Goal: Task Accomplishment & Management: Manage account settings

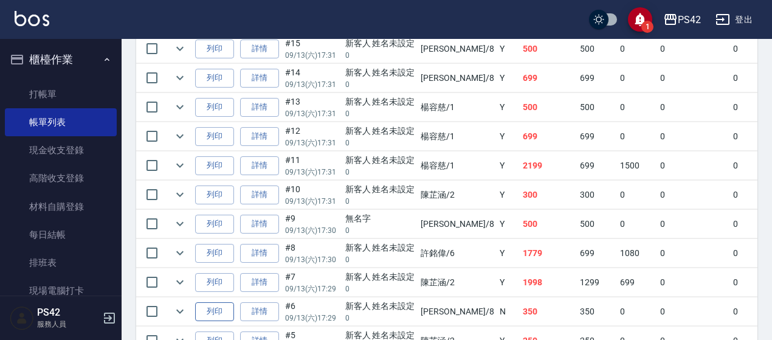
scroll to position [309, 0]
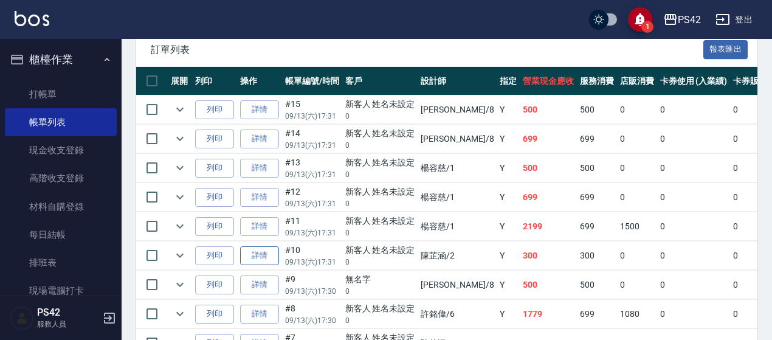
click at [255, 252] on link "詳情" at bounding box center [259, 255] width 39 height 19
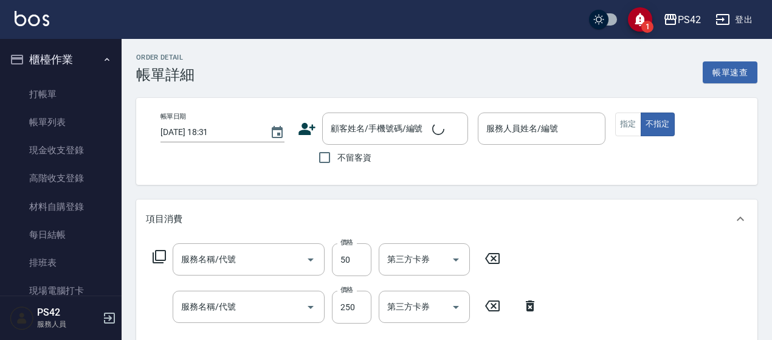
type input "[DATE] 17:31"
type input "[PERSON_NAME]-2"
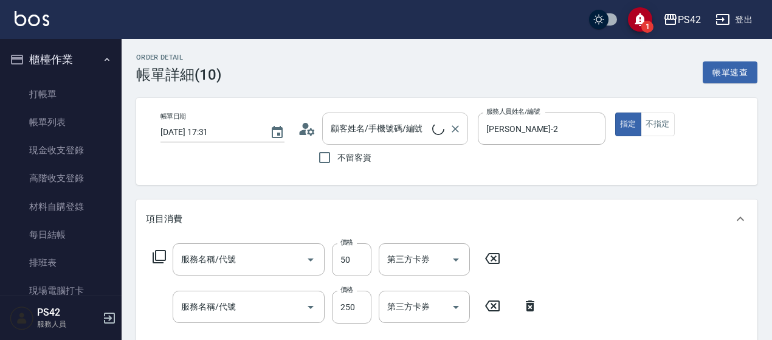
type input "精油50(112)"
type input "200(111)"
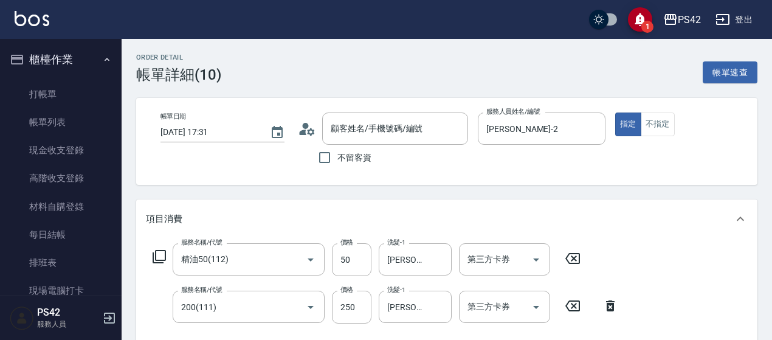
type input "新客人 姓名未設定/ 0/null"
click at [652, 124] on button "不指定" at bounding box center [658, 124] width 34 height 24
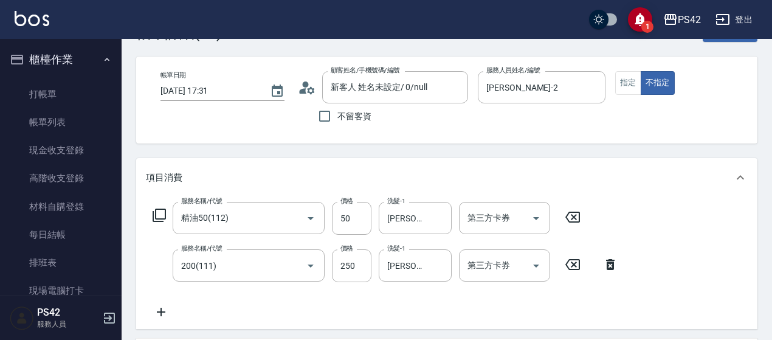
scroll to position [61, 0]
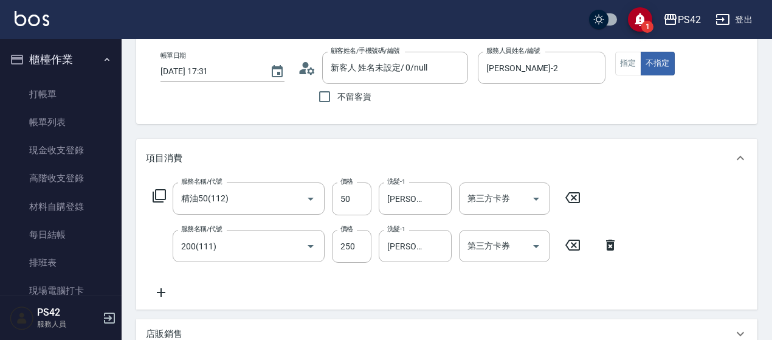
click at [578, 194] on icon at bounding box center [573, 197] width 30 height 15
click at [613, 238] on icon at bounding box center [610, 244] width 30 height 15
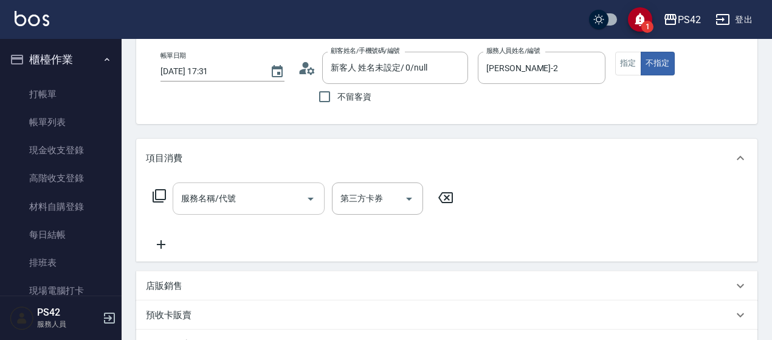
click at [221, 210] on div "服務名稱/代號" at bounding box center [249, 198] width 152 height 32
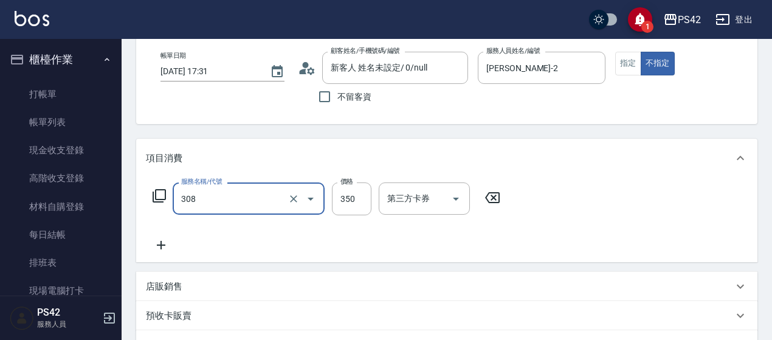
type input "洗+剪(308)"
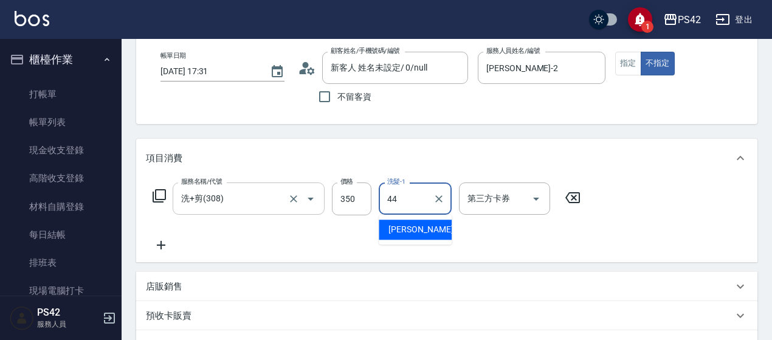
type input "[PERSON_NAME]-44"
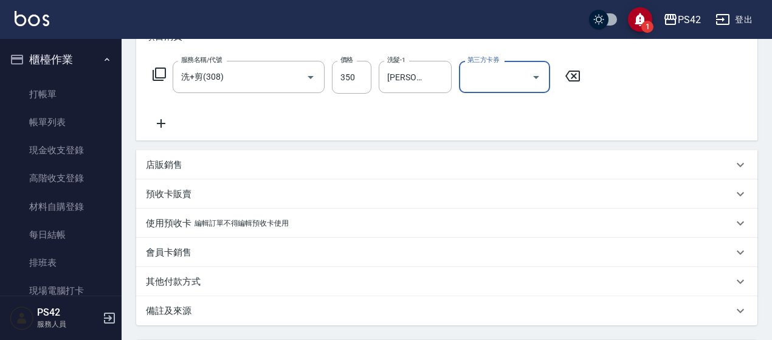
scroll to position [298, 0]
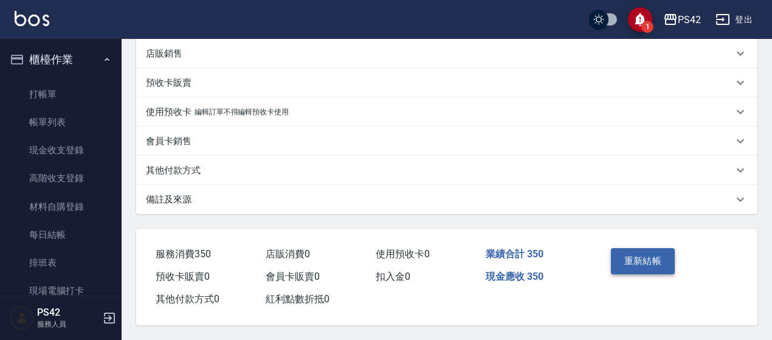
click at [636, 264] on button "重新結帳" at bounding box center [643, 261] width 64 height 26
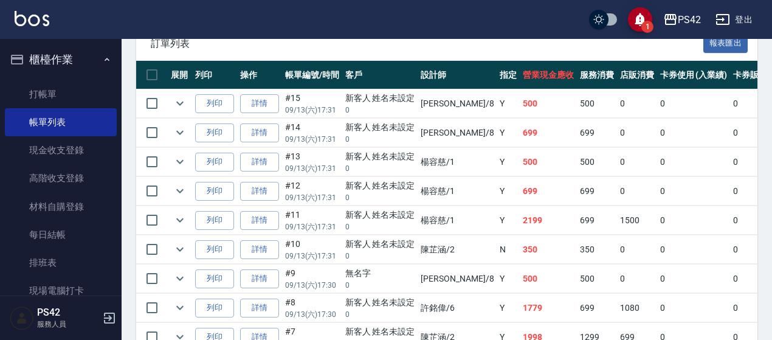
scroll to position [426, 0]
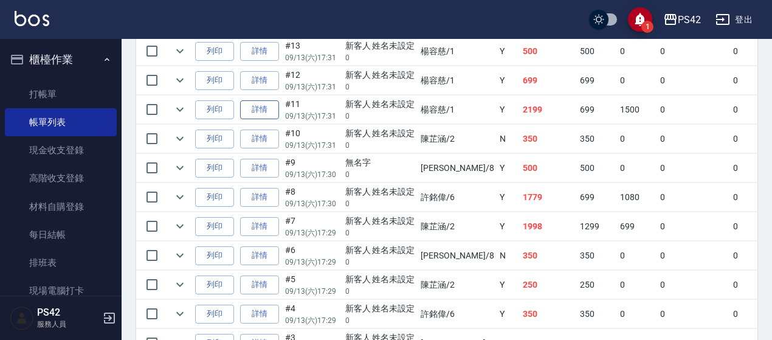
click at [252, 102] on link "詳情" at bounding box center [259, 109] width 39 height 19
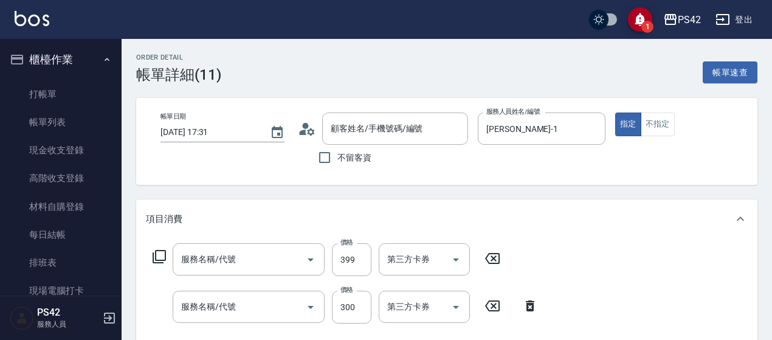
type input "[DATE] 17:31"
type input "[PERSON_NAME]-1"
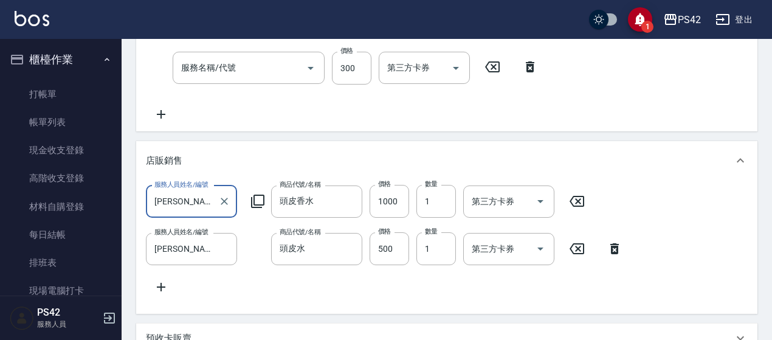
type input "海鹽399(0399)"
type input "剪髮(302)"
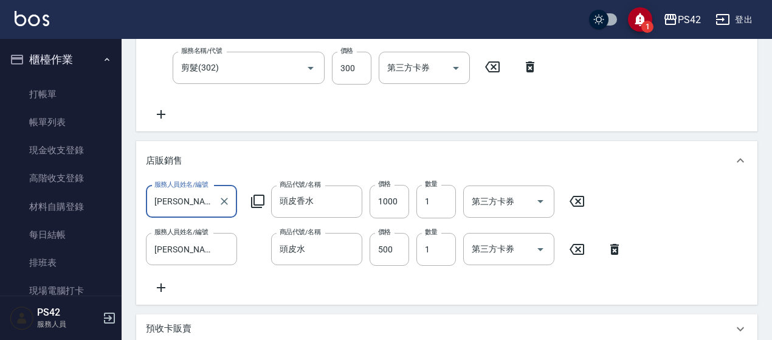
type input "新客人 姓名未設定/ 0/null"
click at [576, 202] on icon at bounding box center [577, 201] width 15 height 11
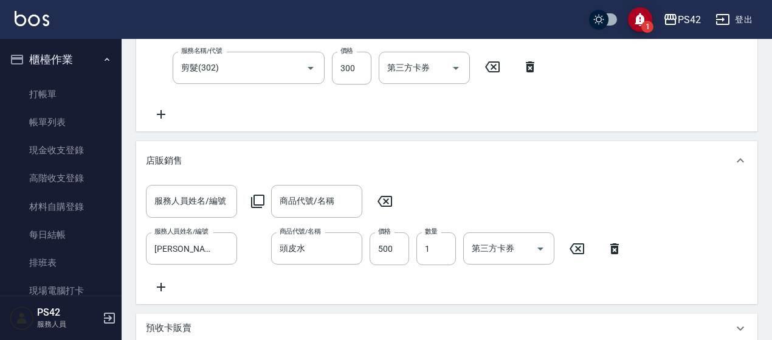
click at [586, 254] on icon at bounding box center [577, 248] width 30 height 15
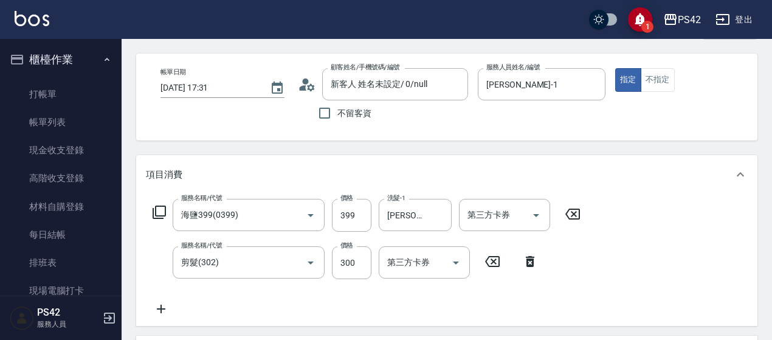
scroll to position [61, 0]
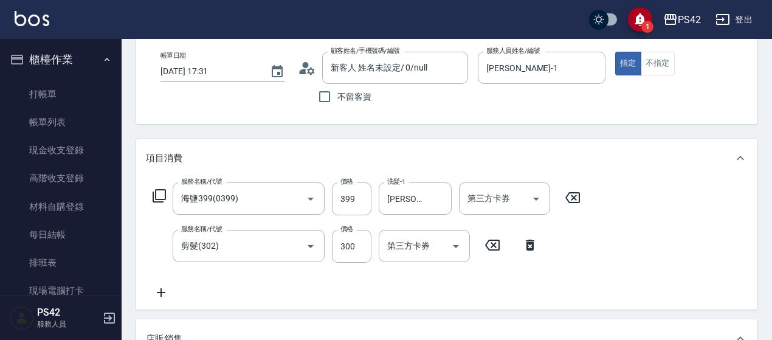
click at [584, 190] on icon at bounding box center [573, 197] width 30 height 15
click at [491, 243] on icon at bounding box center [492, 244] width 30 height 15
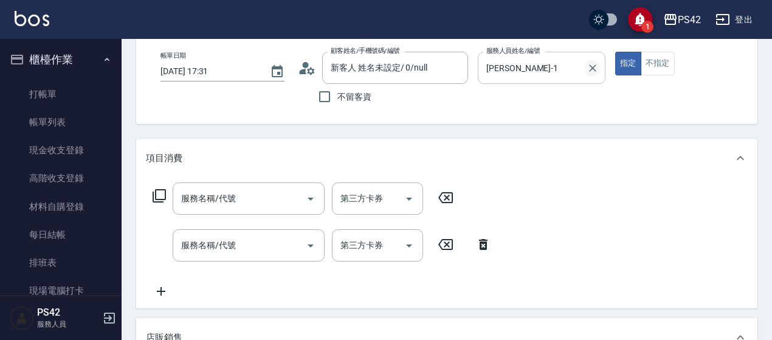
click at [596, 65] on icon "Clear" at bounding box center [592, 67] width 7 height 7
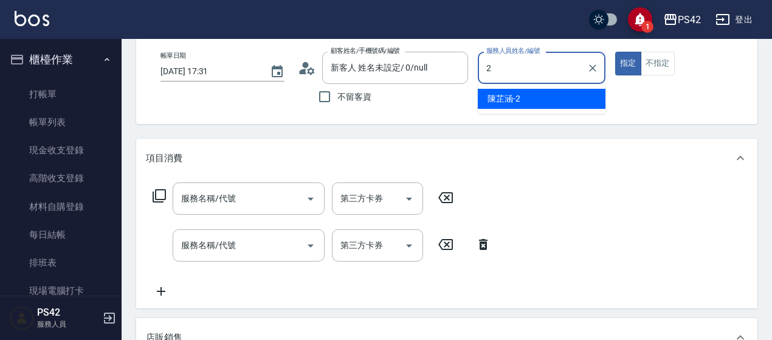
type input "[PERSON_NAME]-2"
type button "true"
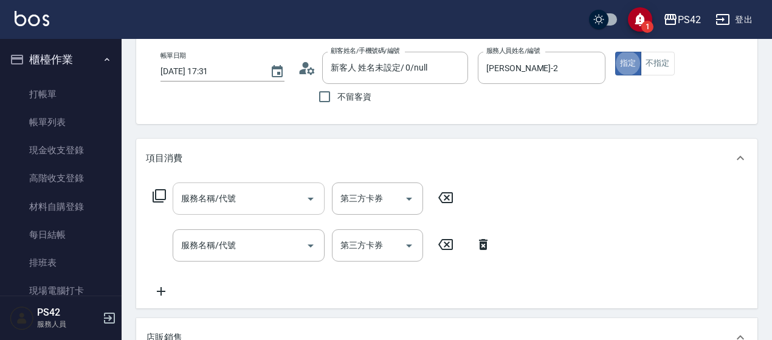
click at [243, 194] on input "服務名稱/代號" at bounding box center [239, 198] width 123 height 21
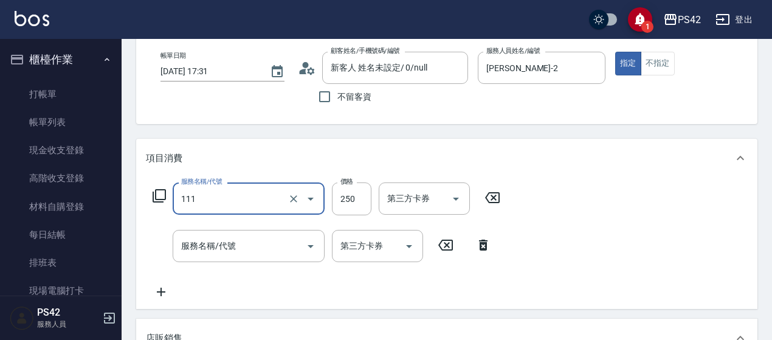
type input "200(111)"
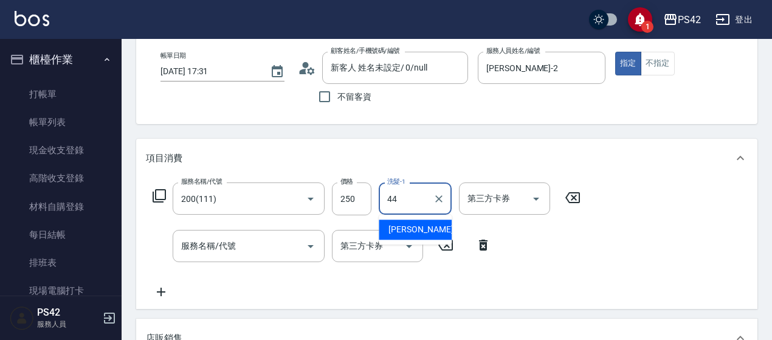
type input "[PERSON_NAME]-44"
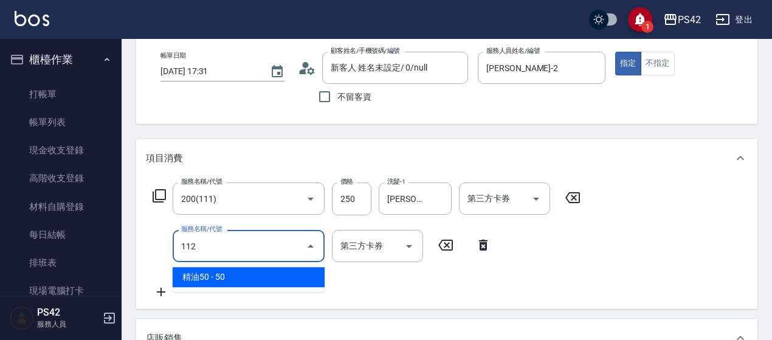
type input "精油50(112)"
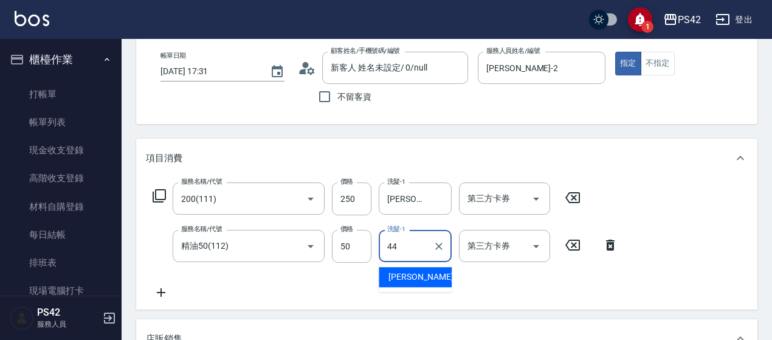
type input "[PERSON_NAME]-44"
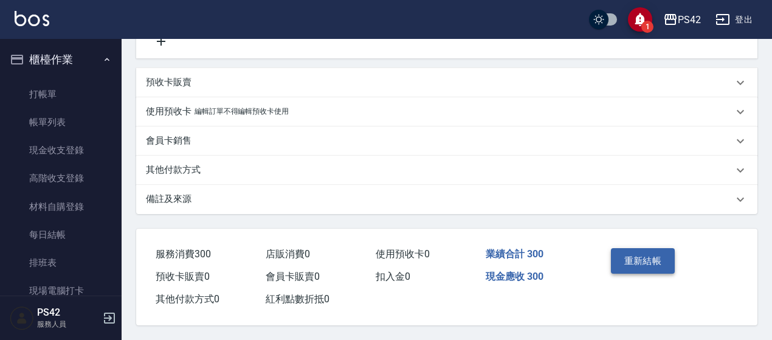
scroll to position [497, 0]
click at [626, 249] on button "重新結帳" at bounding box center [643, 261] width 64 height 26
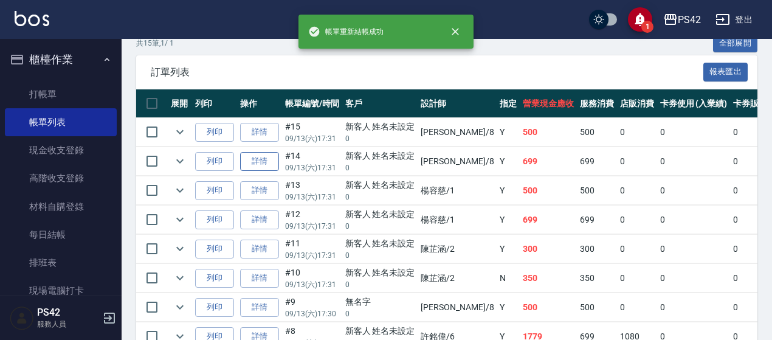
scroll to position [304, 0]
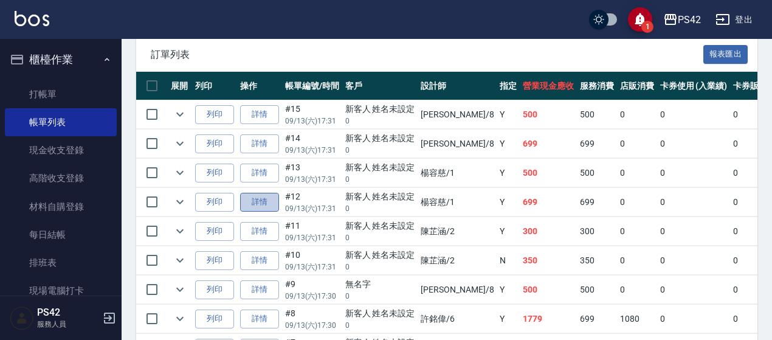
click at [259, 196] on link "詳情" at bounding box center [259, 202] width 39 height 19
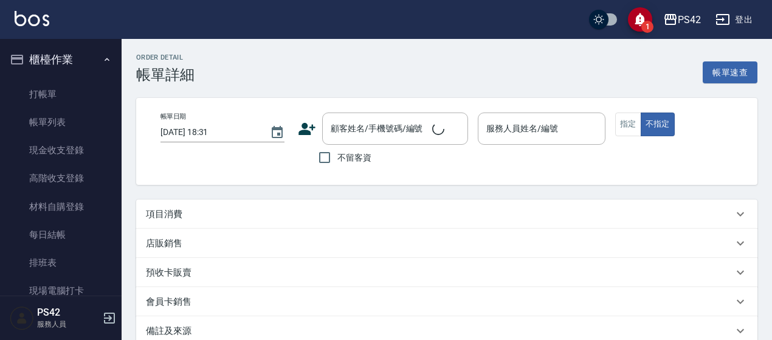
type input "[DATE] 17:31"
type input "[PERSON_NAME]-1"
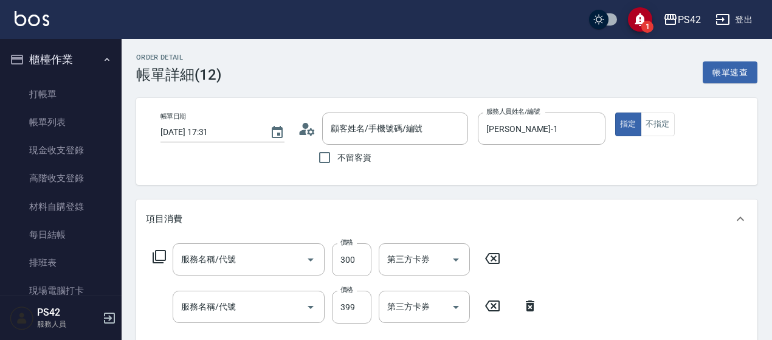
type input "新客人 姓名未設定/ 0/null"
type input "剪髮(302)"
type input "海鹽399(0399)"
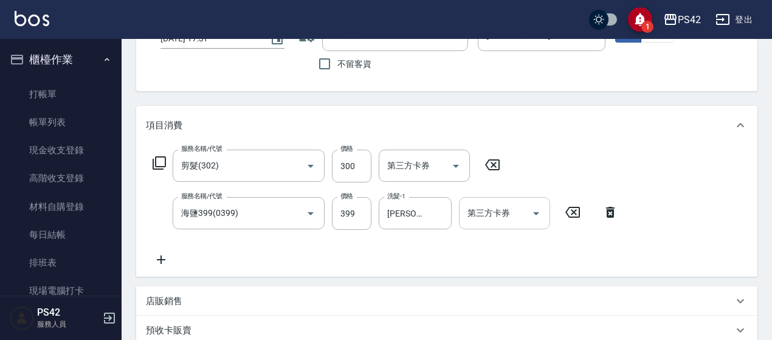
scroll to position [122, 0]
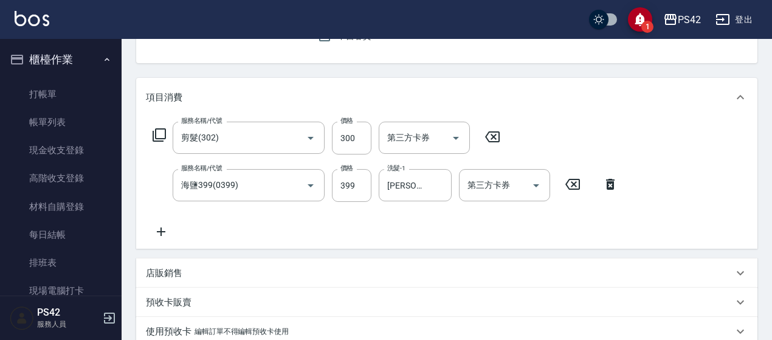
drag, startPoint x: 582, startPoint y: 185, endPoint x: 506, endPoint y: 153, distance: 83.4
click at [581, 185] on icon at bounding box center [573, 184] width 30 height 15
click at [491, 134] on icon at bounding box center [492, 137] width 30 height 15
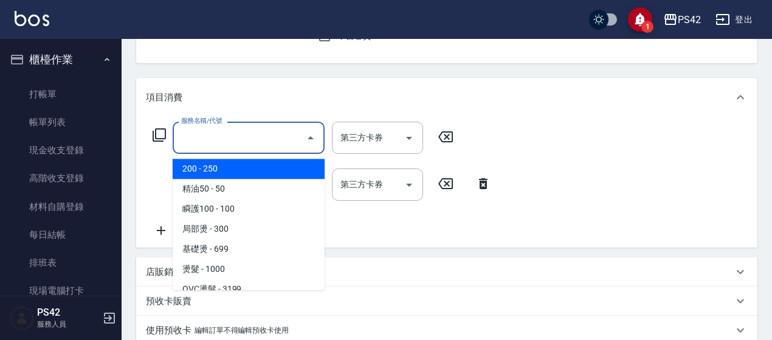
click at [230, 134] on input "服務名稱/代號" at bounding box center [239, 137] width 123 height 21
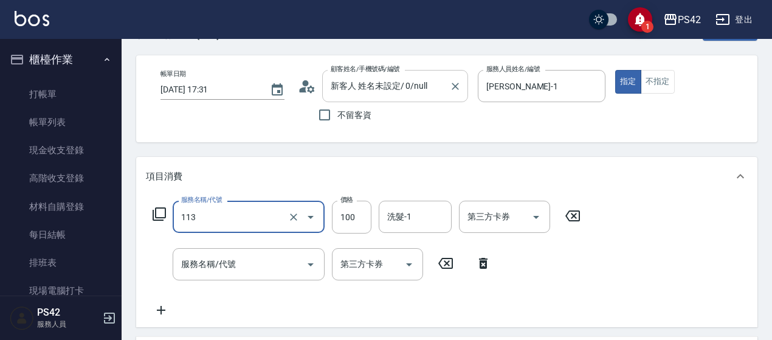
scroll to position [0, 0]
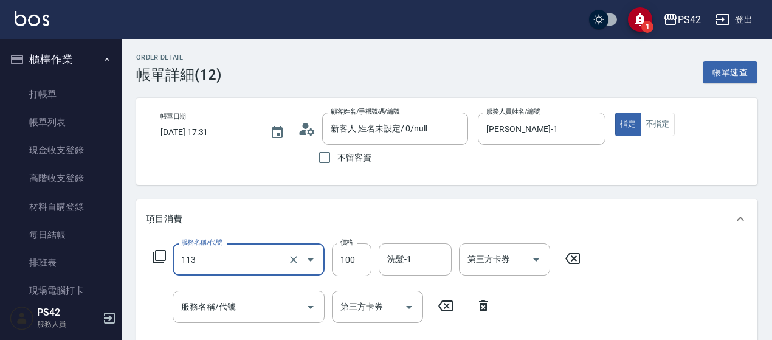
type input "瞬護100(113)"
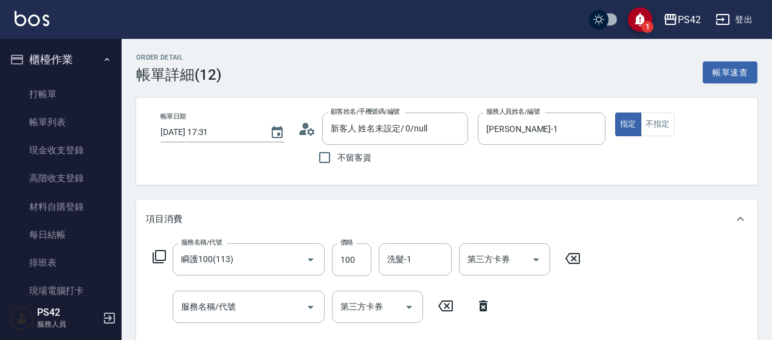
click at [589, 119] on div at bounding box center [592, 128] width 16 height 32
click at [593, 130] on icon "Clear" at bounding box center [593, 129] width 12 height 12
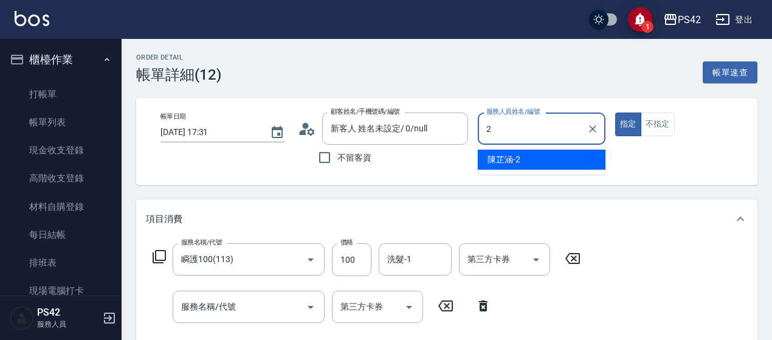
type input "[PERSON_NAME]-2"
type button "true"
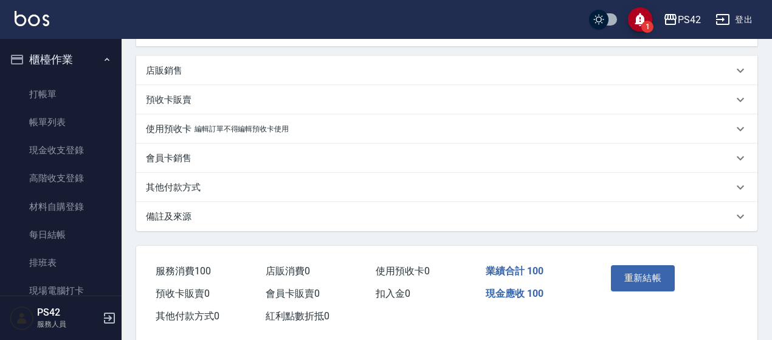
scroll to position [345, 0]
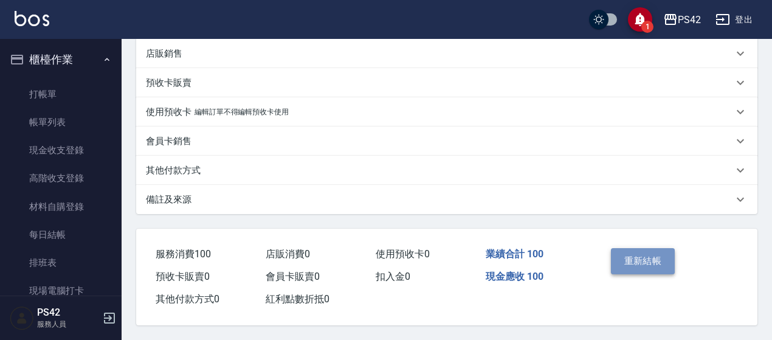
click at [645, 249] on button "重新結帳" at bounding box center [643, 261] width 64 height 26
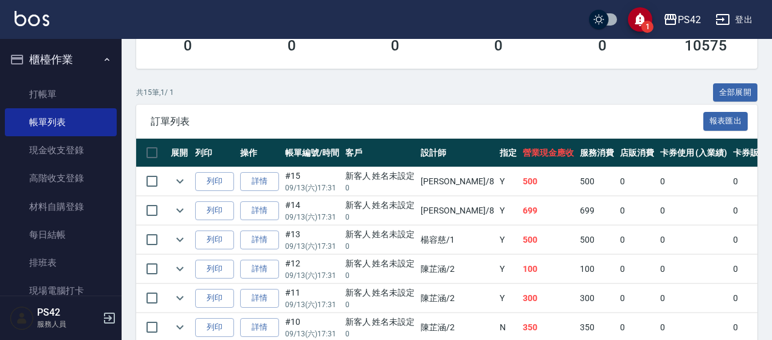
scroll to position [243, 0]
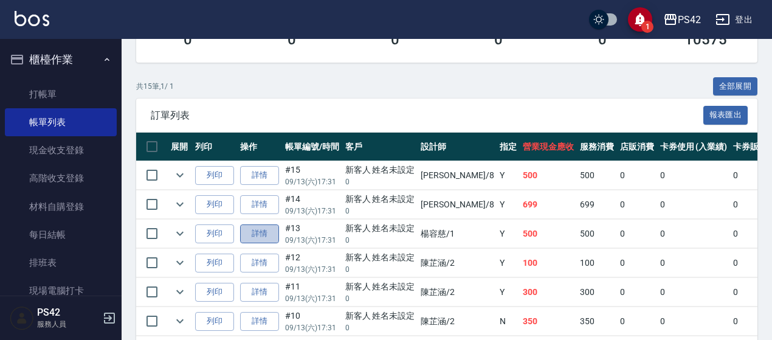
click at [268, 234] on link "詳情" at bounding box center [259, 233] width 39 height 19
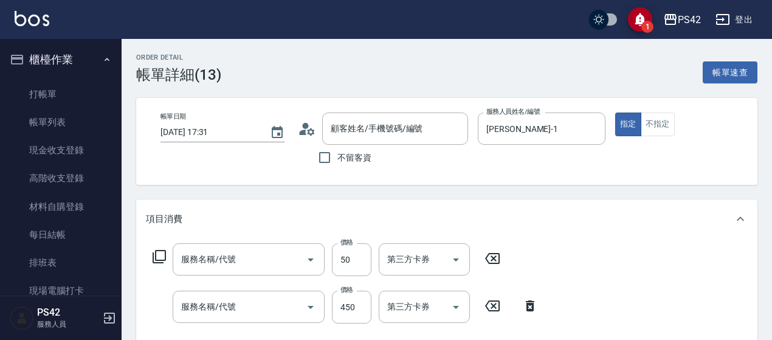
type input "[DATE] 17:31"
type input "[PERSON_NAME]-1"
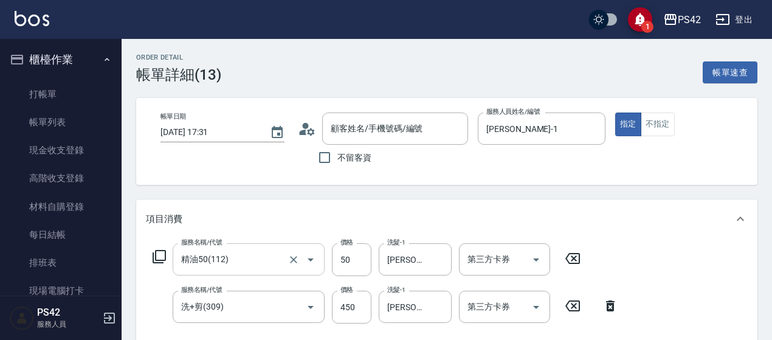
type input "精油50(112)"
type input "洗+剪(309)"
type input "新客人 姓名未設定/ 0/null"
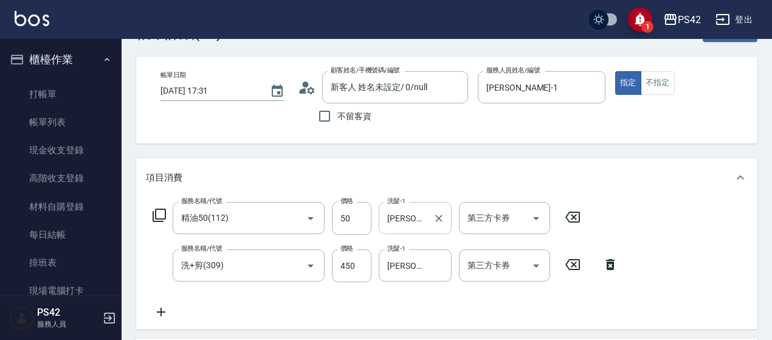
scroll to position [61, 0]
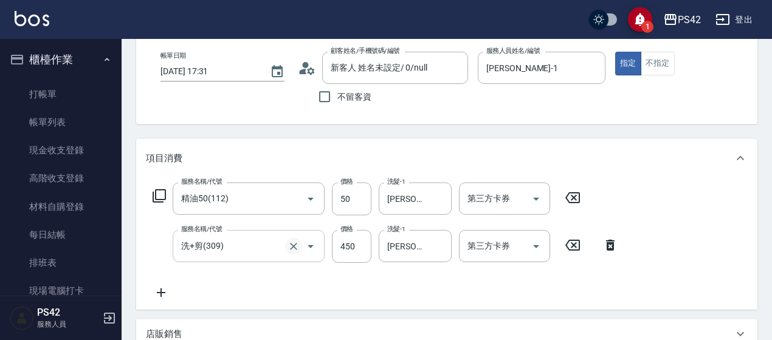
drag, startPoint x: 294, startPoint y: 248, endPoint x: 300, endPoint y: 244, distance: 7.1
click at [293, 249] on icon "Clear" at bounding box center [294, 246] width 12 height 12
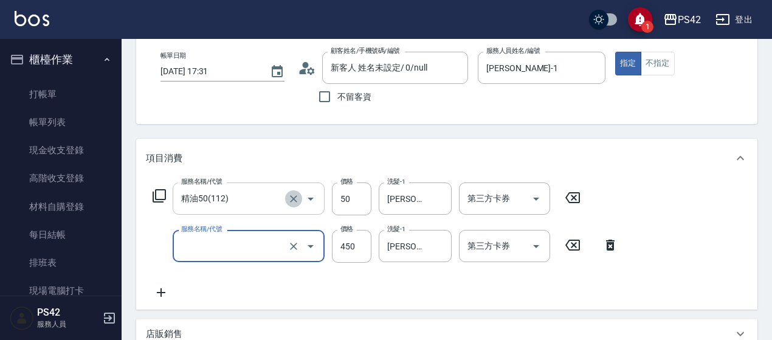
click at [294, 198] on icon "Clear" at bounding box center [293, 198] width 7 height 7
type input "洗+剪(309)"
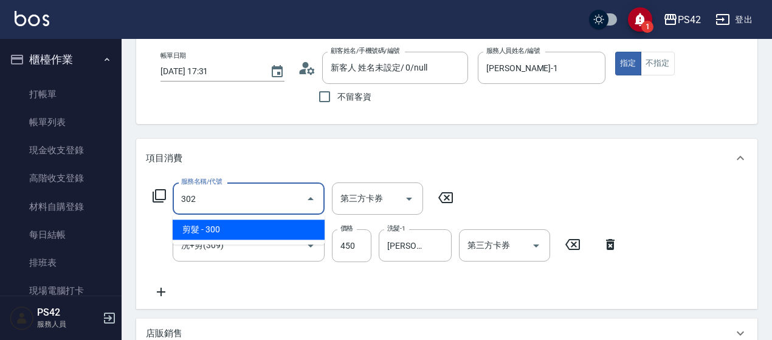
type input "剪髮(302)"
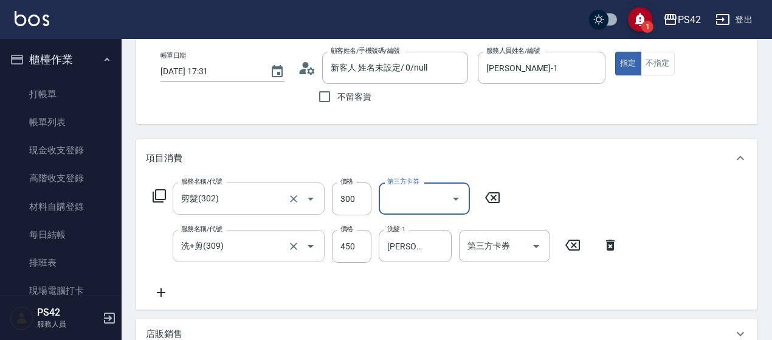
click at [287, 238] on div at bounding box center [302, 246] width 34 height 32
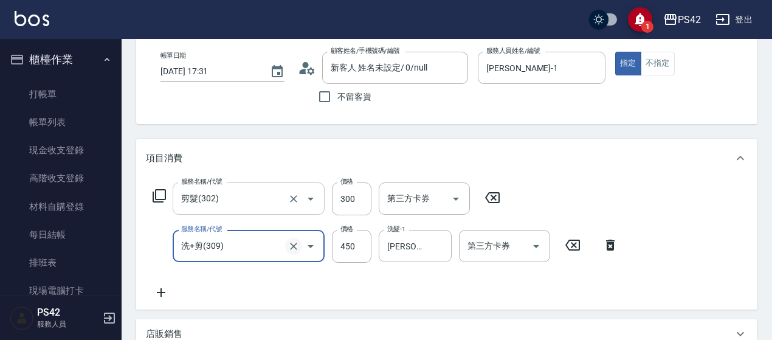
click at [294, 241] on icon "Clear" at bounding box center [294, 246] width 12 height 12
type input "洗+剪(309)"
click at [572, 245] on icon at bounding box center [573, 245] width 30 height 15
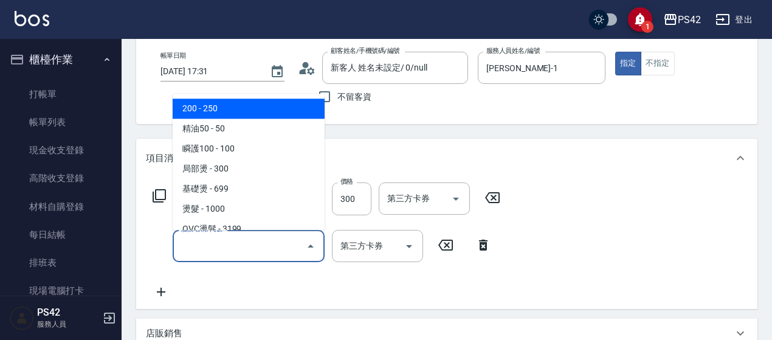
click at [202, 243] on input "服務名稱/代號" at bounding box center [239, 245] width 123 height 21
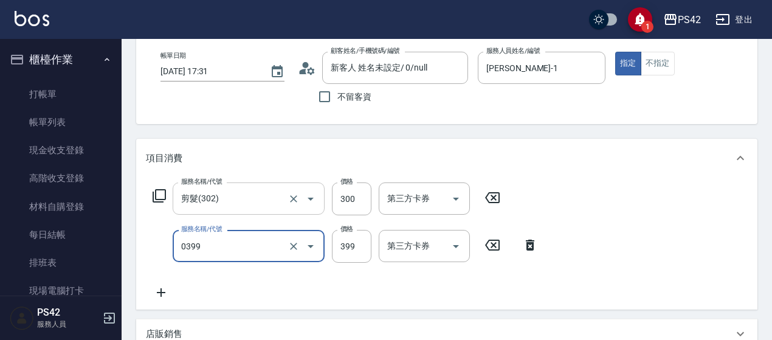
type input "海鹽399(0399)"
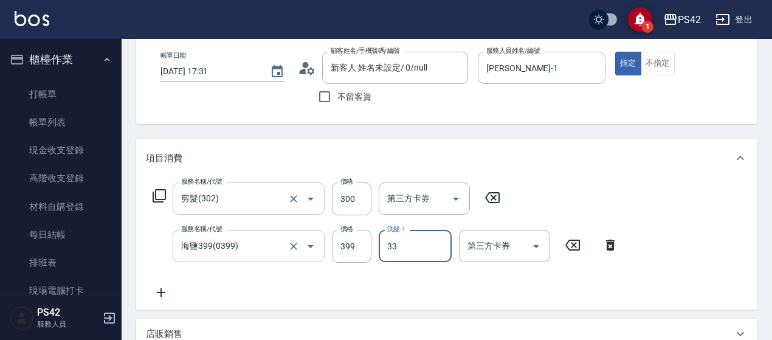
type input "[PERSON_NAME]-33"
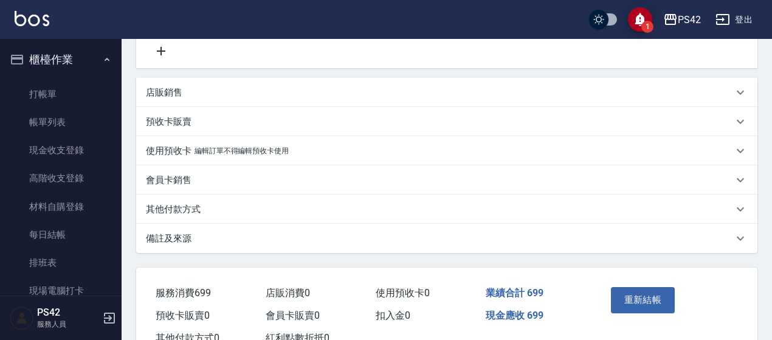
scroll to position [345, 0]
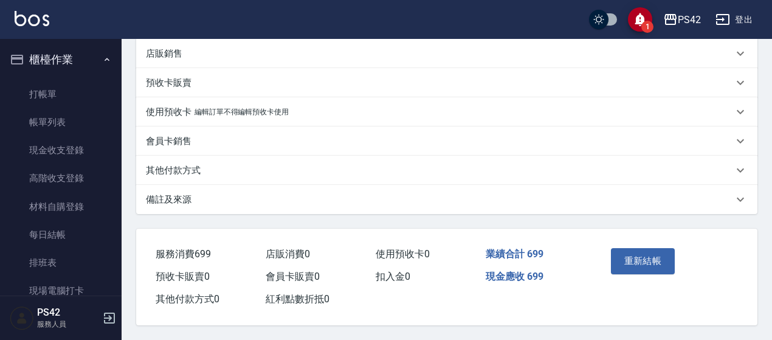
click at [657, 269] on button "重新結帳" at bounding box center [643, 261] width 64 height 26
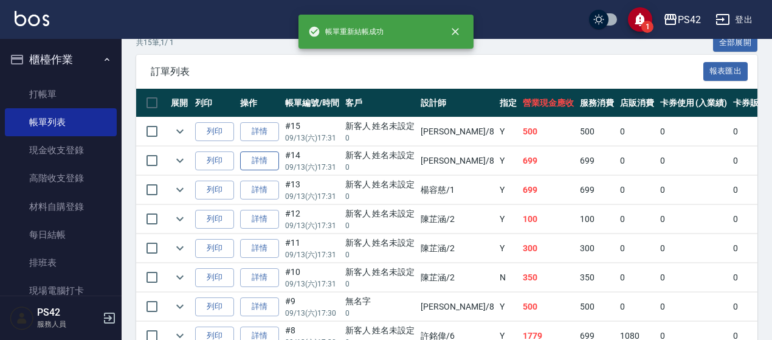
scroll to position [304, 0]
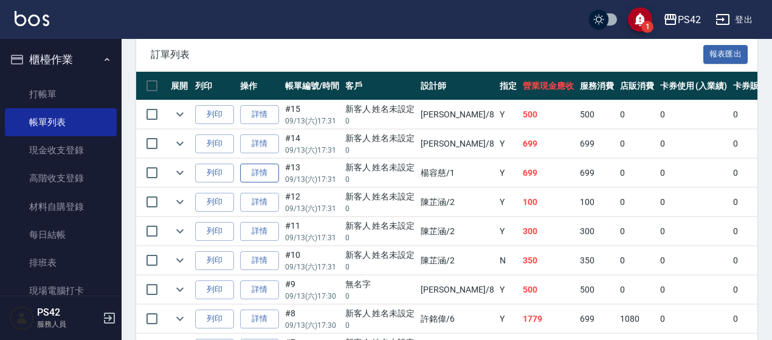
click at [266, 177] on link "詳情" at bounding box center [259, 173] width 39 height 19
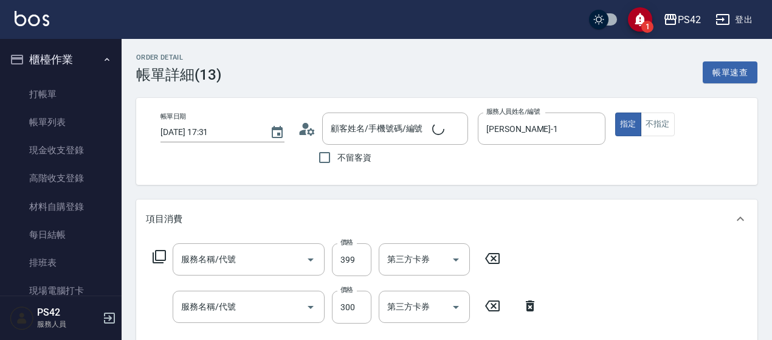
type input "[DATE] 17:31"
type input "[PERSON_NAME]-1"
type input "海鹽399(0399)"
type input "剪髮(302)"
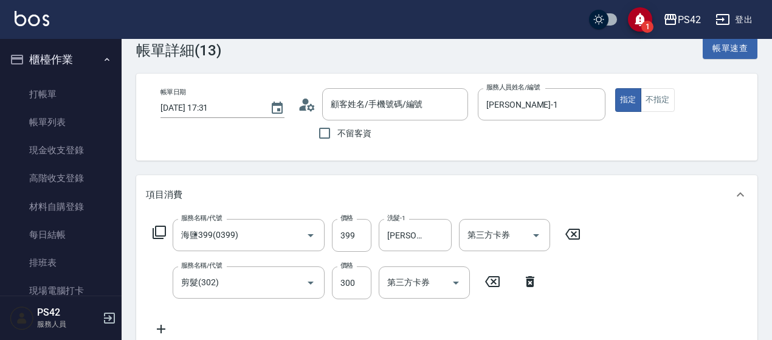
type input "新客人 姓名未設定/ 0/null"
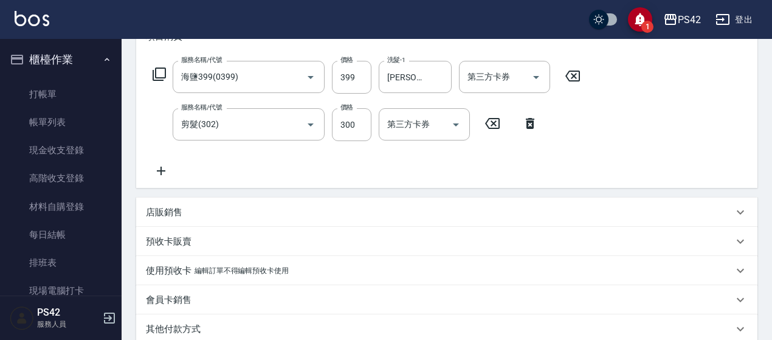
scroll to position [243, 0]
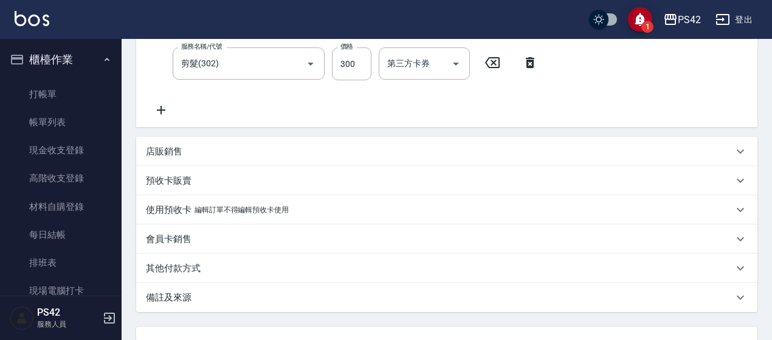
click at [205, 149] on div "店販銷售" at bounding box center [439, 151] width 587 height 13
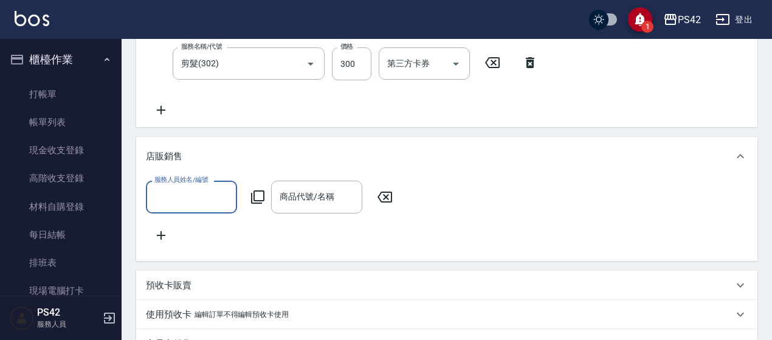
scroll to position [0, 0]
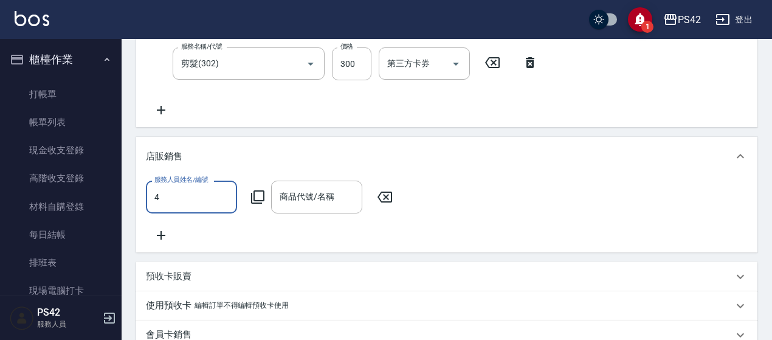
type input "[PERSON_NAME]-4"
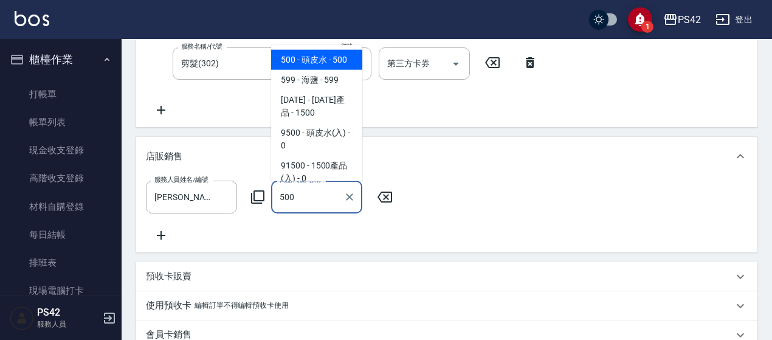
type input "頭皮水"
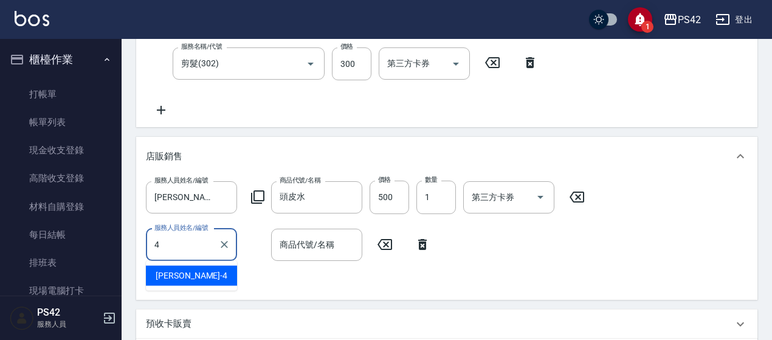
type input "[PERSON_NAME]-4"
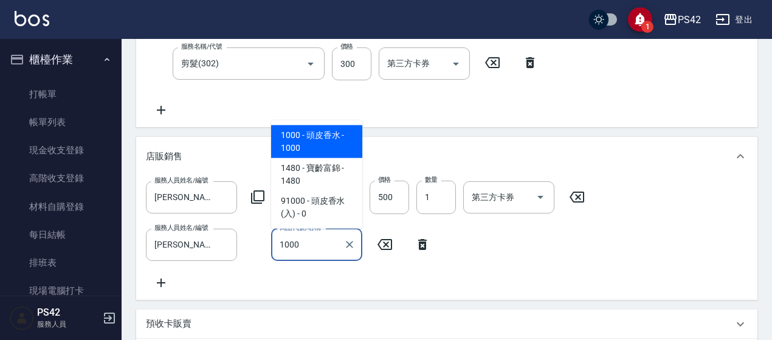
type input "頭皮香水"
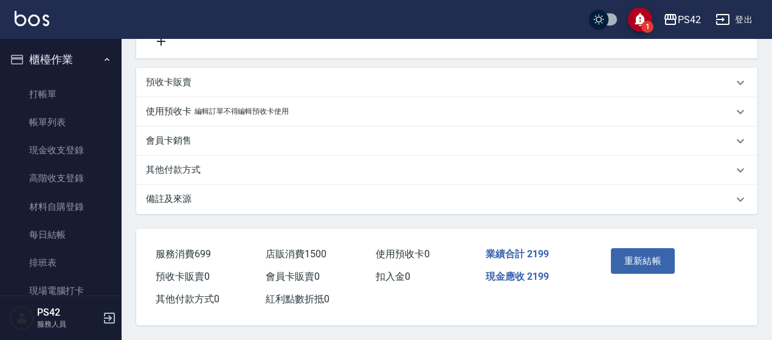
scroll to position [498, 0]
click at [640, 260] on button "重新結帳" at bounding box center [643, 261] width 64 height 26
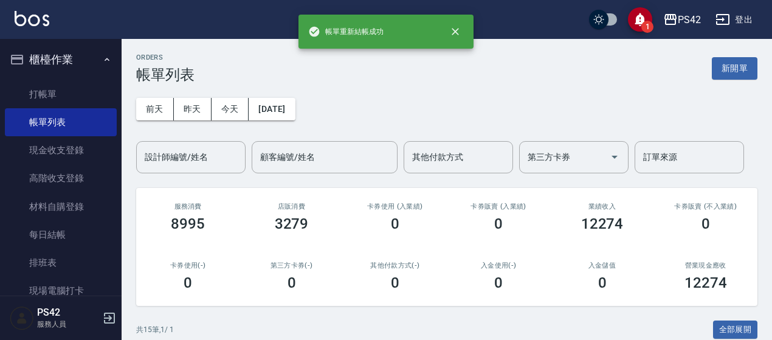
scroll to position [182, 0]
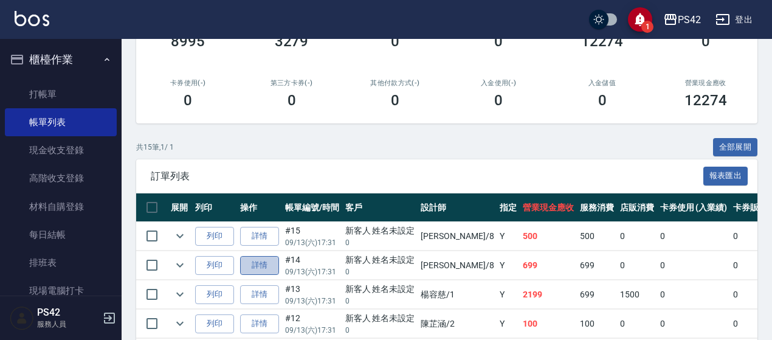
click at [275, 260] on link "詳情" at bounding box center [259, 265] width 39 height 19
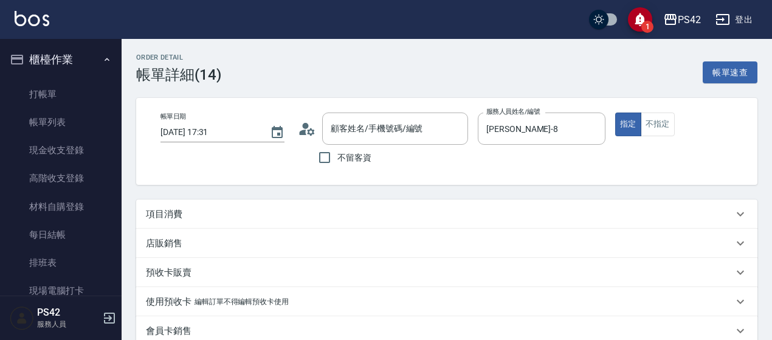
type input "[DATE] 17:31"
type input "[PERSON_NAME]-8"
type input "新客人 姓名未設定/ 0/null"
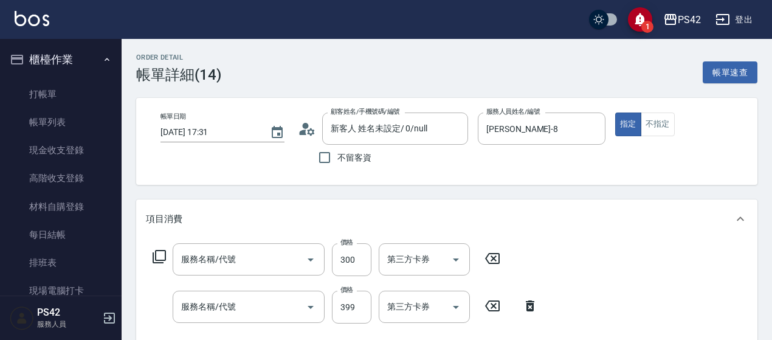
type input "剪髮(302)"
type input "海鹽399(0399)"
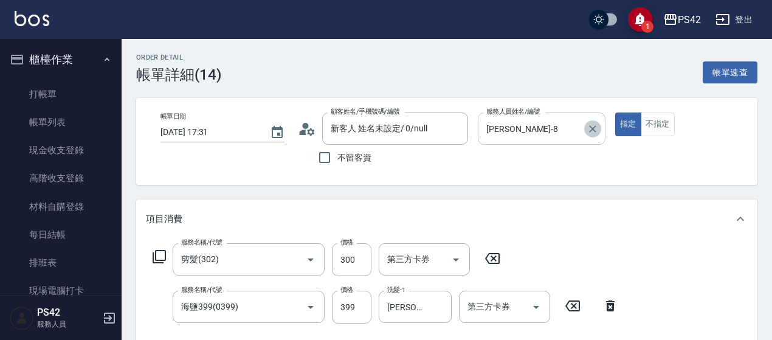
click at [600, 132] on button "Clear" at bounding box center [592, 128] width 17 height 17
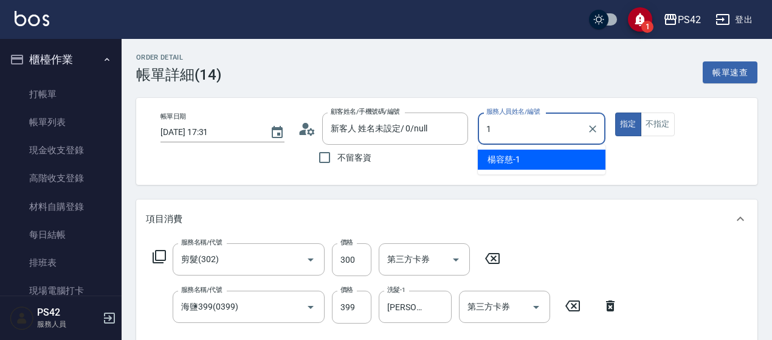
type input "[PERSON_NAME]-1"
type button "true"
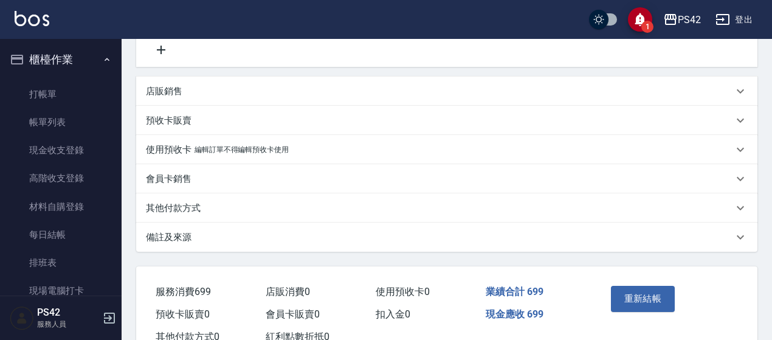
scroll to position [304, 0]
click at [644, 296] on button "重新結帳" at bounding box center [643, 298] width 64 height 26
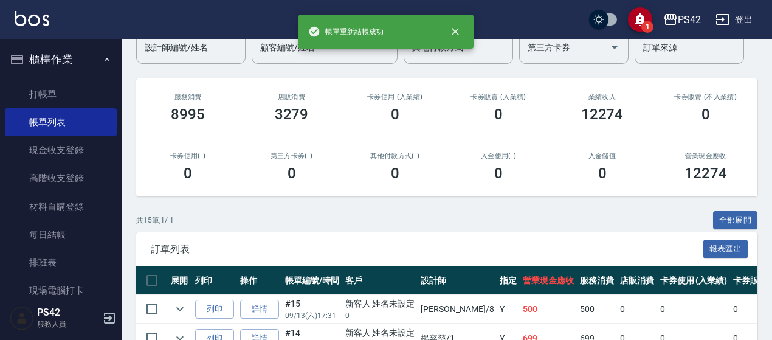
scroll to position [182, 0]
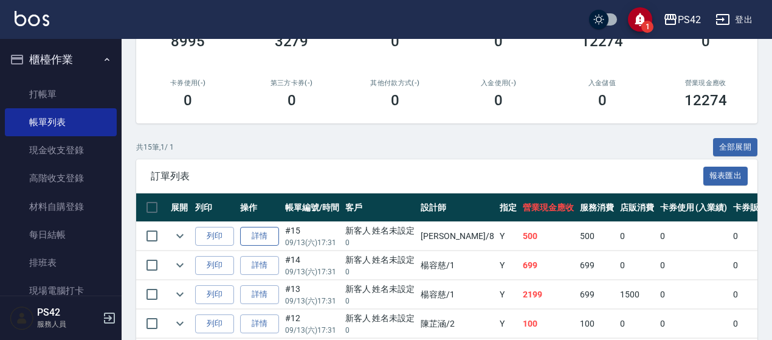
click at [261, 237] on link "詳情" at bounding box center [259, 236] width 39 height 19
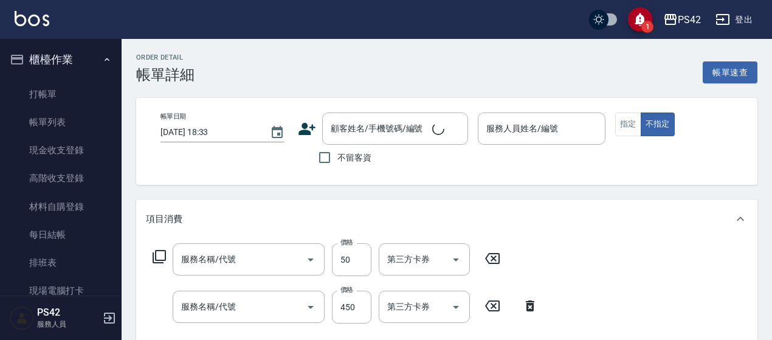
type input "[DATE] 17:31"
type input "[PERSON_NAME]-8"
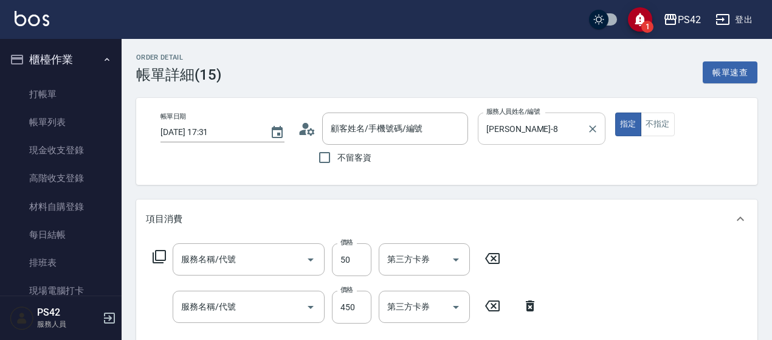
type input "精油50(112)"
type input "洗+剪(309)"
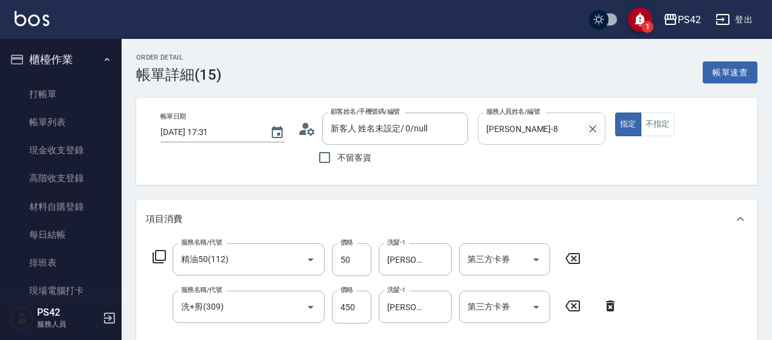
type input "新客人 姓名未設定/ 0/null"
click at [596, 137] on div at bounding box center [592, 128] width 16 height 32
click at [587, 131] on icon "Clear" at bounding box center [593, 129] width 12 height 12
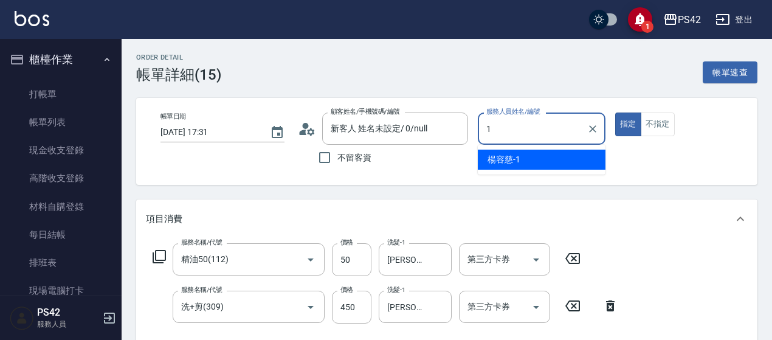
type input "[PERSON_NAME]-1"
type button "true"
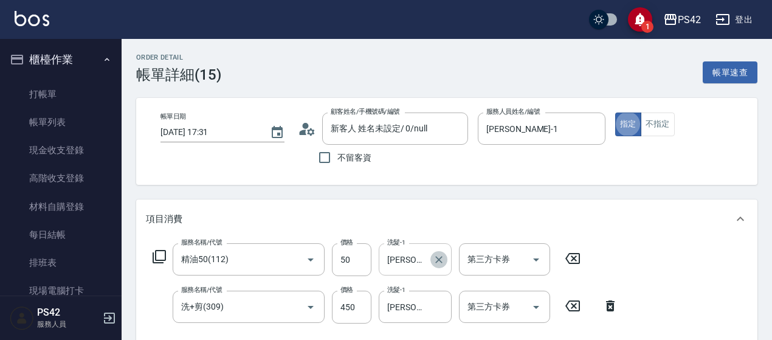
click at [438, 257] on icon "Clear" at bounding box center [439, 260] width 12 height 12
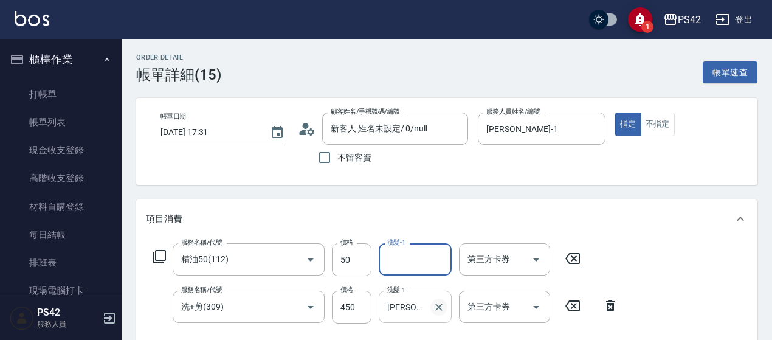
click at [440, 302] on icon "Clear" at bounding box center [439, 307] width 12 height 12
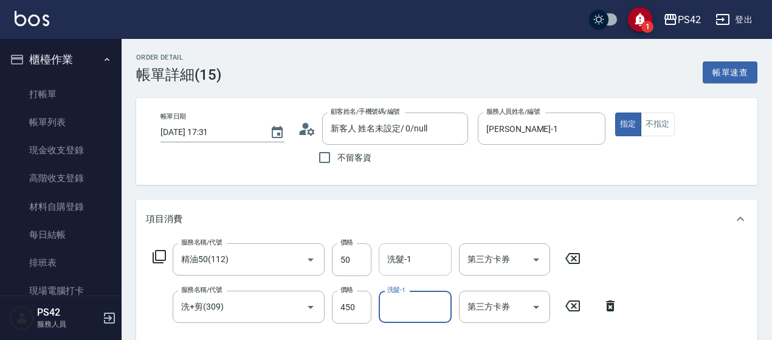
drag, startPoint x: 424, startPoint y: 243, endPoint x: 427, endPoint y: 260, distance: 17.3
click at [425, 245] on div "洗髮-1" at bounding box center [415, 259] width 73 height 32
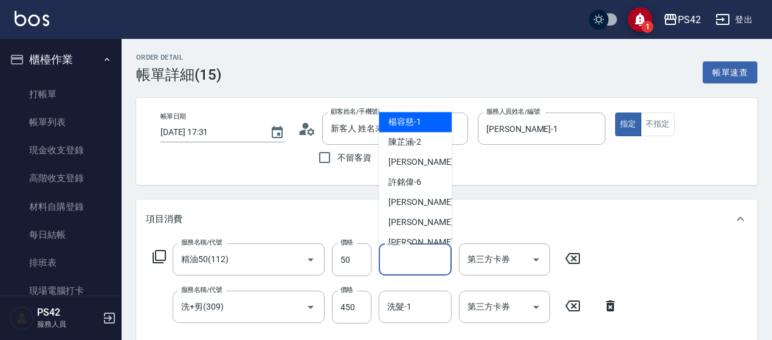
click at [427, 263] on input "洗髮-1" at bounding box center [415, 259] width 62 height 21
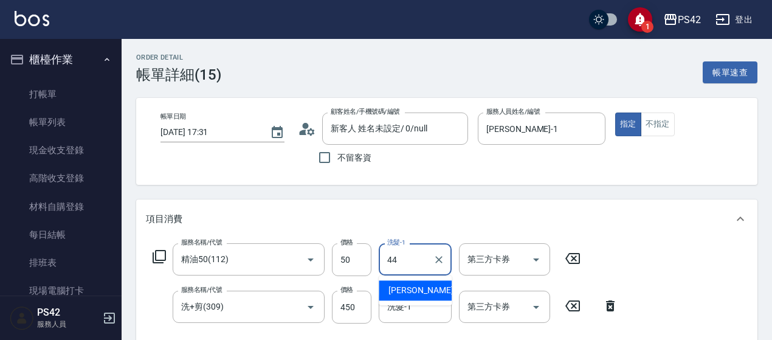
type input "[PERSON_NAME]-44"
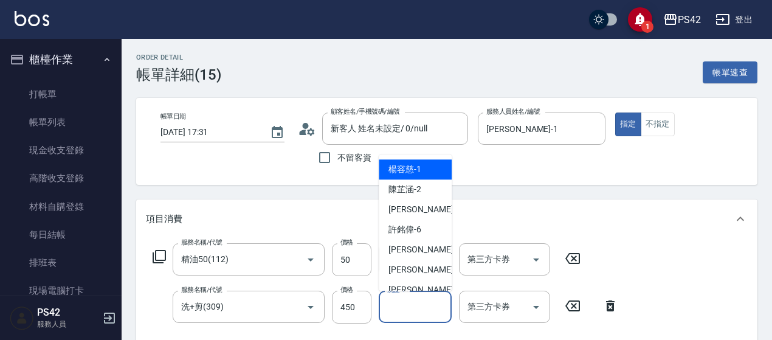
click at [393, 309] on input "洗髮-1" at bounding box center [415, 306] width 62 height 21
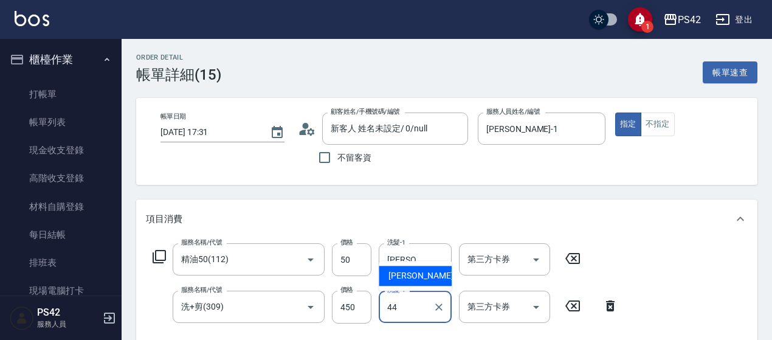
type input "[PERSON_NAME]-44"
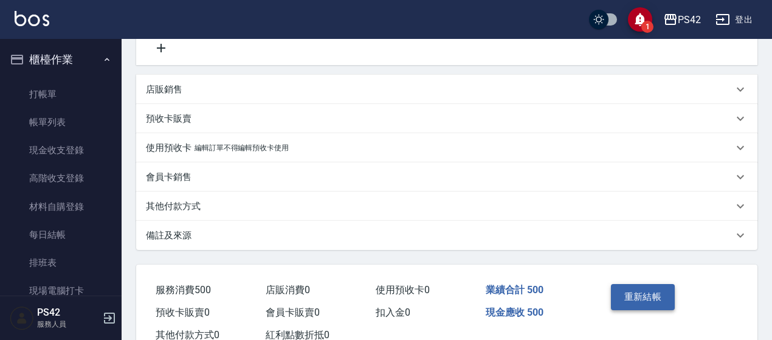
scroll to position [345, 0]
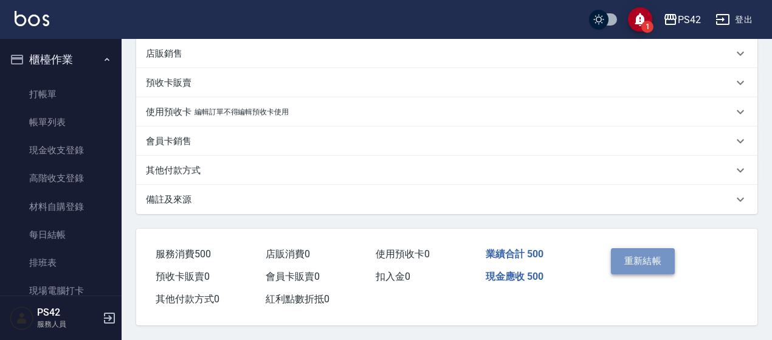
click at [637, 252] on button "重新結帳" at bounding box center [643, 261] width 64 height 26
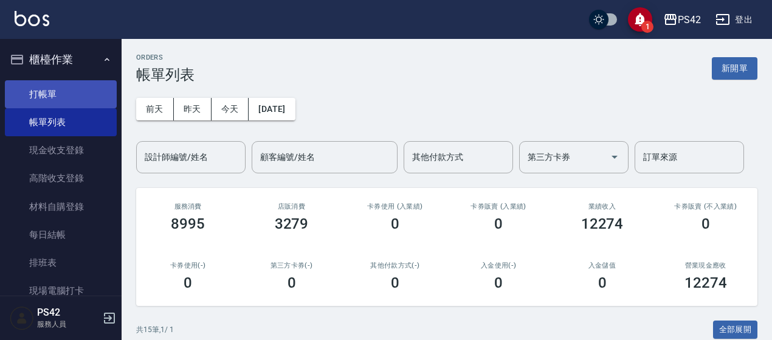
click at [43, 93] on link "打帳單" at bounding box center [61, 94] width 112 height 28
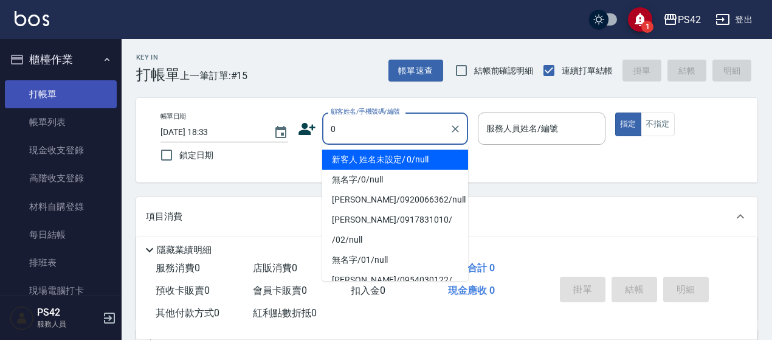
type input "新客人 姓名未設定/ 0/null"
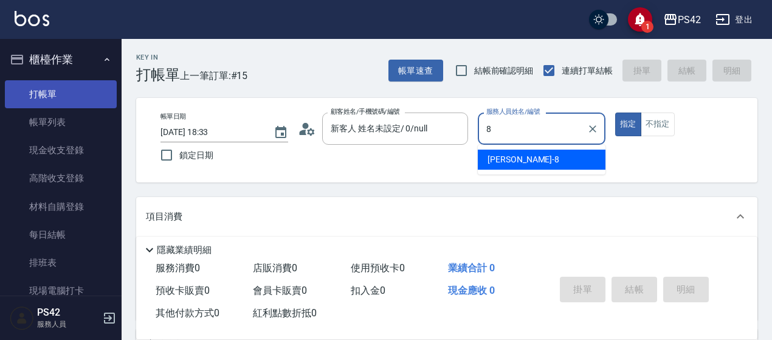
type input "[PERSON_NAME]-8"
type button "true"
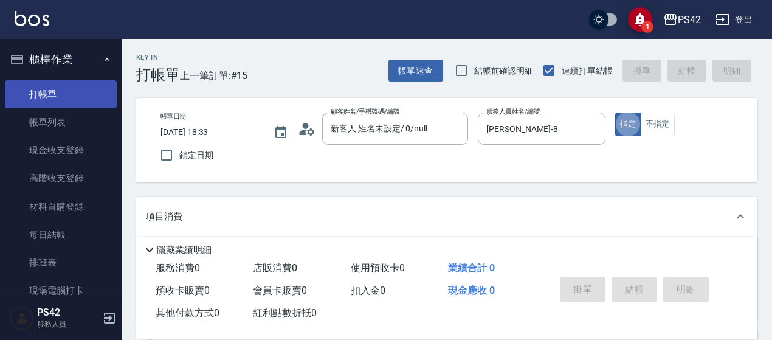
type input "無名字/0/null"
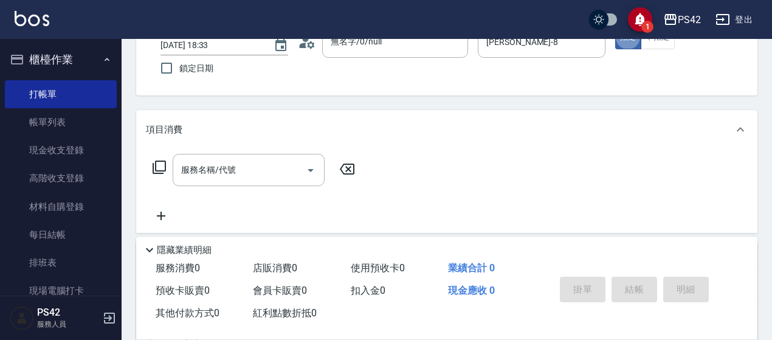
scroll to position [182, 0]
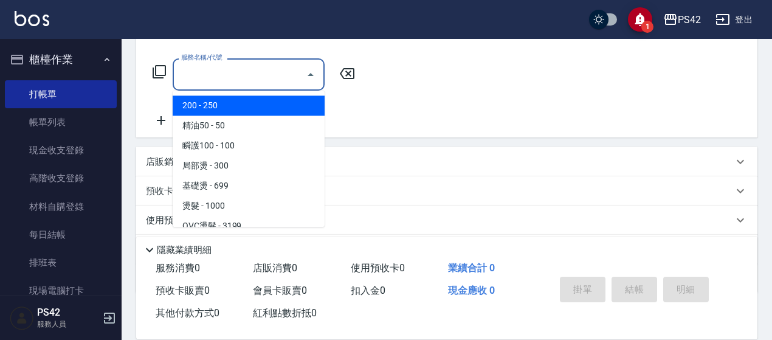
click at [226, 77] on input "服務名稱/代號" at bounding box center [239, 74] width 123 height 21
type input "0"
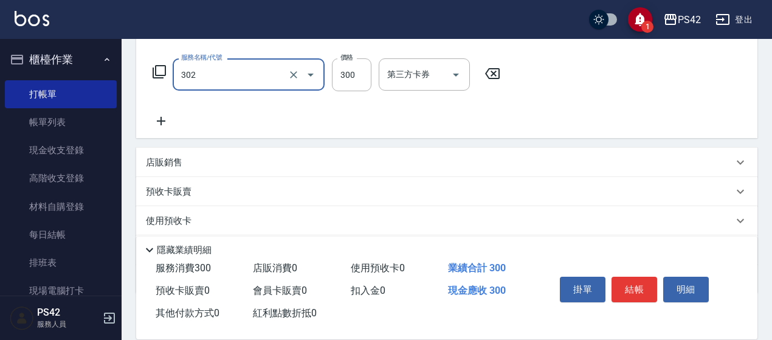
type input "剪髮(302)"
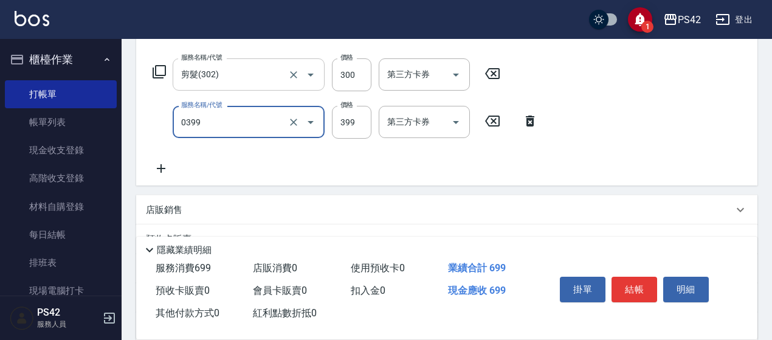
type input "海鹽399(0399)"
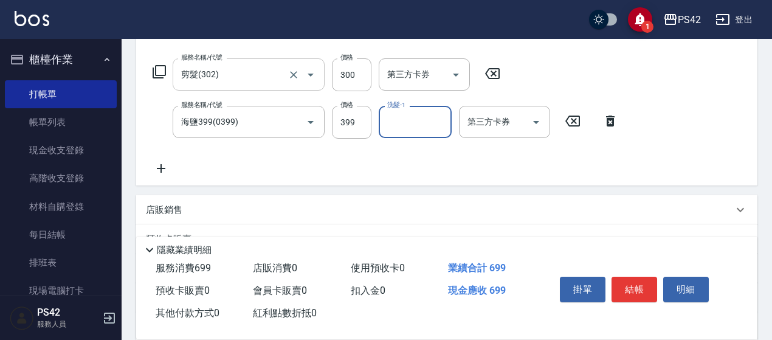
type input "3"
type input "[PERSON_NAME]-23"
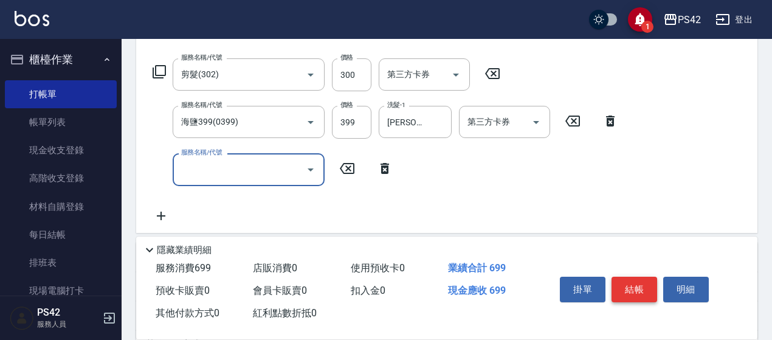
click at [634, 287] on button "結帳" at bounding box center [635, 290] width 46 height 26
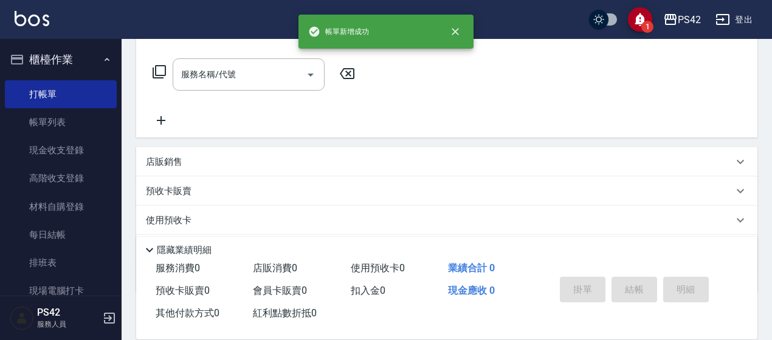
scroll to position [0, 0]
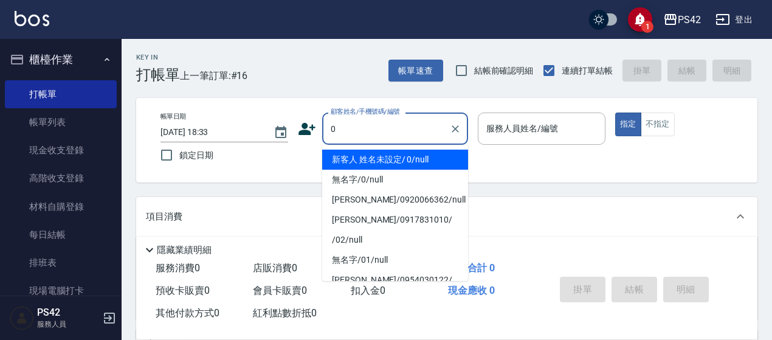
type input "新客人 姓名未設定/ 0/null"
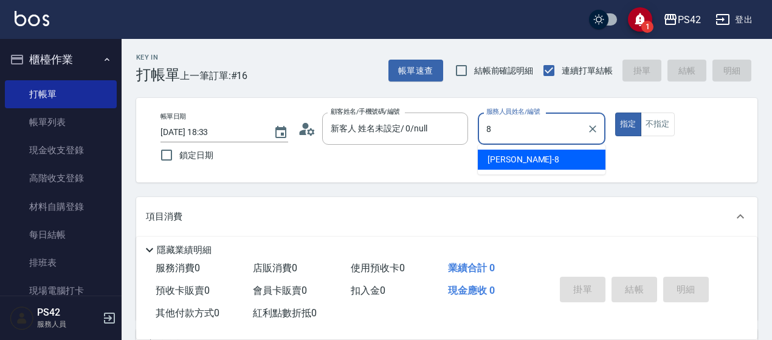
type input "[PERSON_NAME]-8"
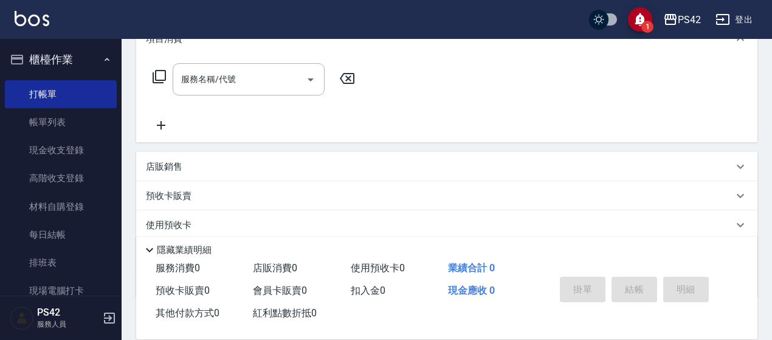
scroll to position [182, 0]
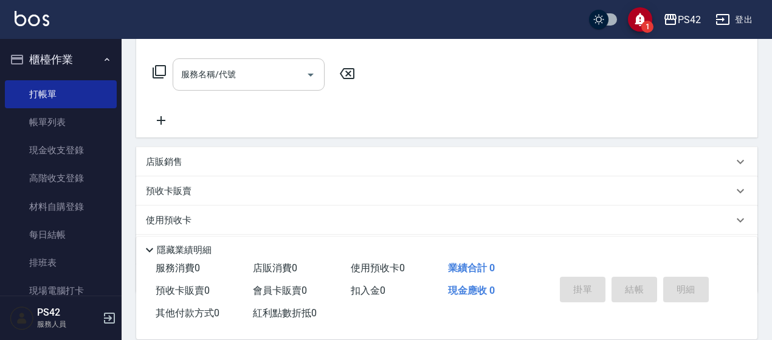
click at [193, 72] on input "服務名稱/代號" at bounding box center [239, 74] width 123 height 21
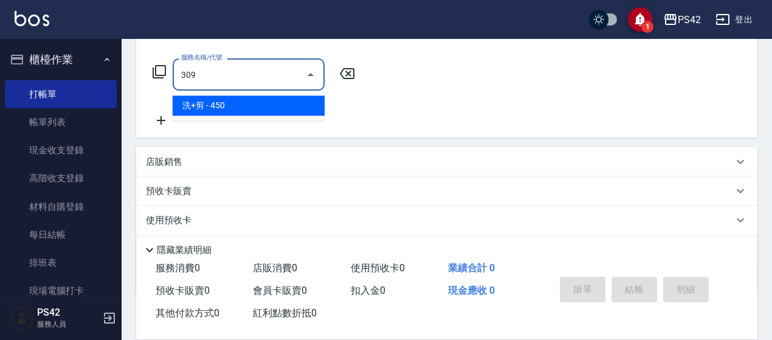
type input "洗+剪(309)"
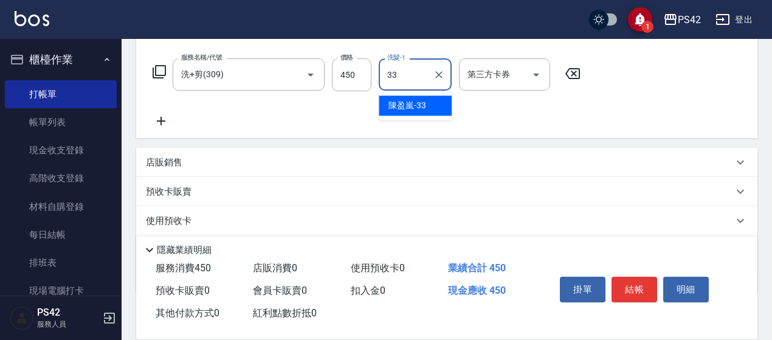
type input "[PERSON_NAME]-33"
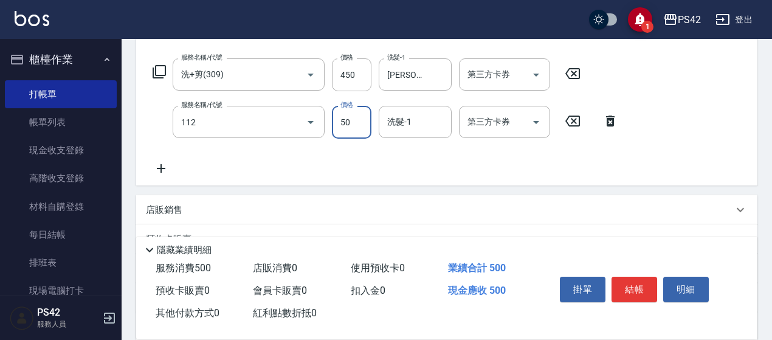
type input "精油50(112)"
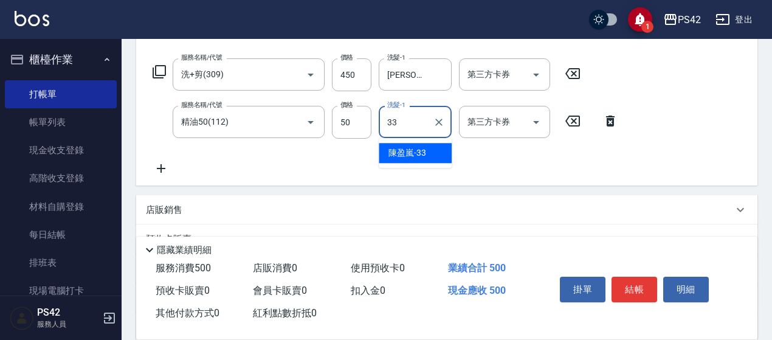
type input "[PERSON_NAME]-33"
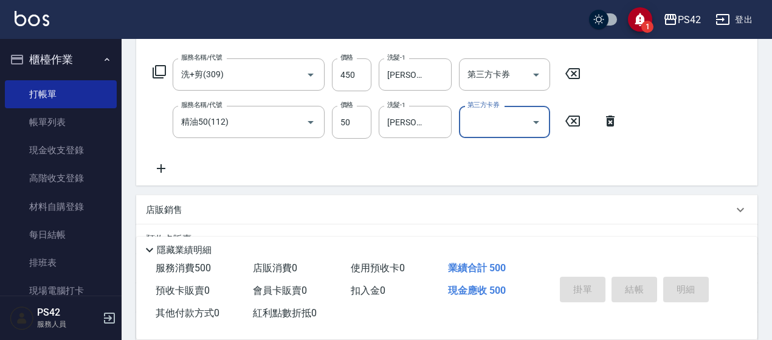
type input "[DATE] 18:34"
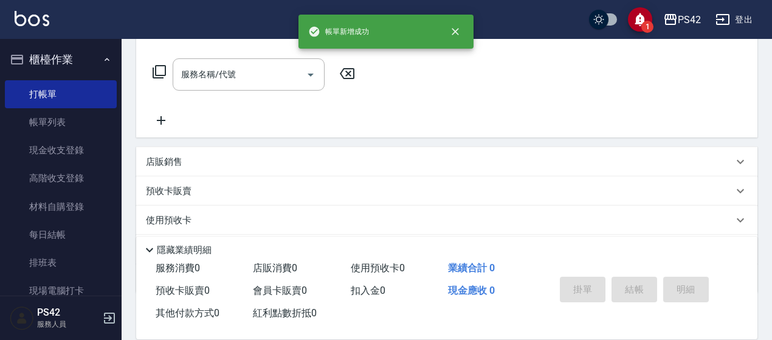
scroll to position [0, 0]
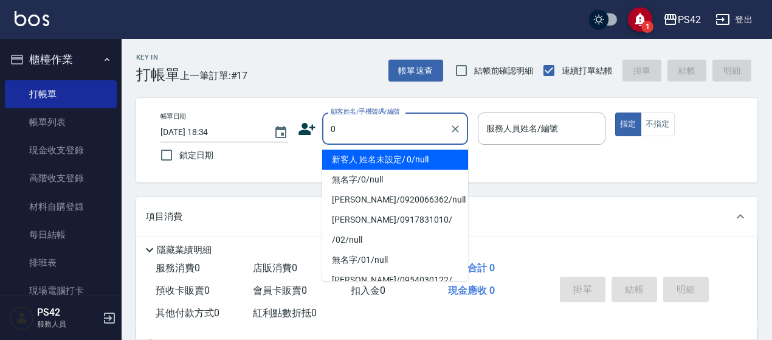
type input "新客人 姓名未設定/ 0/null"
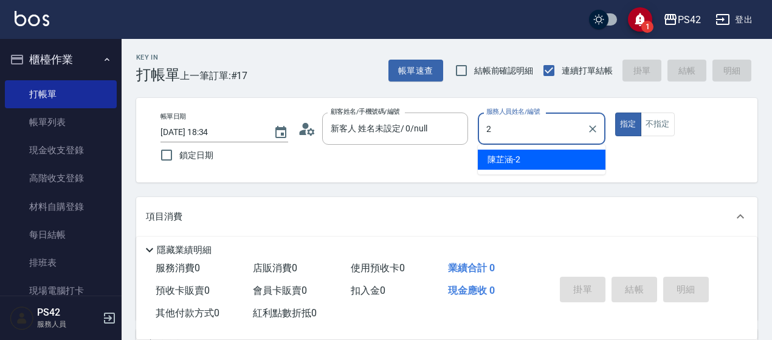
type input "[PERSON_NAME]-2"
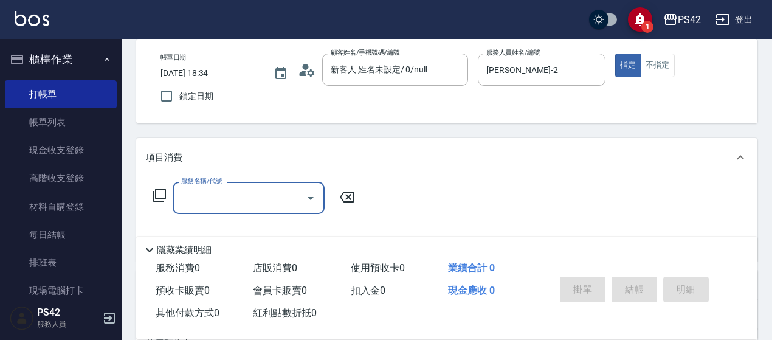
scroll to position [122, 0]
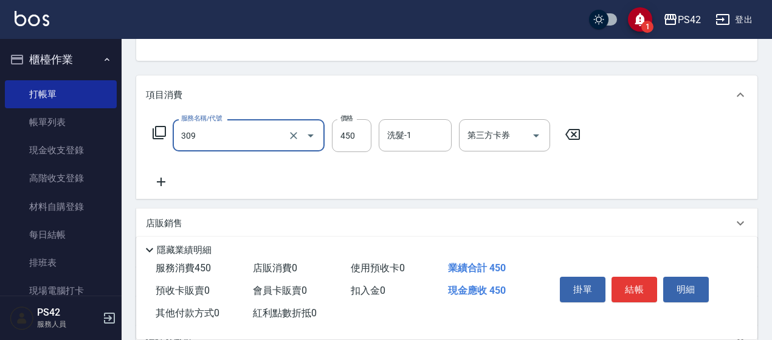
type input "洗+剪(309)"
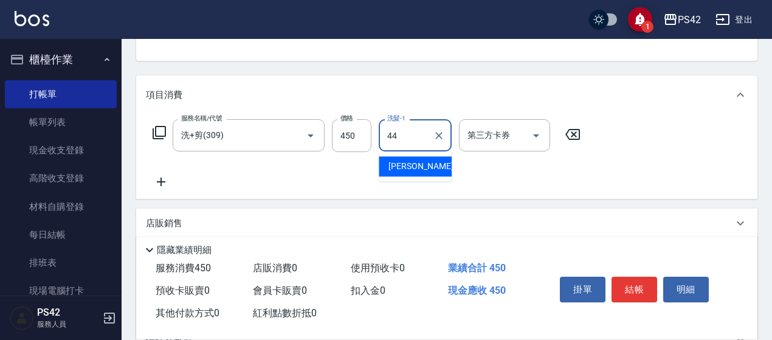
type input "[PERSON_NAME]-44"
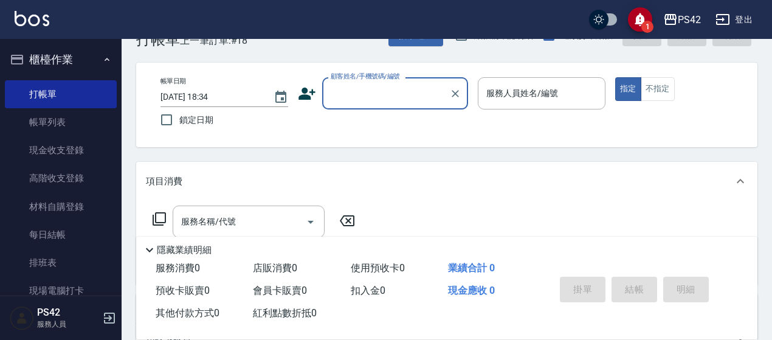
scroll to position [0, 0]
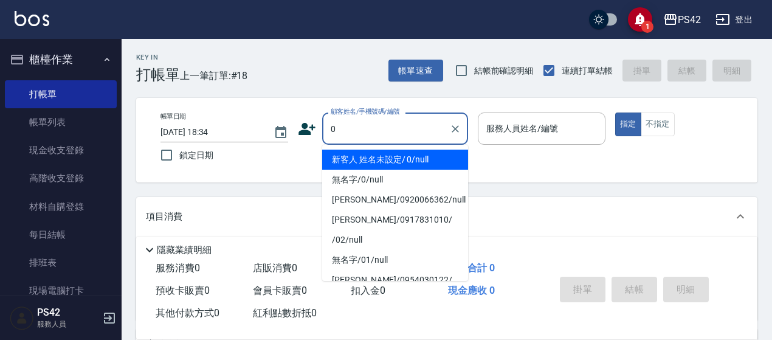
type input "新客人 姓名未設定/ 0/null"
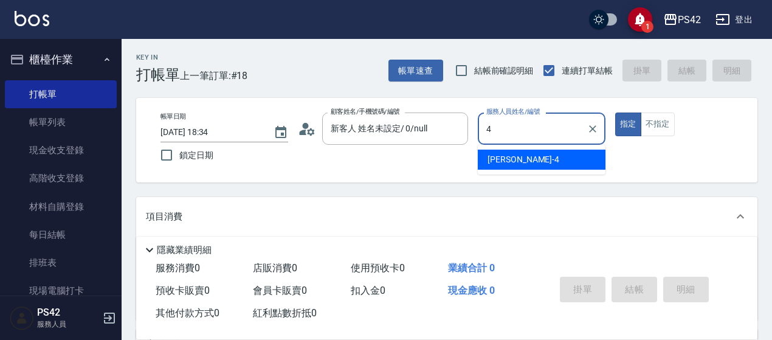
type input "[PERSON_NAME]-4"
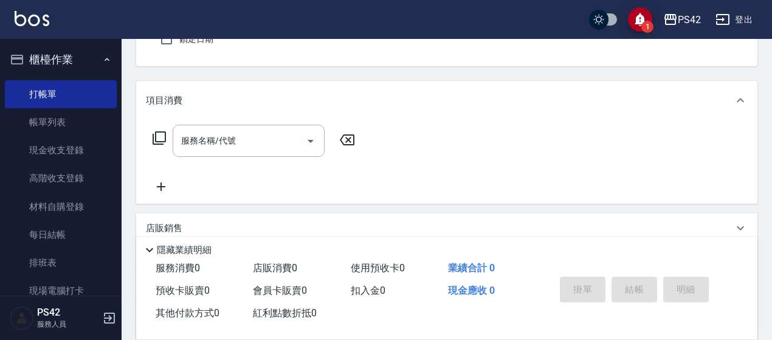
scroll to position [122, 0]
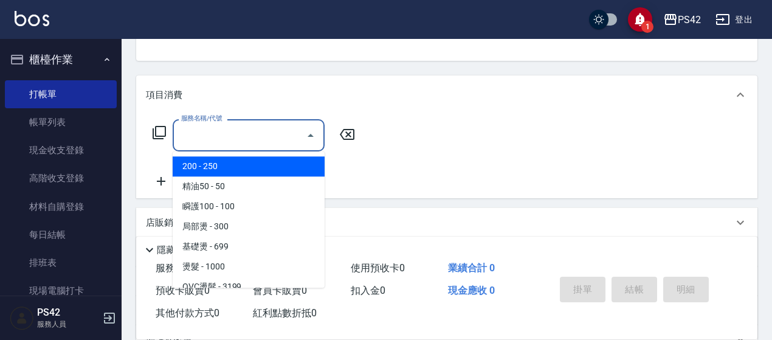
click at [226, 138] on input "服務名稱/代號" at bounding box center [239, 135] width 123 height 21
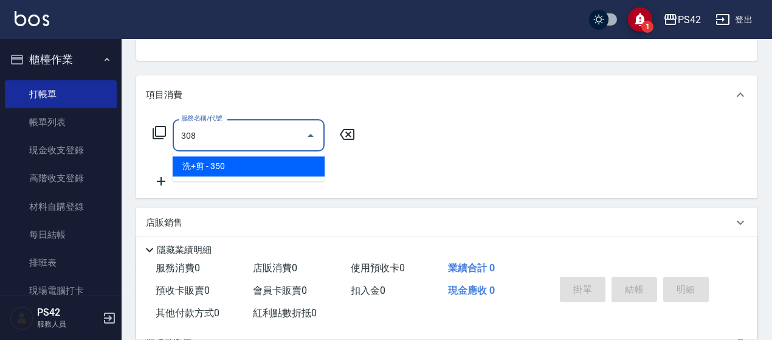
type input "洗+剪(308)"
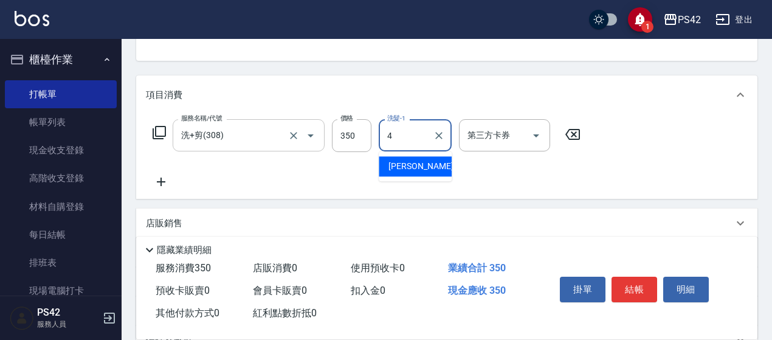
type input "[PERSON_NAME]-4"
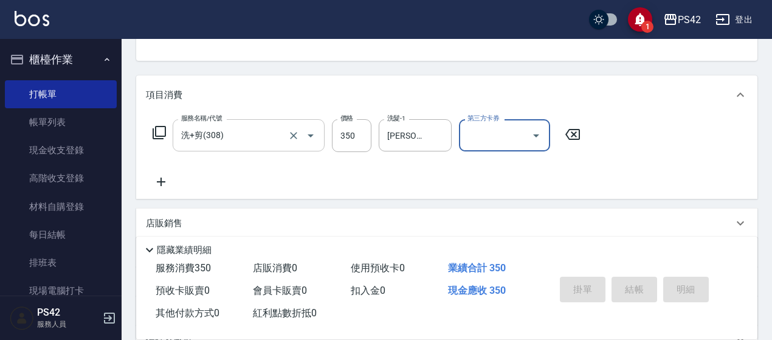
type input "[DATE] 18:35"
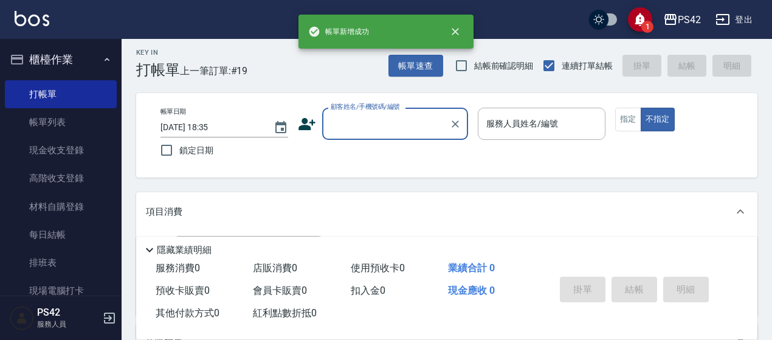
scroll to position [0, 0]
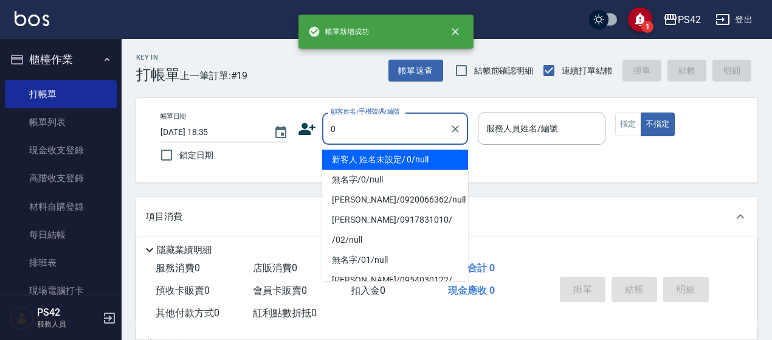
type input "新客人 姓名未設定/ 0/null"
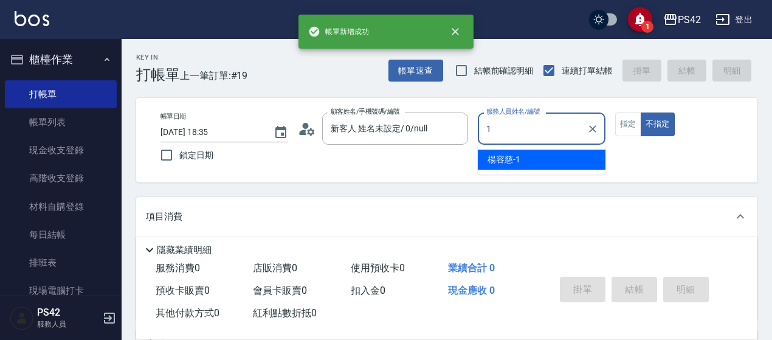
type input "[PERSON_NAME]-1"
type button "false"
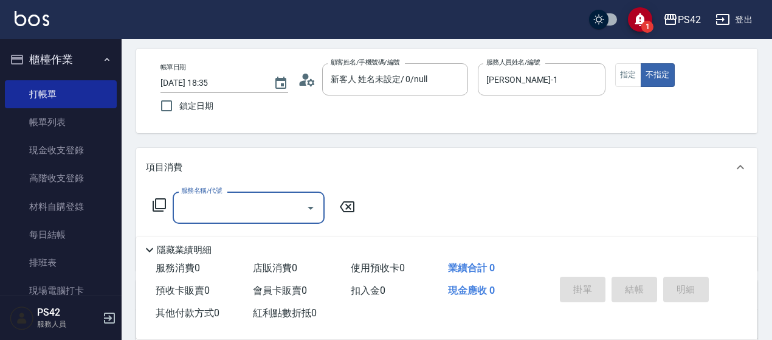
scroll to position [61, 0]
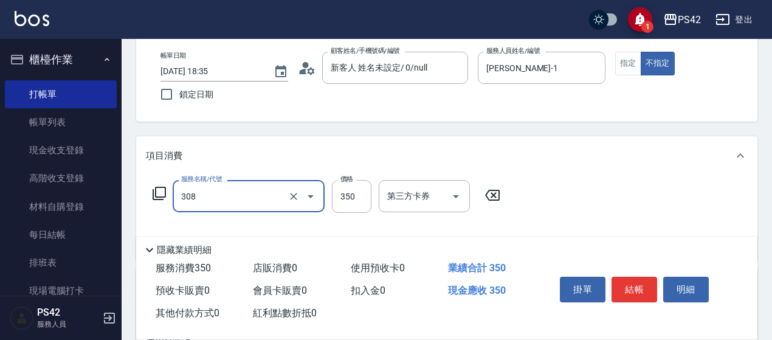
type input "洗+剪(308)"
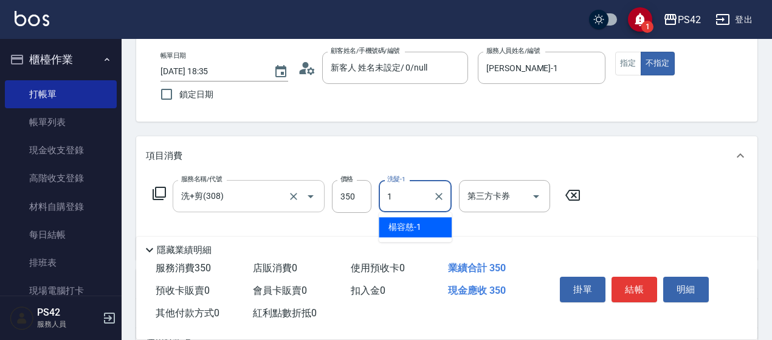
type input "[PERSON_NAME]-1"
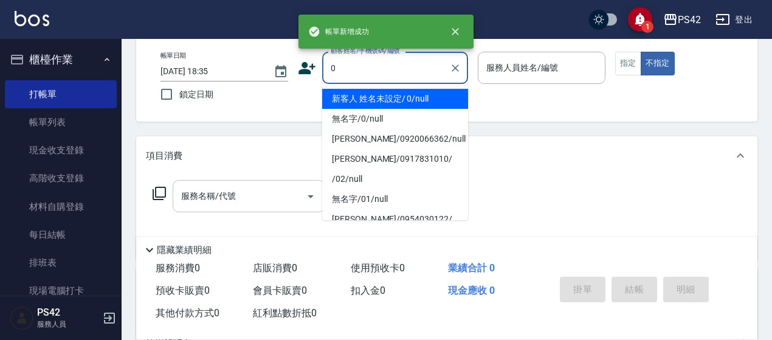
type input "新客人 姓名未設定/ 0/null"
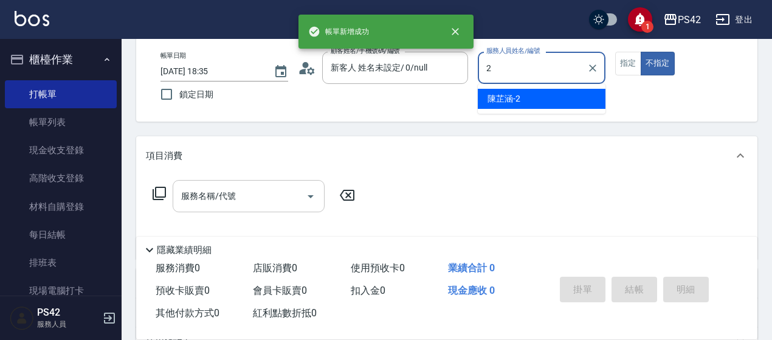
type input "[PERSON_NAME]-2"
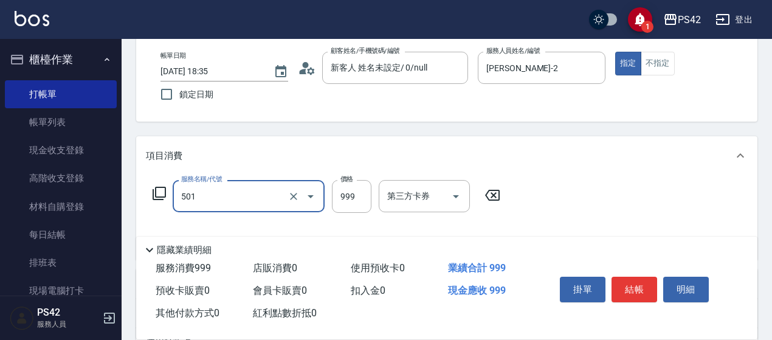
type input "染髮(501)"
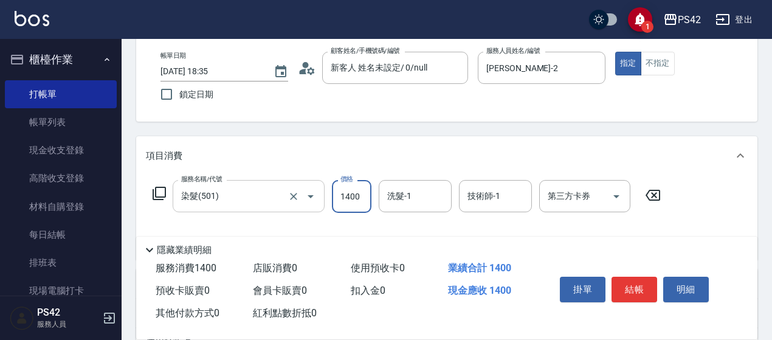
type input "1400"
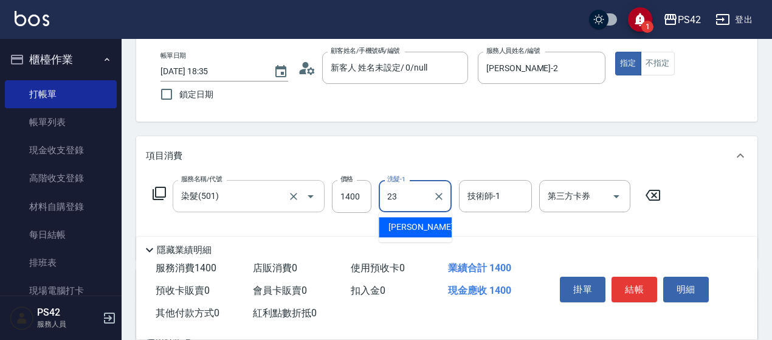
type input "[PERSON_NAME]-23"
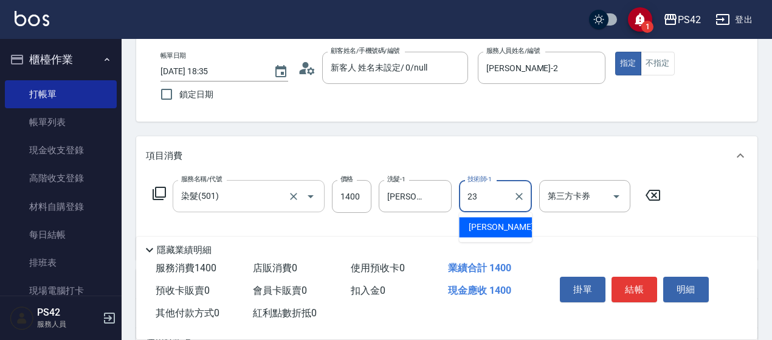
type input "[PERSON_NAME]-23"
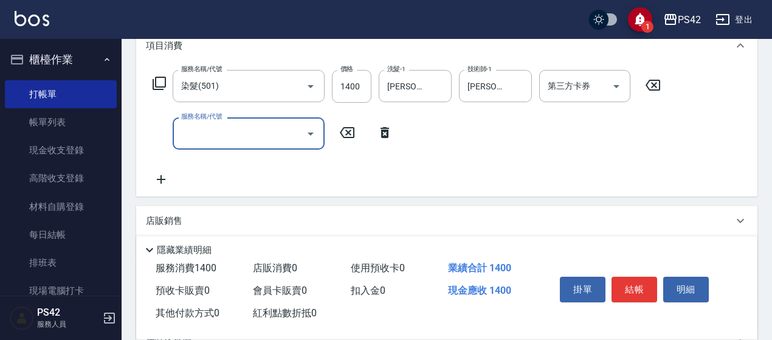
scroll to position [182, 0]
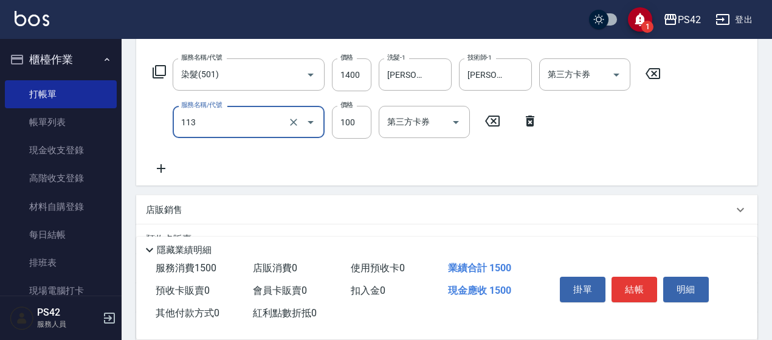
type input "瞬護100(113)"
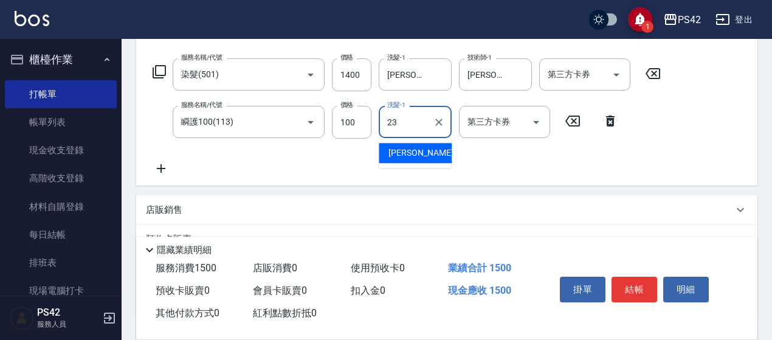
type input "[PERSON_NAME]-23"
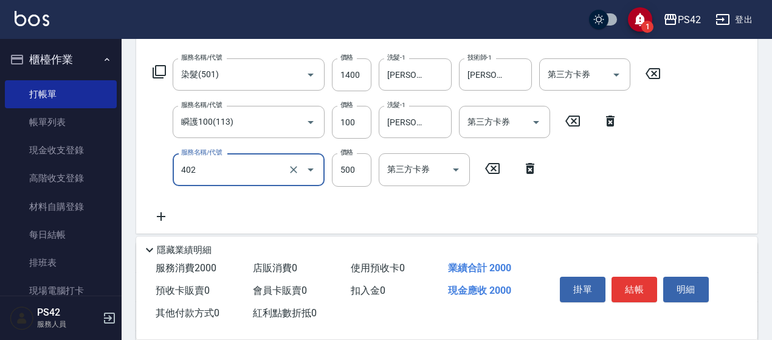
type input "500護(402)"
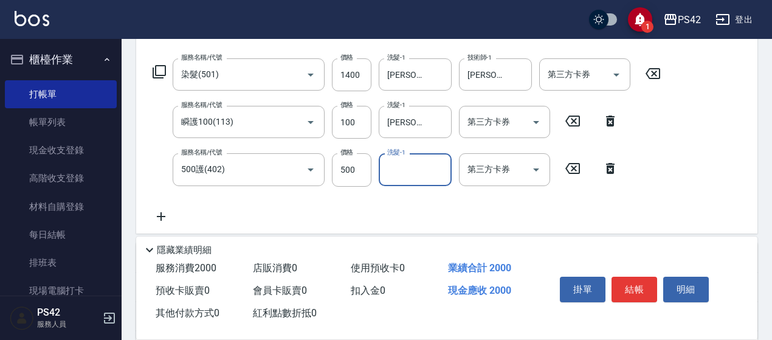
click at [578, 164] on icon at bounding box center [572, 168] width 15 height 11
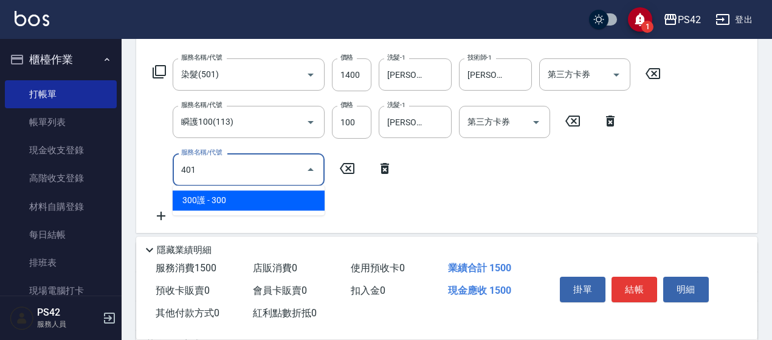
type input "300護(401)"
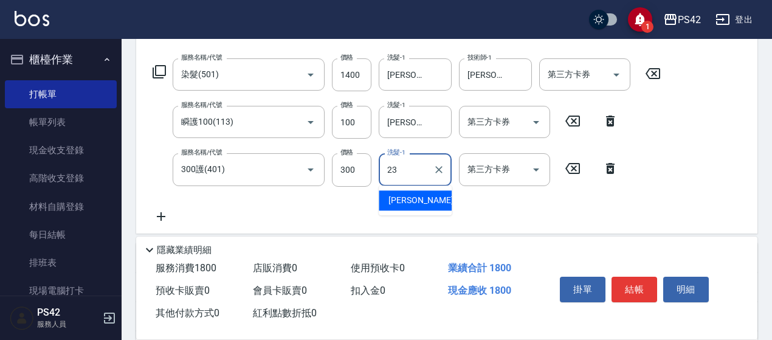
type input "[PERSON_NAME]-23"
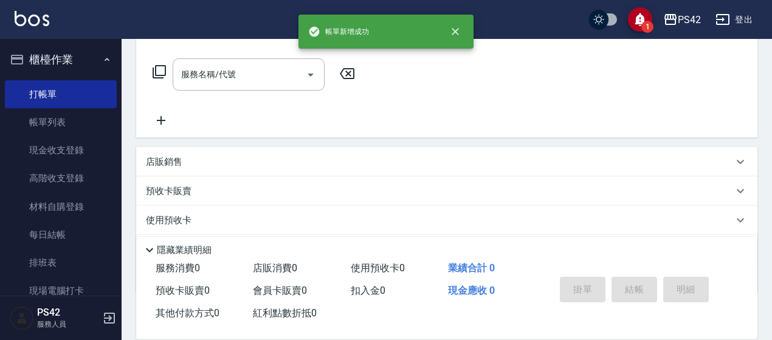
scroll to position [0, 0]
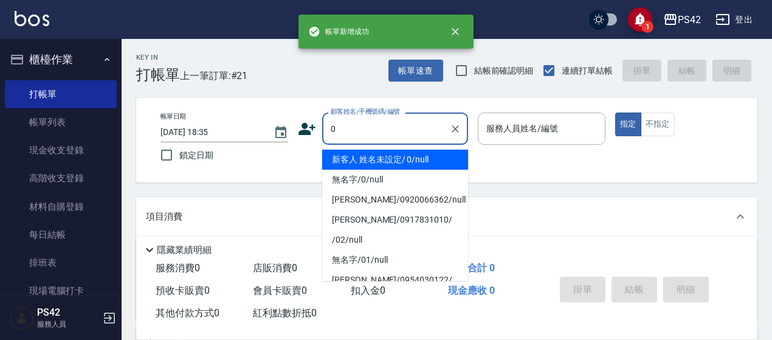
type input "新客人 姓名未設定/ 0/null"
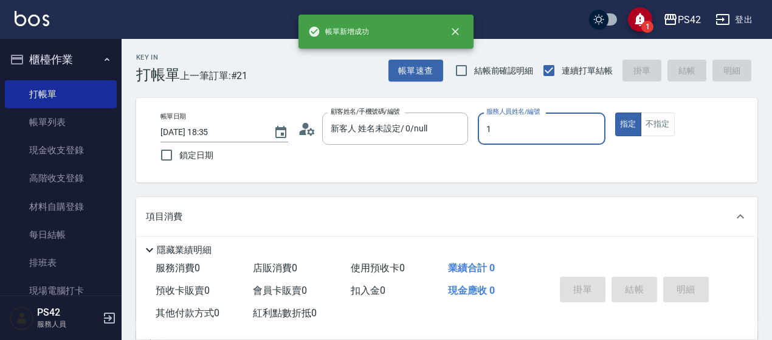
type input "[PERSON_NAME]-1"
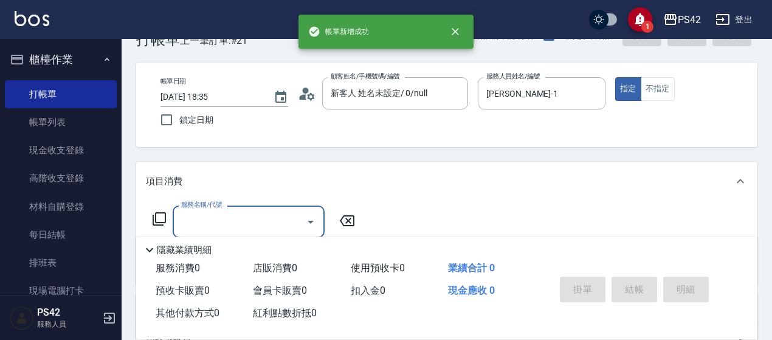
scroll to position [61, 0]
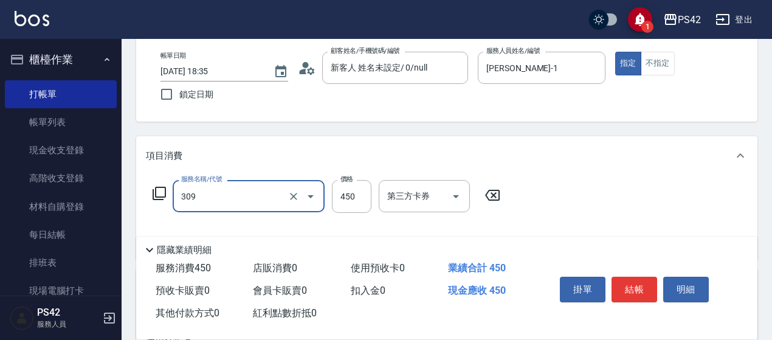
type input "洗+剪(309)"
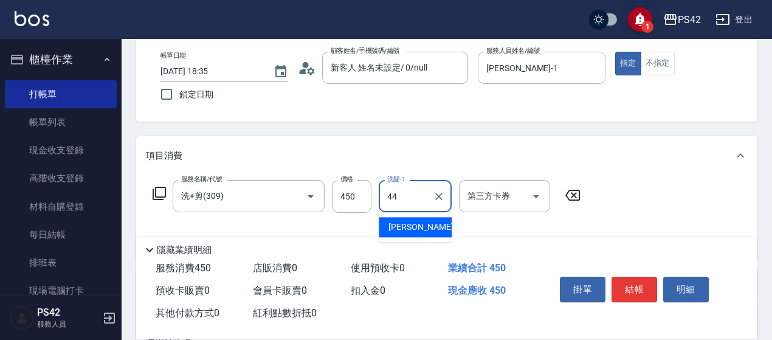
type input "[PERSON_NAME]-44"
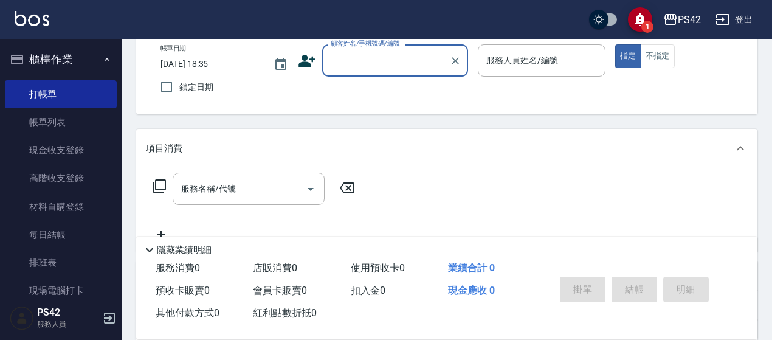
scroll to position [0, 0]
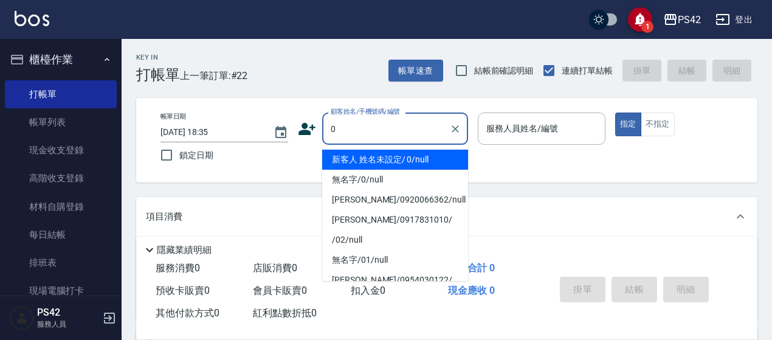
type input "0"
type input "2"
type input "新客人 姓名未設定/ 0/null"
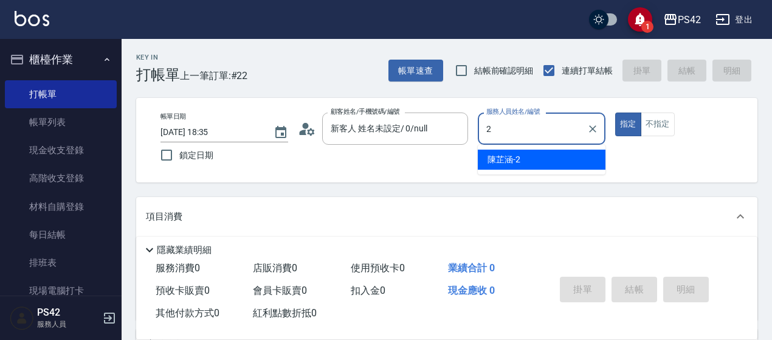
type input "[PERSON_NAME]-2"
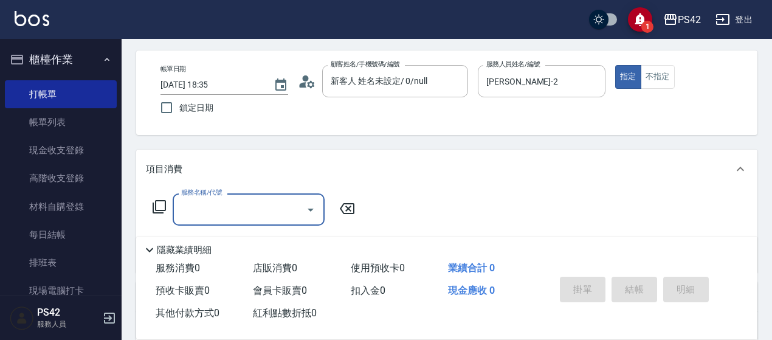
scroll to position [122, 0]
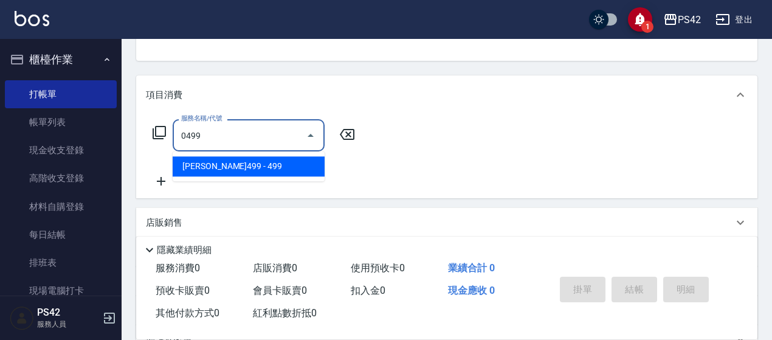
type input "[PERSON_NAME]499(0499)"
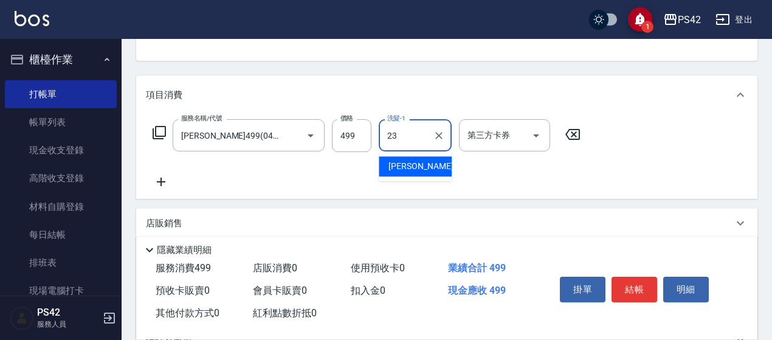
type input "[PERSON_NAME]-23"
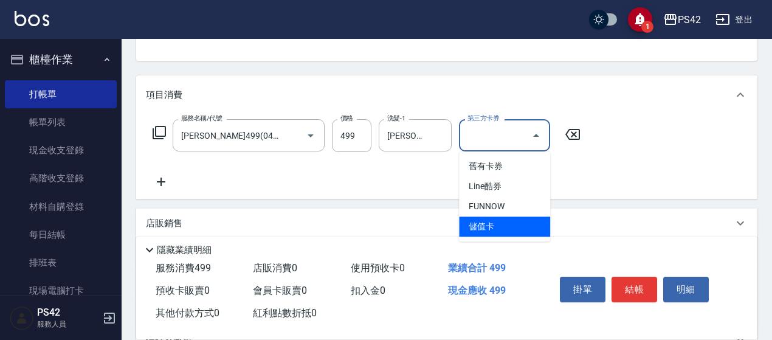
type input "儲值卡"
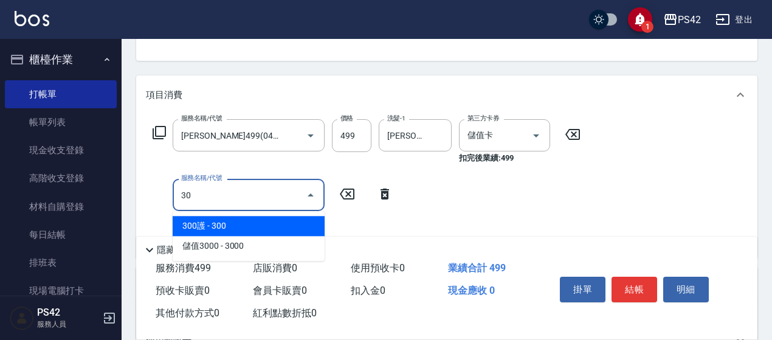
type input "3"
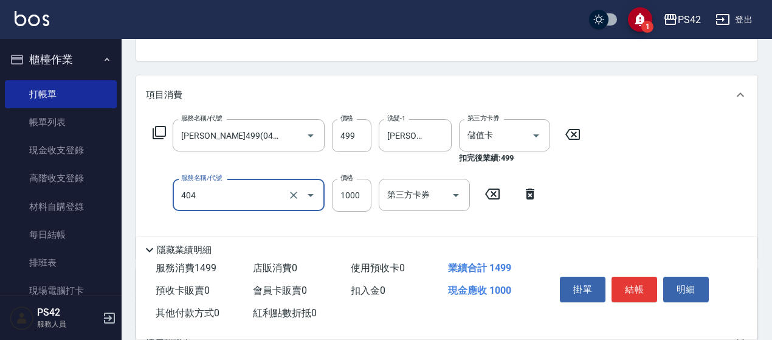
type input "1000護(404)"
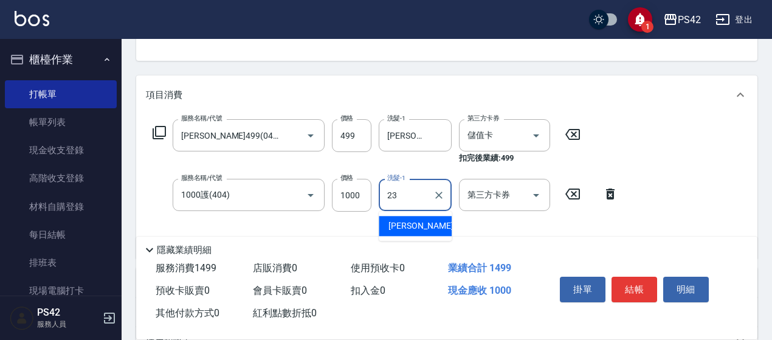
type input "[PERSON_NAME]-23"
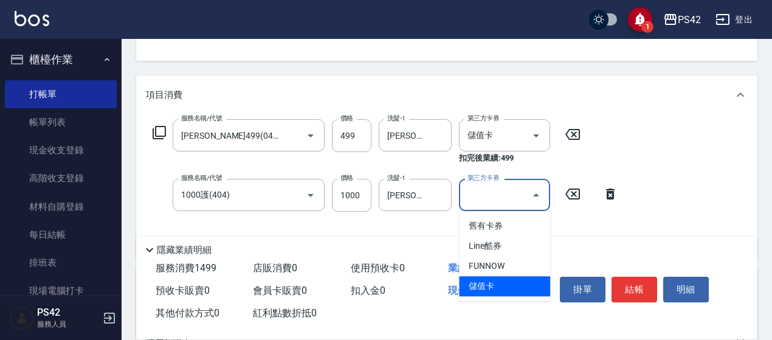
type input "儲值卡"
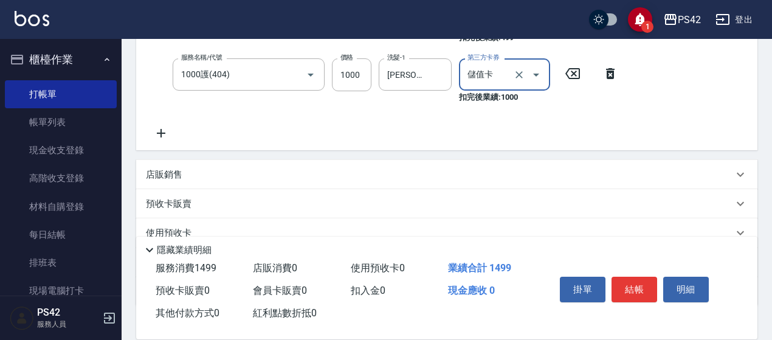
scroll to position [243, 0]
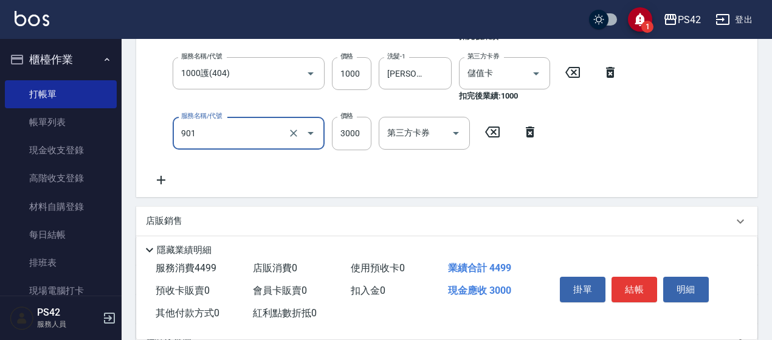
type input "儲值3000(901)"
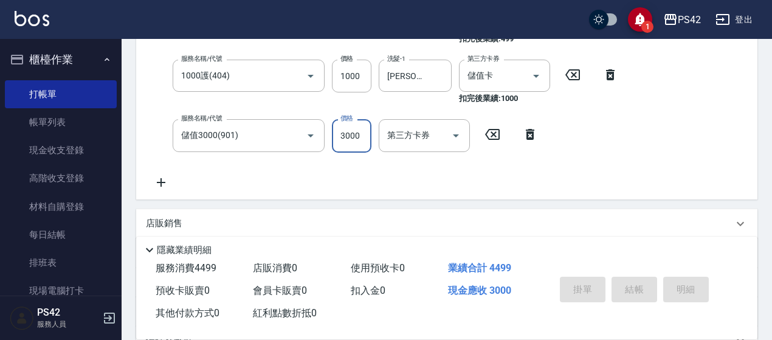
type input "[DATE] 18:36"
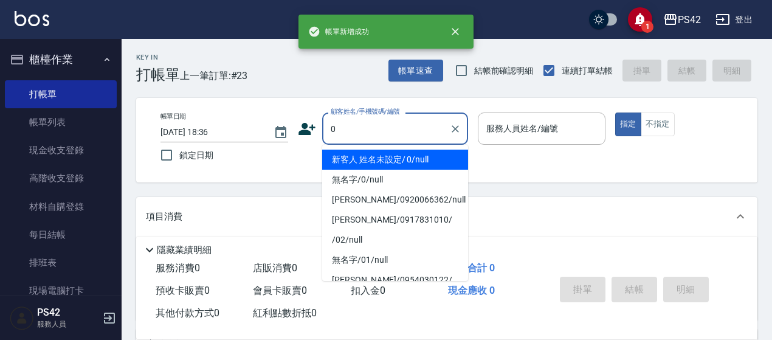
type input "新客人 姓名未設定/ 0/null"
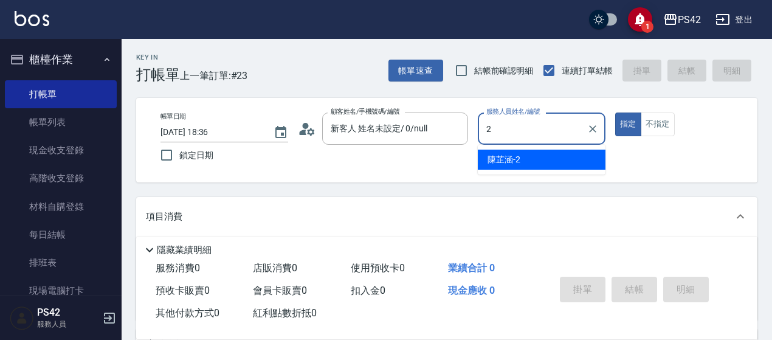
type input "[PERSON_NAME]-2"
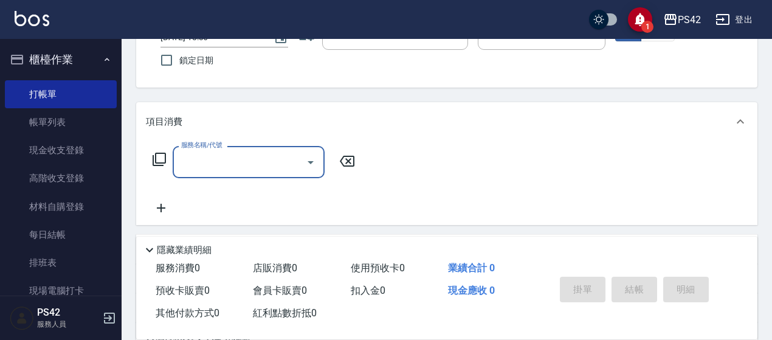
scroll to position [122, 0]
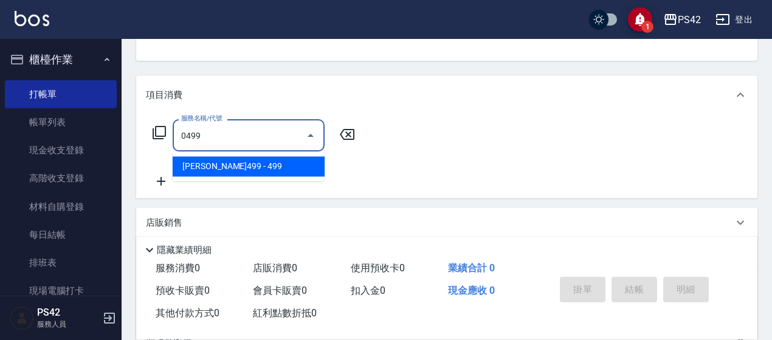
type input "[PERSON_NAME]499(0499)"
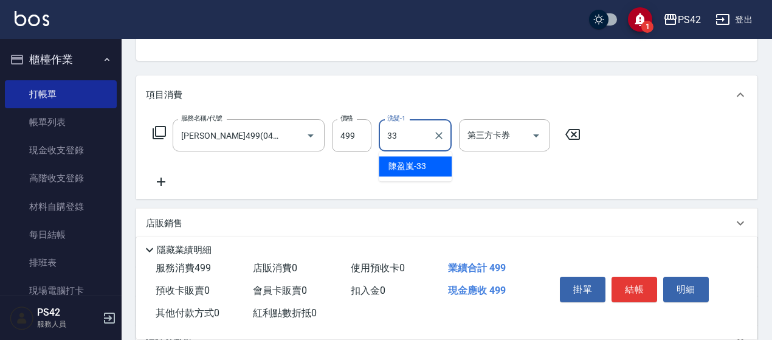
type input "[PERSON_NAME]-33"
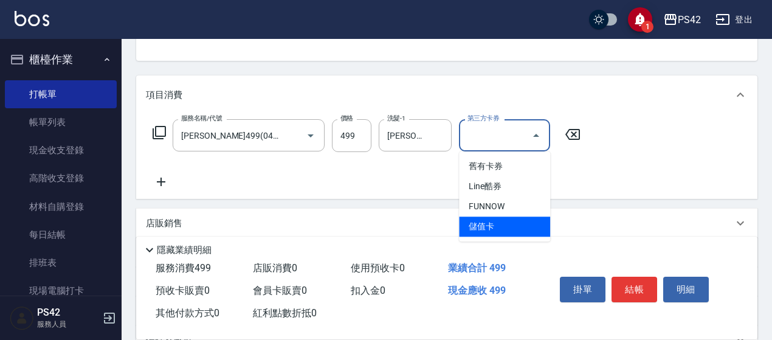
type input "儲值卡"
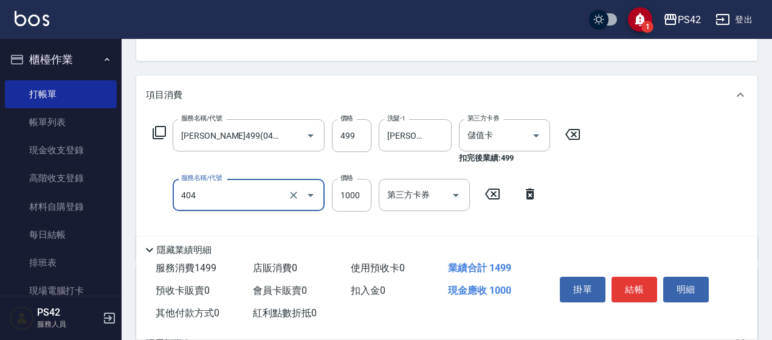
type input "1000護(404)"
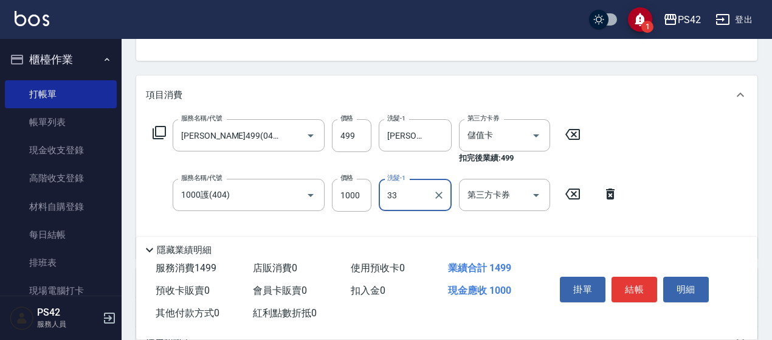
type input "[PERSON_NAME]-33"
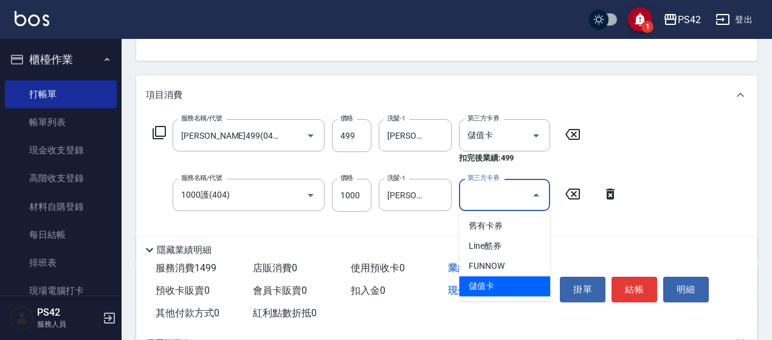
type input "儲值卡"
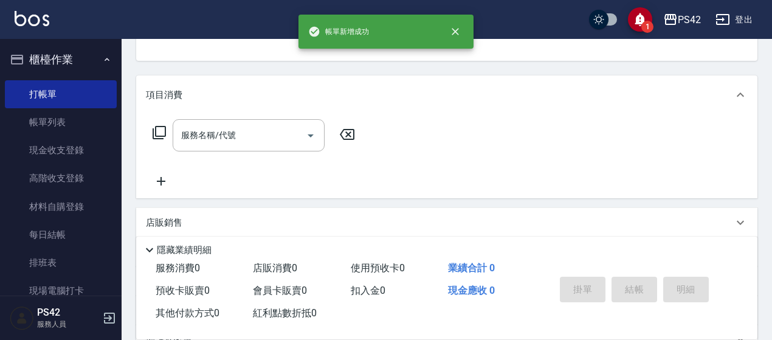
scroll to position [118, 0]
type input "新客人 姓名未設定/ 0/null"
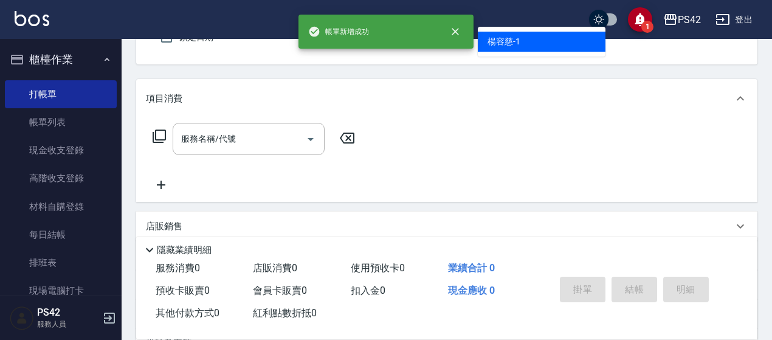
type input "[PERSON_NAME]-1"
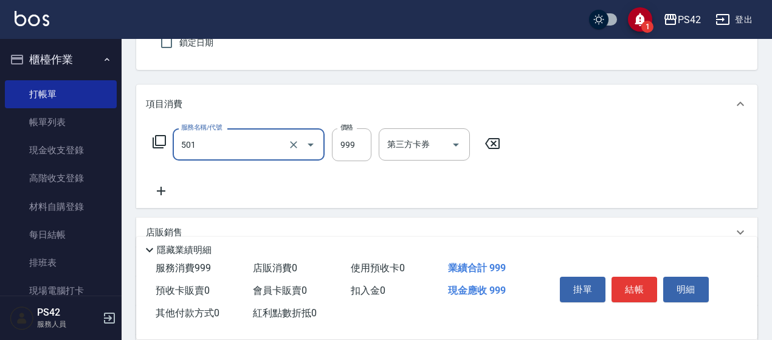
type input "染髮(501)"
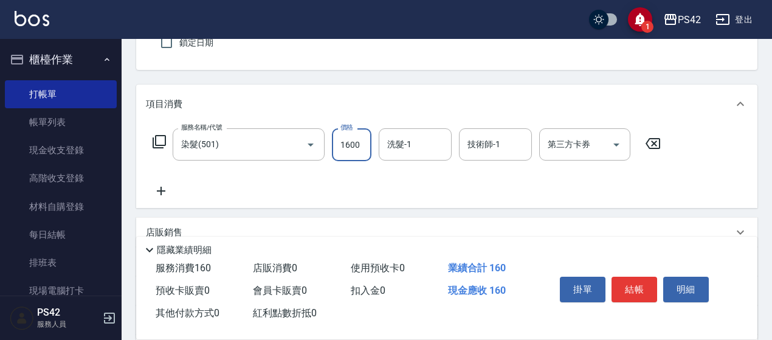
type input "1600"
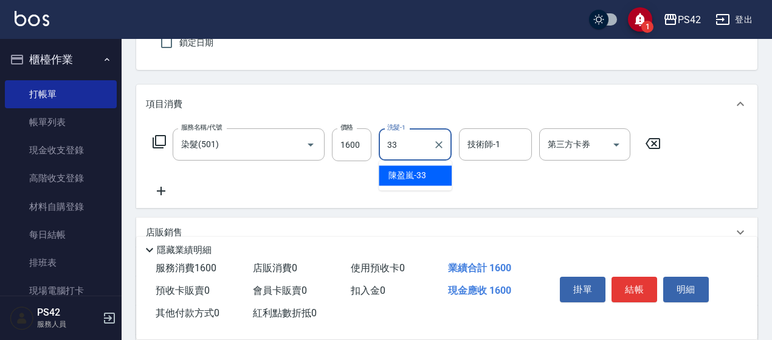
type input "[PERSON_NAME]-33"
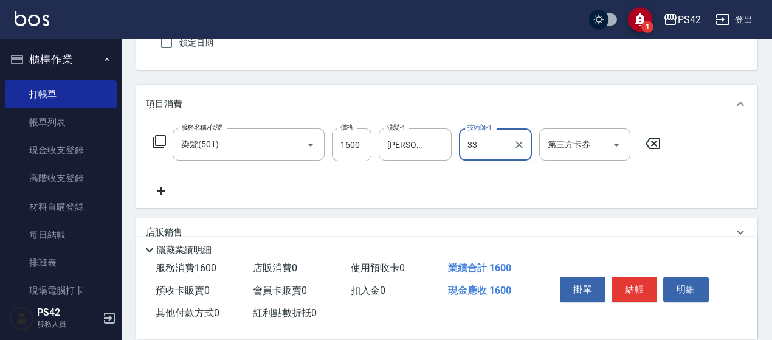
type input "[PERSON_NAME]-33"
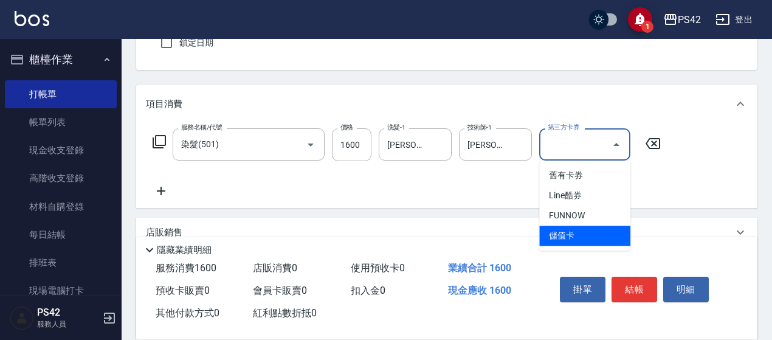
type input "儲值卡"
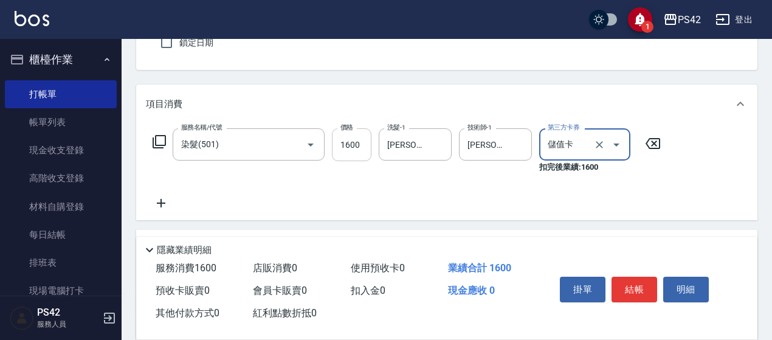
click at [357, 151] on input "1600" at bounding box center [352, 144] width 40 height 33
type input "1100"
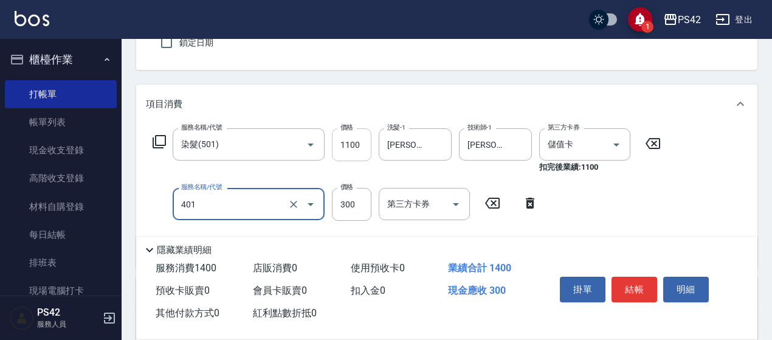
type input "300護(401)"
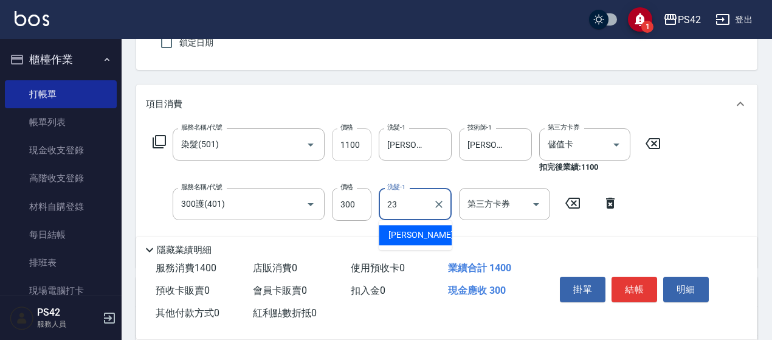
type input "2"
type input "[PERSON_NAME]-33"
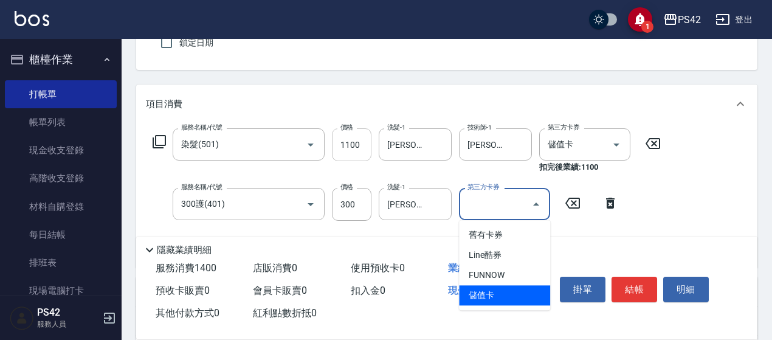
type input "儲值卡"
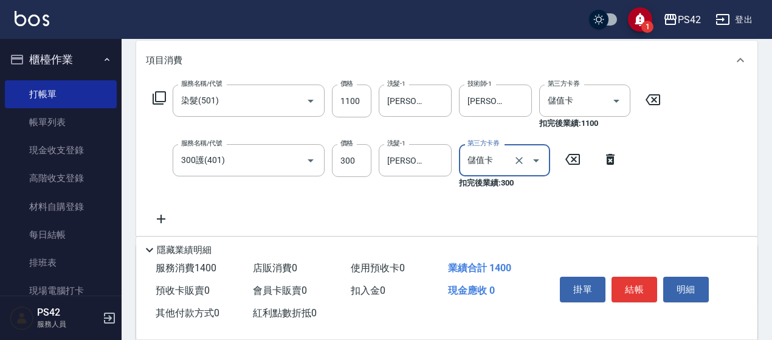
scroll to position [173, 0]
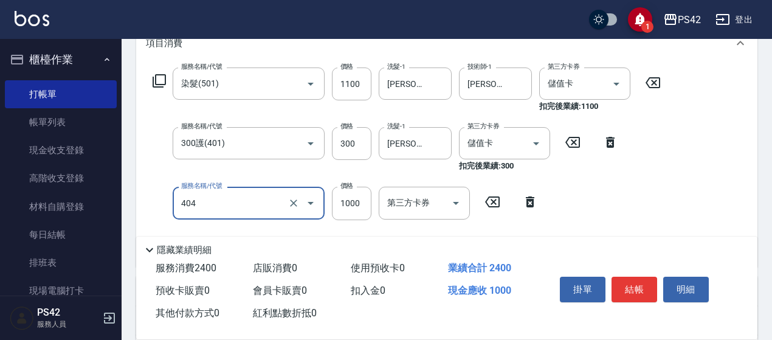
type input "1000護(404)"
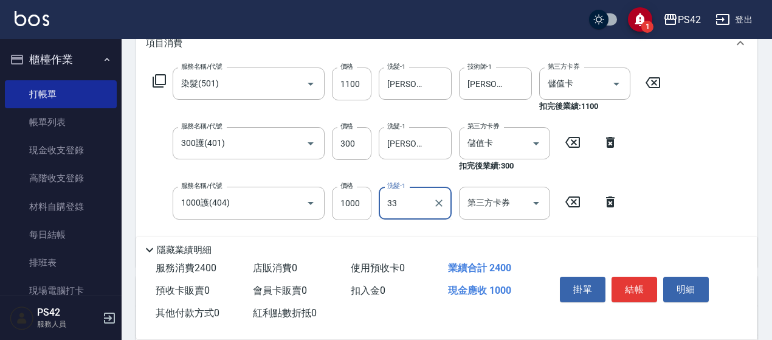
type input "[PERSON_NAME]-33"
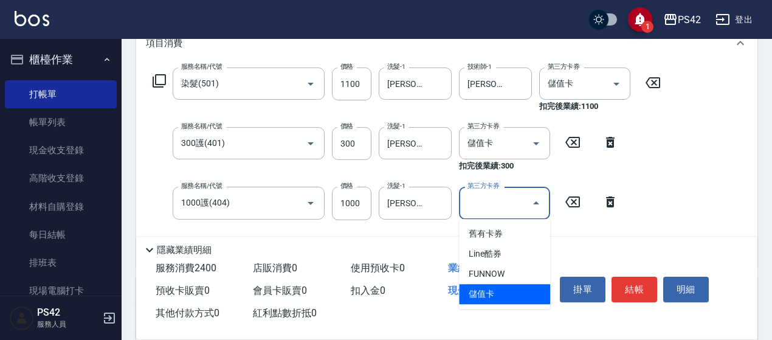
type input "儲值卡"
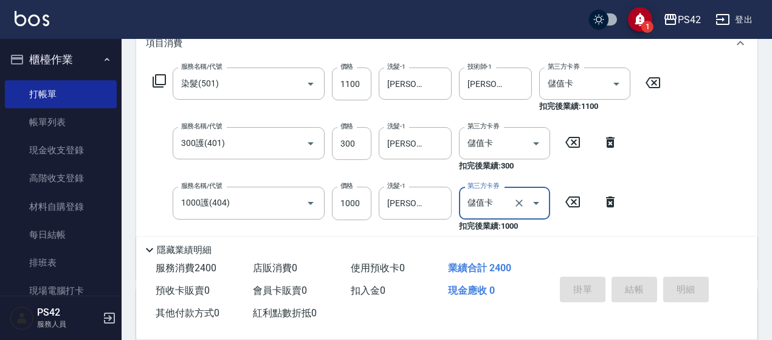
type input "[DATE] 18:37"
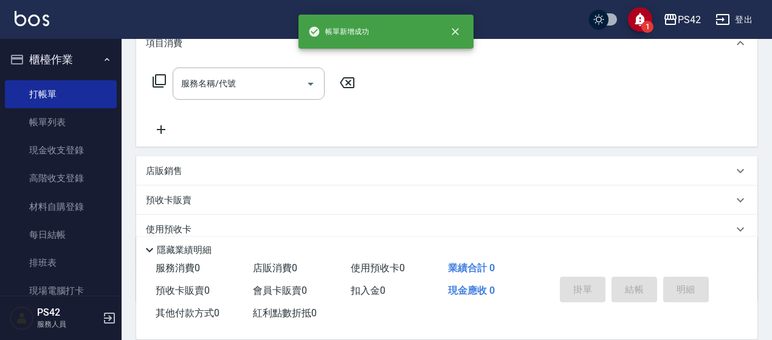
scroll to position [0, 0]
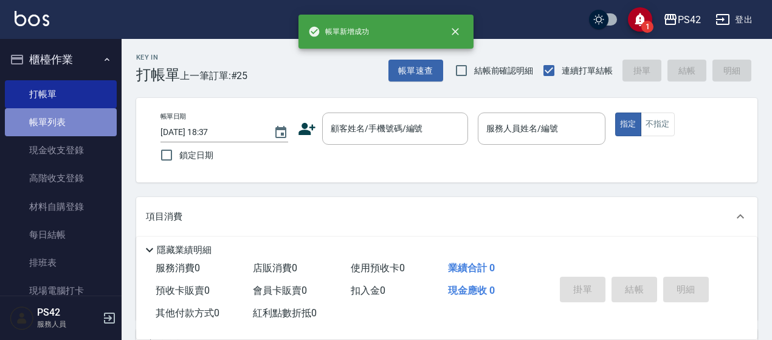
click at [88, 126] on link "帳單列表" at bounding box center [61, 122] width 112 height 28
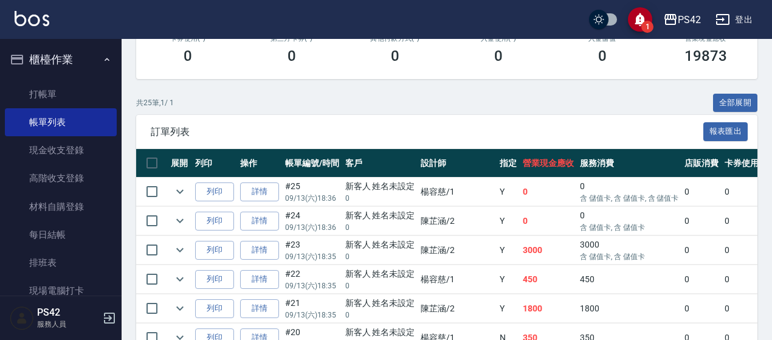
scroll to position [243, 0]
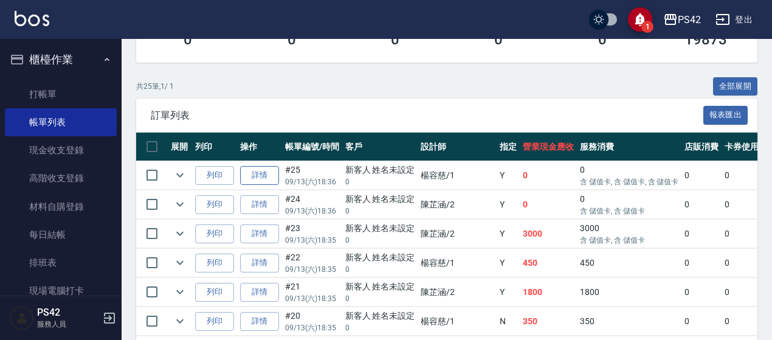
click at [263, 170] on link "詳情" at bounding box center [259, 175] width 39 height 19
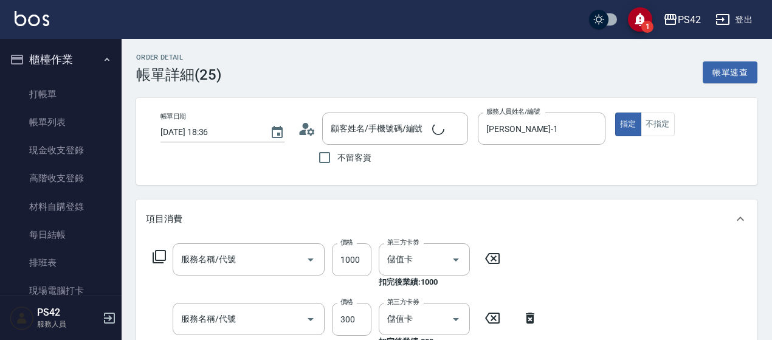
type input "[DATE] 18:36"
type input "[PERSON_NAME]-1"
type input "1000護(404)"
type input "300護(401)"
type input "染髮(501)"
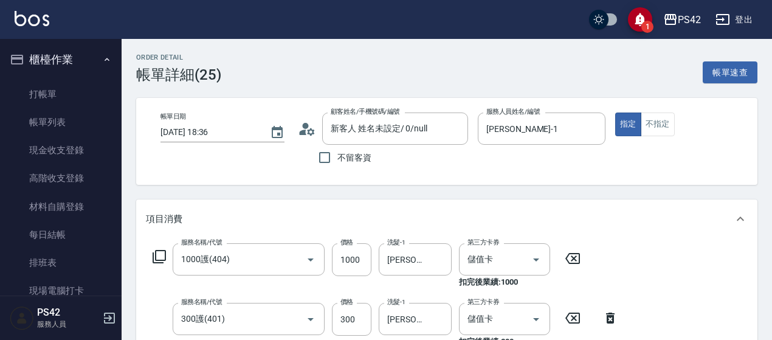
type input "新客人 姓名未設定/ 0/null"
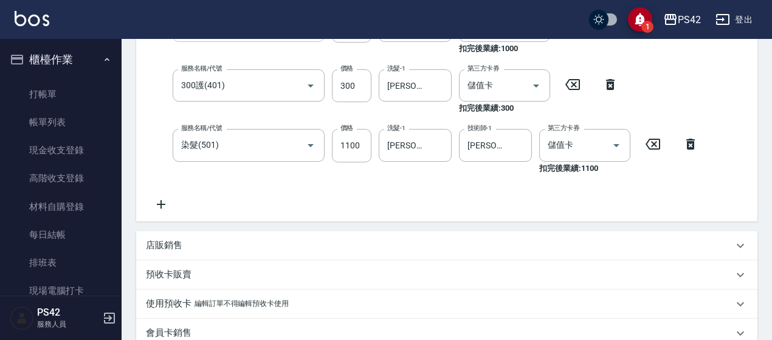
scroll to position [243, 0]
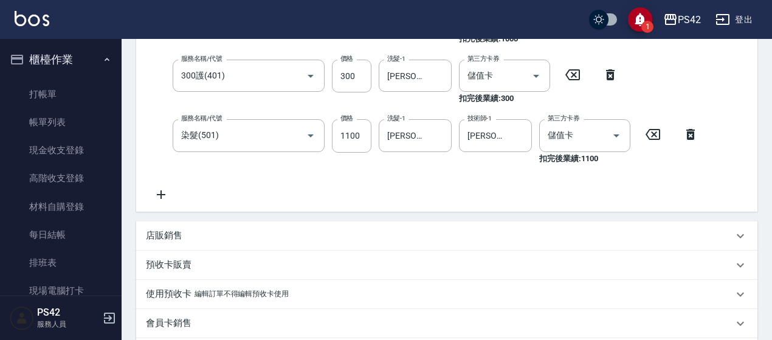
click at [157, 193] on icon at bounding box center [161, 194] width 30 height 15
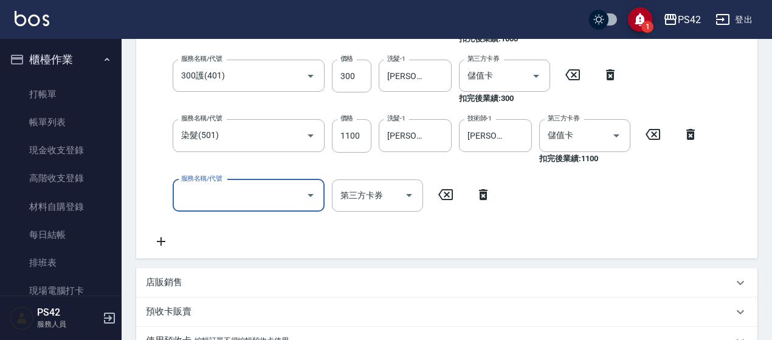
type input "0"
type input "儲值3000(901)"
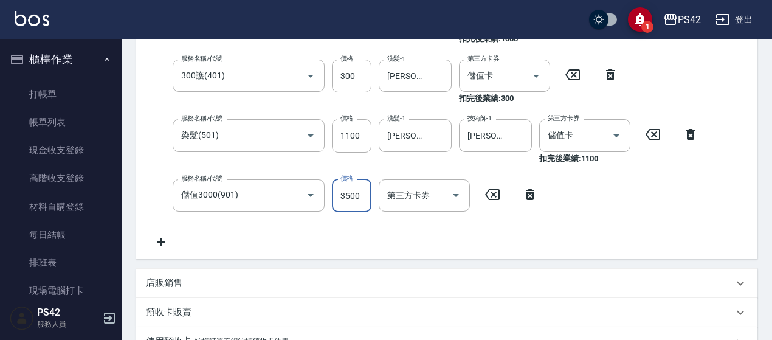
type input "3500"
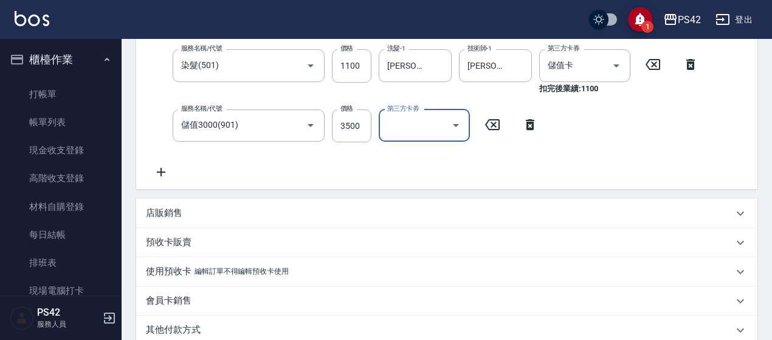
scroll to position [477, 0]
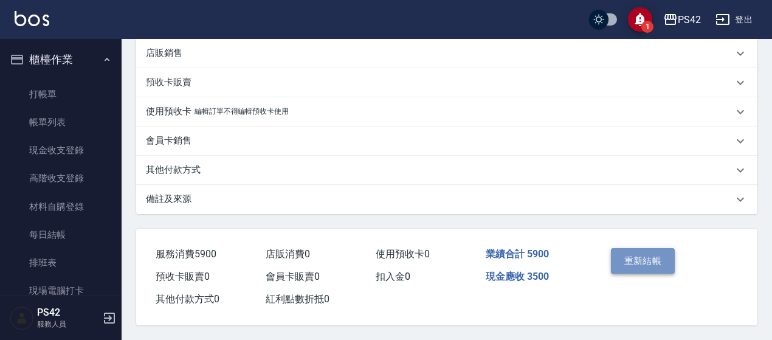
click at [634, 248] on button "重新結帳" at bounding box center [643, 261] width 64 height 26
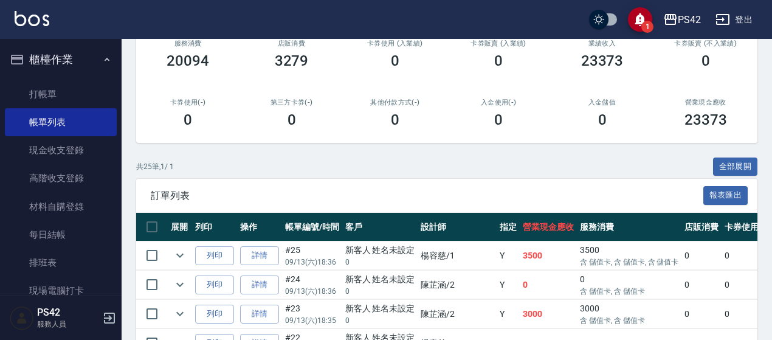
scroll to position [182, 0]
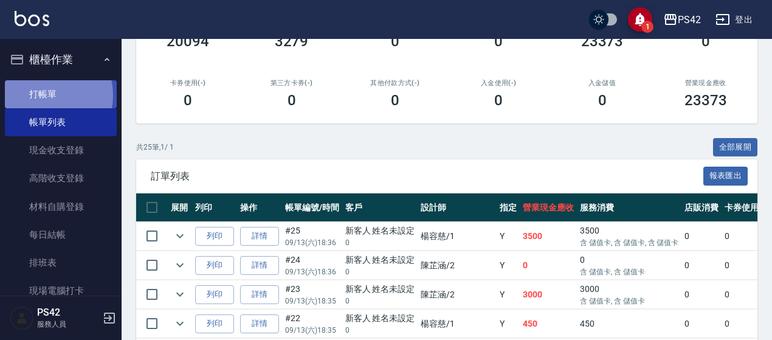
click at [46, 95] on link "打帳單" at bounding box center [61, 94] width 112 height 28
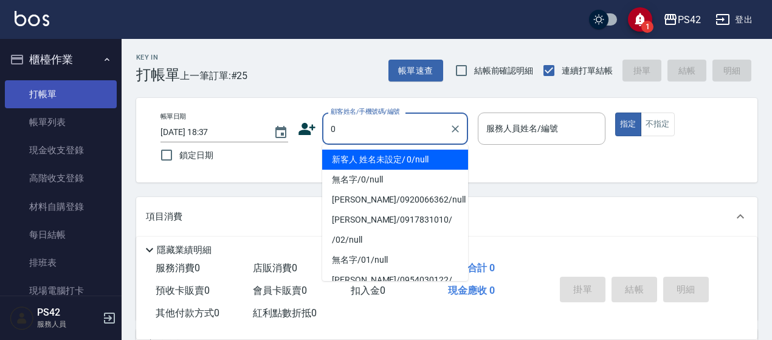
type input "新客人 姓名未設定/ 0/null"
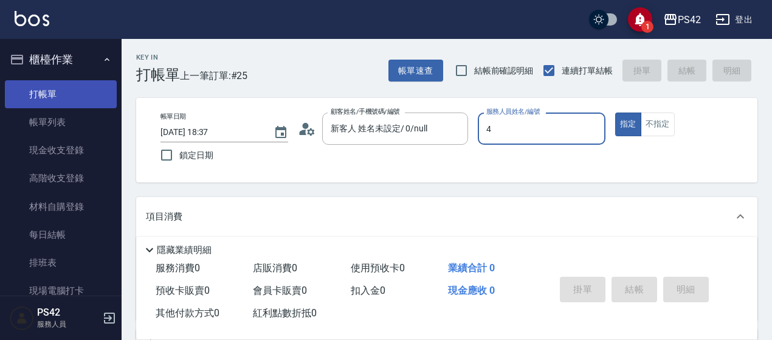
type input "[PERSON_NAME]-4"
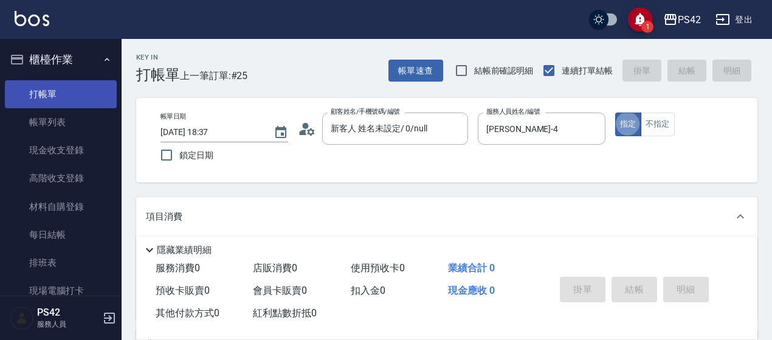
type button "true"
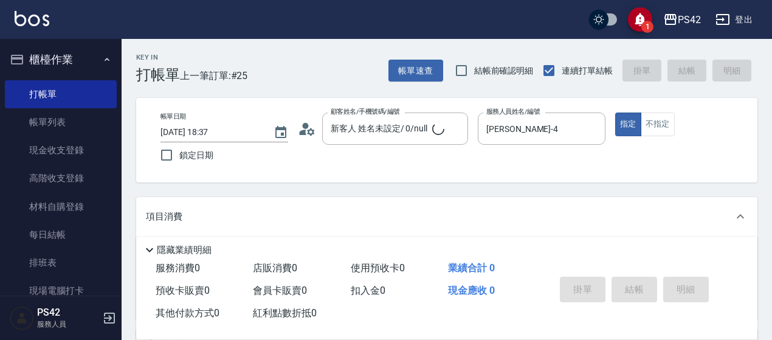
type input "無名字/0/null"
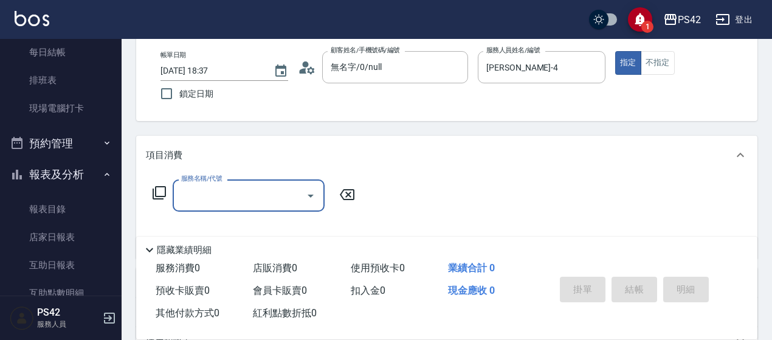
scroll to position [122, 0]
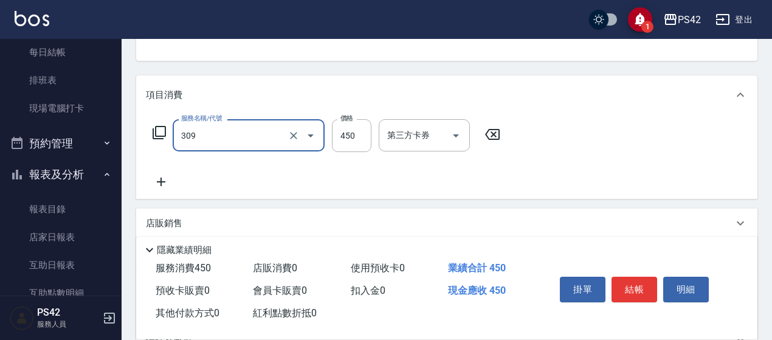
type input "洗+剪(309)"
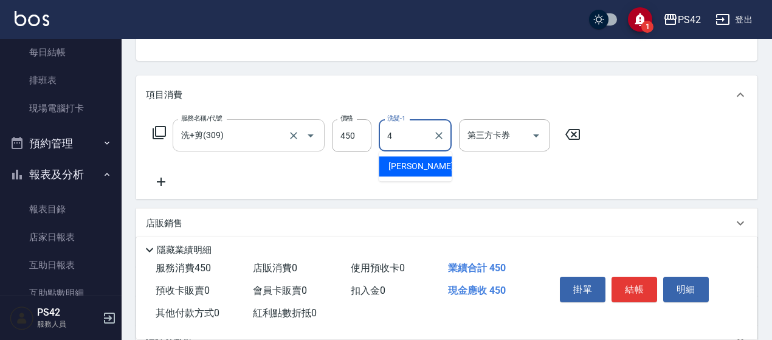
type input "[PERSON_NAME]-4"
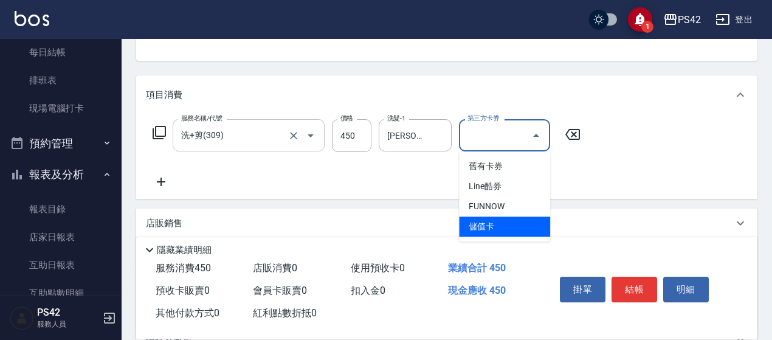
type input "儲值卡"
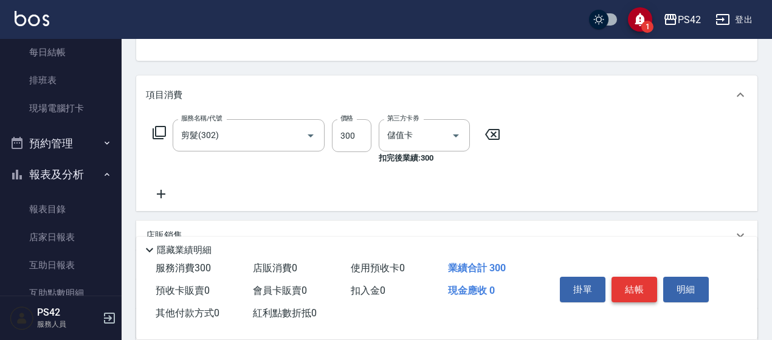
click at [623, 280] on button "結帳" at bounding box center [635, 290] width 46 height 26
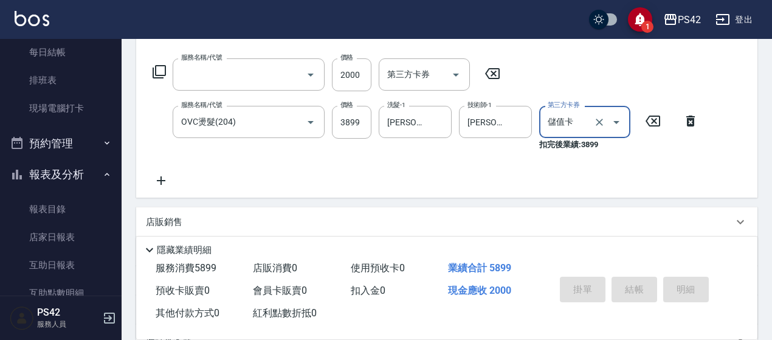
scroll to position [0, 0]
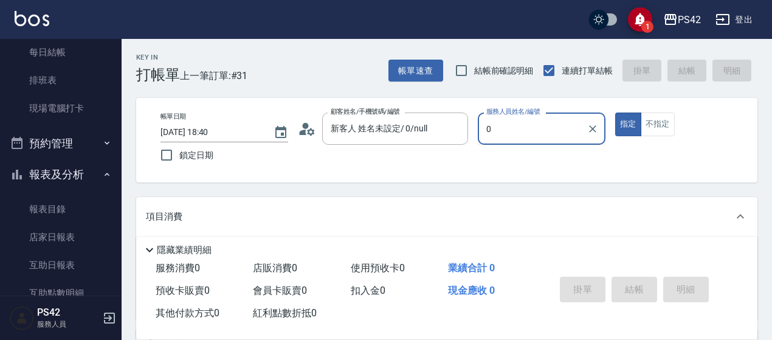
click at [615, 112] on button "指定" at bounding box center [628, 124] width 26 height 24
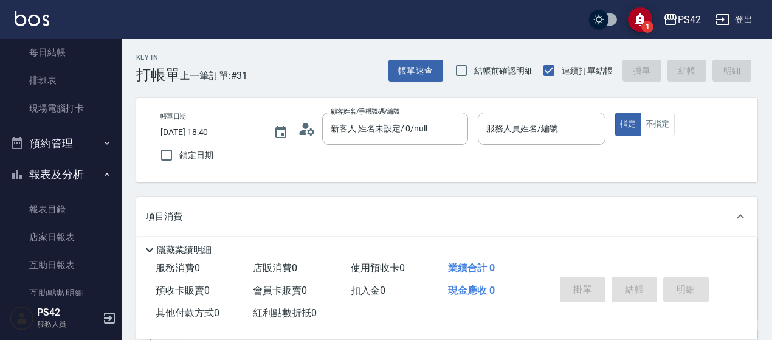
drag, startPoint x: 530, startPoint y: 105, endPoint x: 531, endPoint y: 122, distance: 17.1
click at [530, 106] on div "帳單日期 [DATE] 18:40 鎖定日期 顧客姓名/手機號碼/編號 新客人 姓名未設定/ 0/null 顧客姓名/手機號碼/編號 服務人員姓名/編號 服務…" at bounding box center [446, 140] width 621 height 85
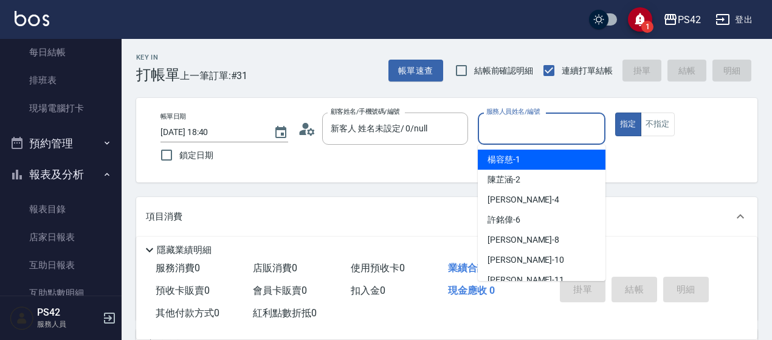
click at [531, 122] on div "服務人員姓名/編號 服務人員姓名/編號" at bounding box center [542, 128] width 128 height 32
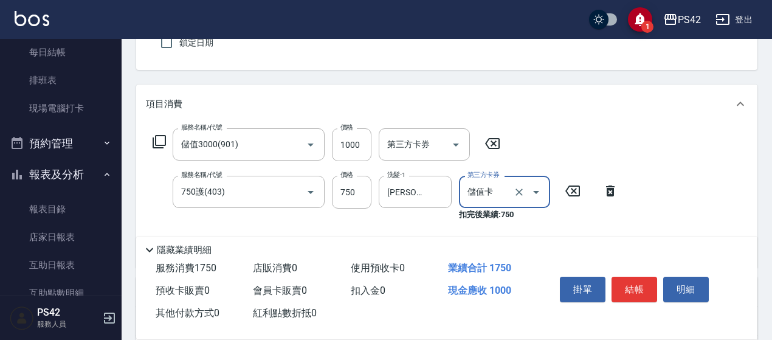
scroll to position [234, 0]
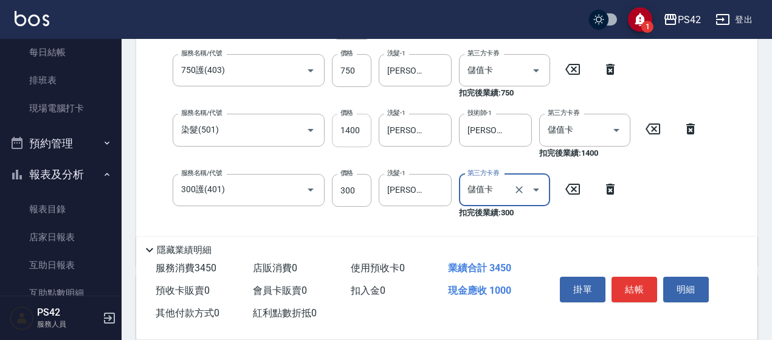
click at [358, 132] on input "1400" at bounding box center [352, 130] width 40 height 33
click at [350, 133] on input "1400" at bounding box center [352, 130] width 40 height 33
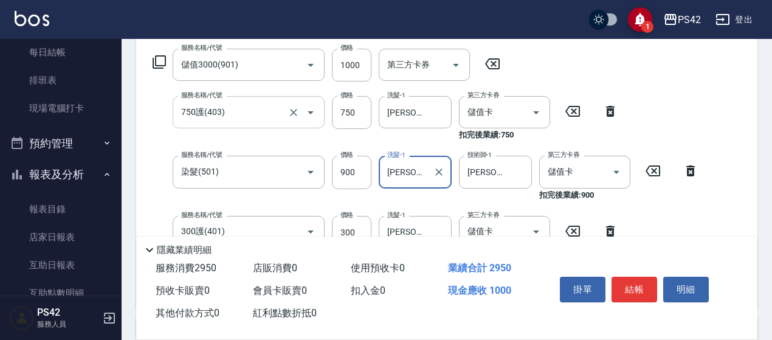
scroll to position [173, 0]
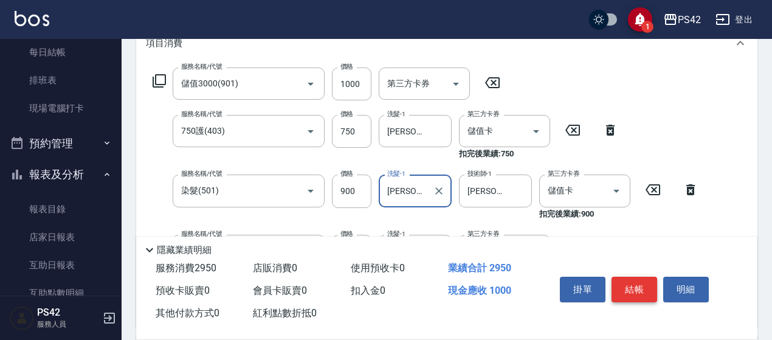
click at [627, 296] on button "結帳" at bounding box center [635, 290] width 46 height 26
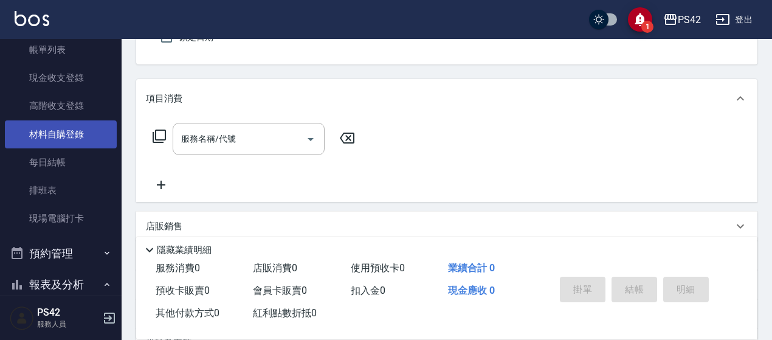
scroll to position [182, 0]
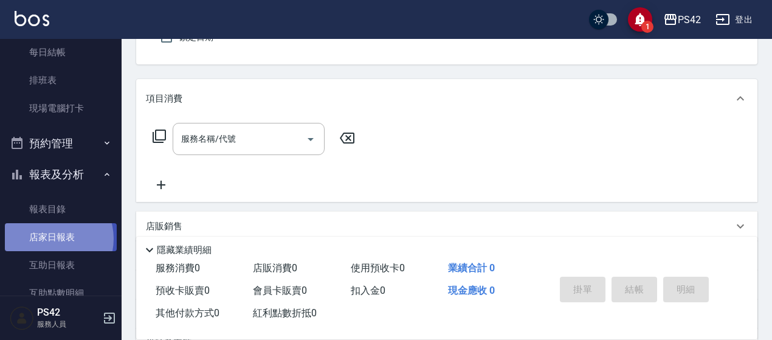
click at [49, 239] on link "店家日報表" at bounding box center [61, 237] width 112 height 28
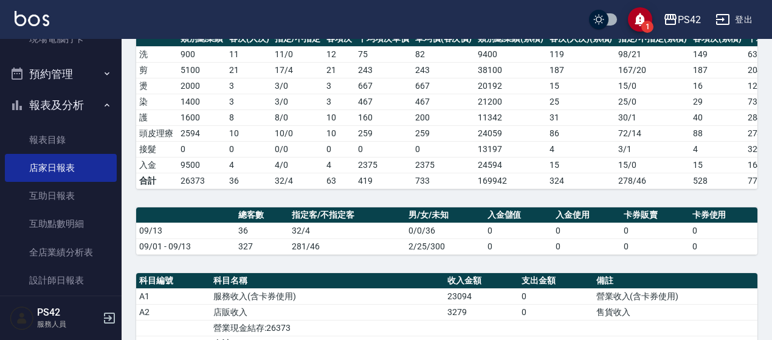
scroll to position [365, 0]
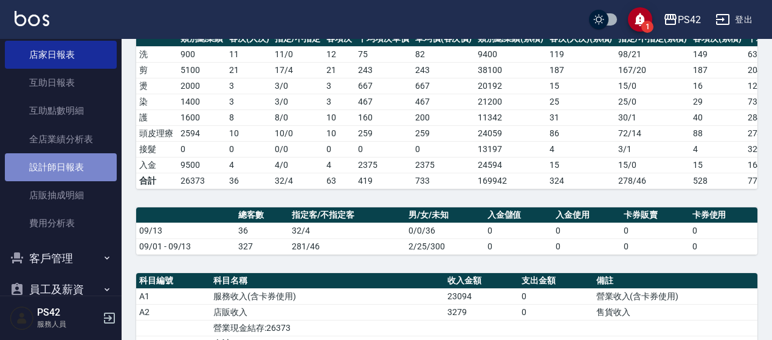
click at [72, 166] on link "設計師日報表" at bounding box center [61, 167] width 112 height 28
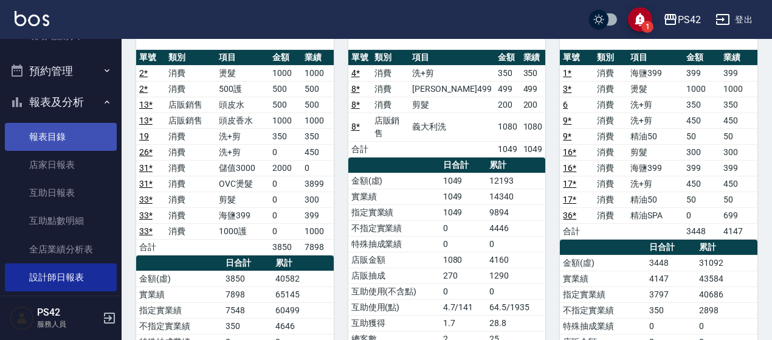
scroll to position [243, 0]
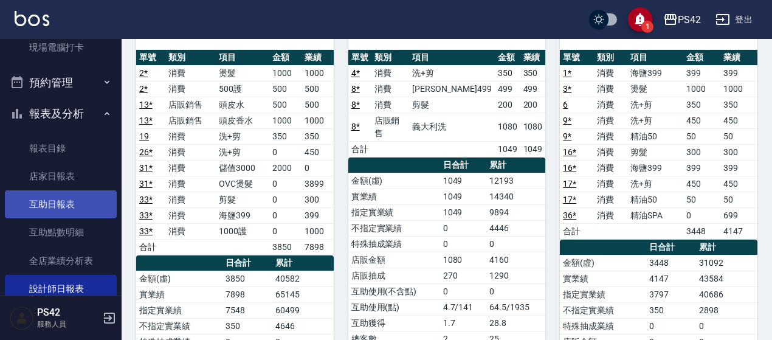
click at [69, 211] on link "互助日報表" at bounding box center [61, 204] width 112 height 28
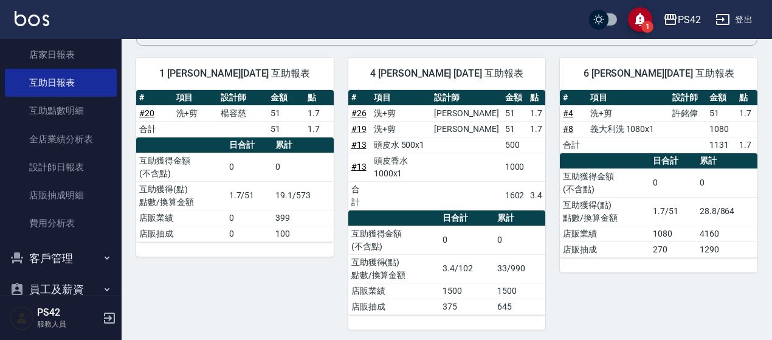
scroll to position [420, 0]
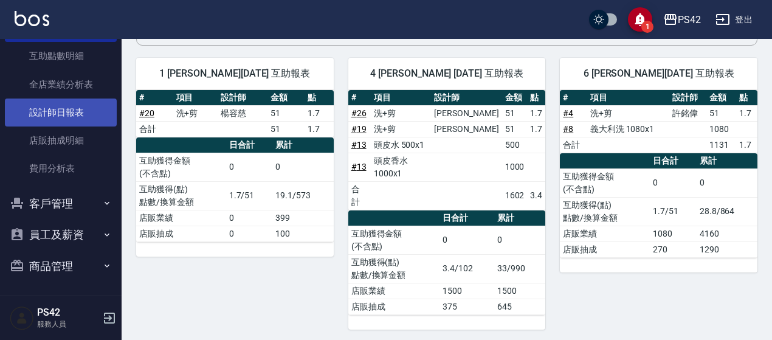
click at [86, 103] on link "設計師日報表" at bounding box center [61, 113] width 112 height 28
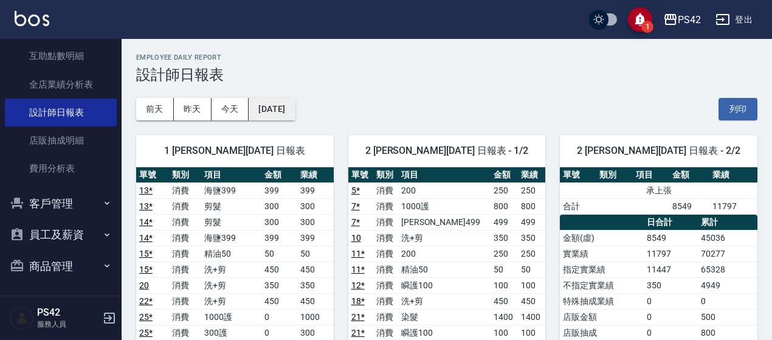
click at [295, 112] on button "[DATE]" at bounding box center [272, 109] width 46 height 22
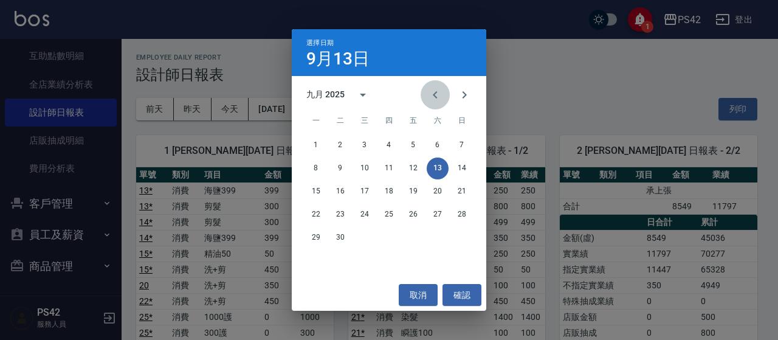
click at [426, 99] on button "Previous month" at bounding box center [435, 94] width 29 height 29
click at [364, 190] on button "13" at bounding box center [365, 192] width 22 height 22
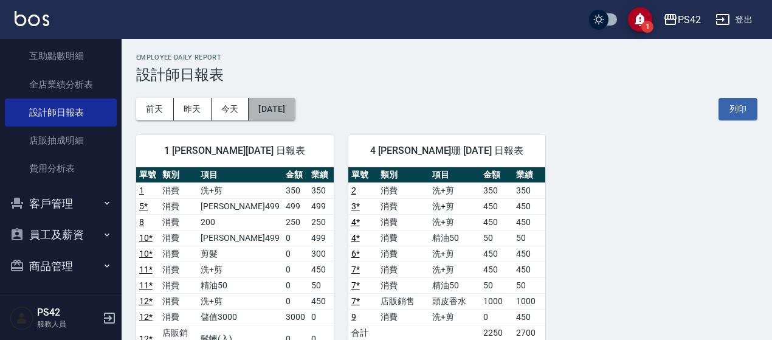
click at [295, 105] on button "[DATE]" at bounding box center [272, 109] width 46 height 22
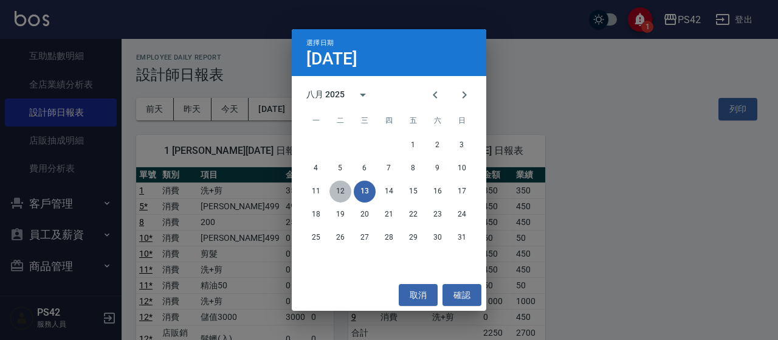
click at [338, 187] on button "12" at bounding box center [341, 192] width 22 height 22
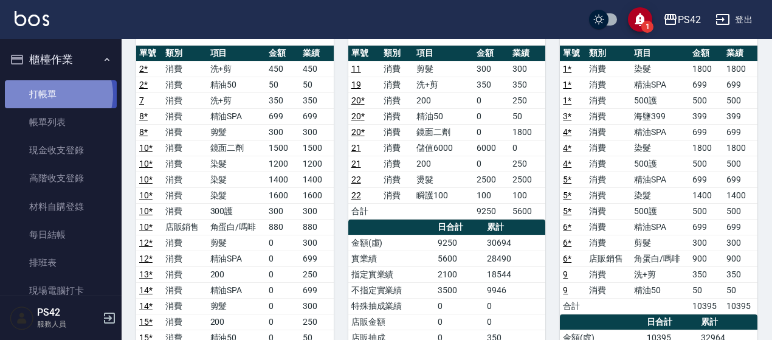
click at [58, 94] on link "打帳單" at bounding box center [61, 94] width 112 height 28
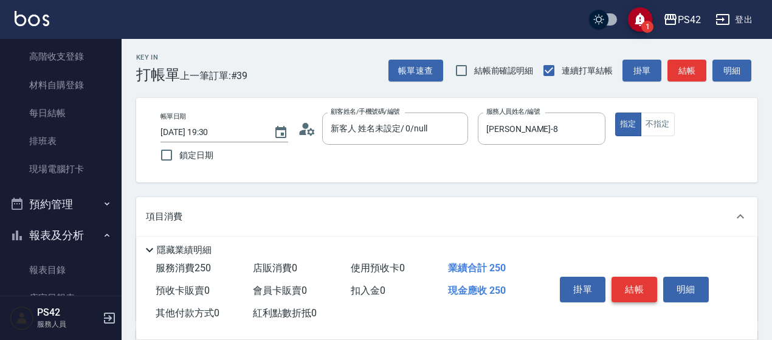
click at [652, 291] on button "結帳" at bounding box center [635, 290] width 46 height 26
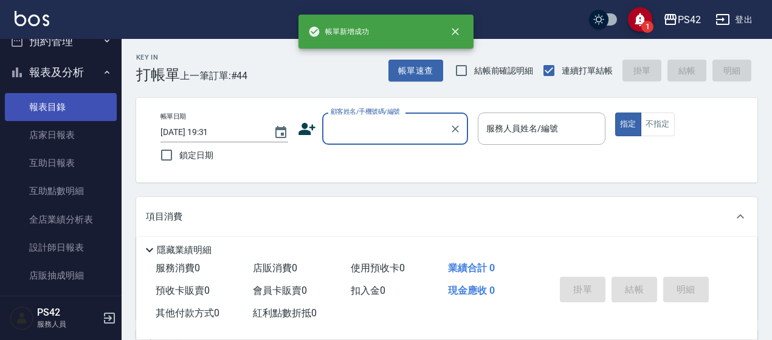
scroll to position [304, 0]
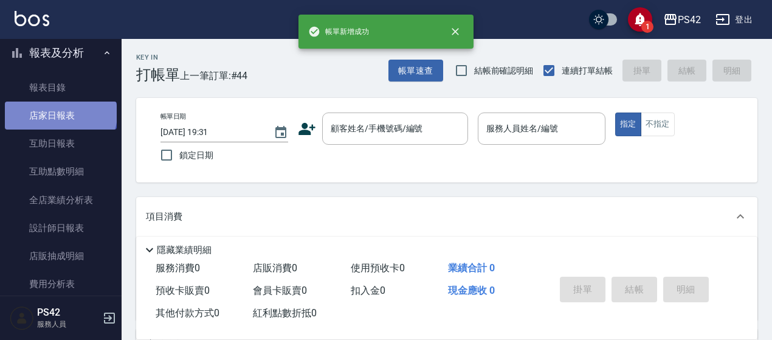
click at [60, 114] on link "店家日報表" at bounding box center [61, 116] width 112 height 28
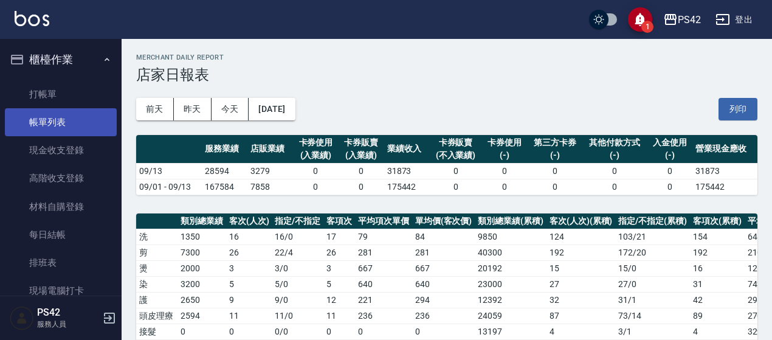
click at [72, 129] on link "帳單列表" at bounding box center [61, 122] width 112 height 28
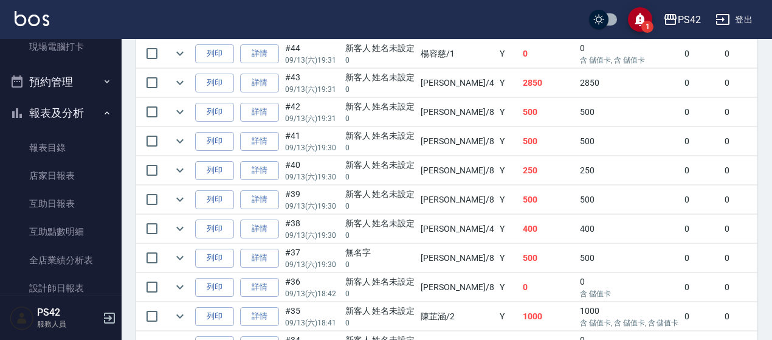
scroll to position [304, 0]
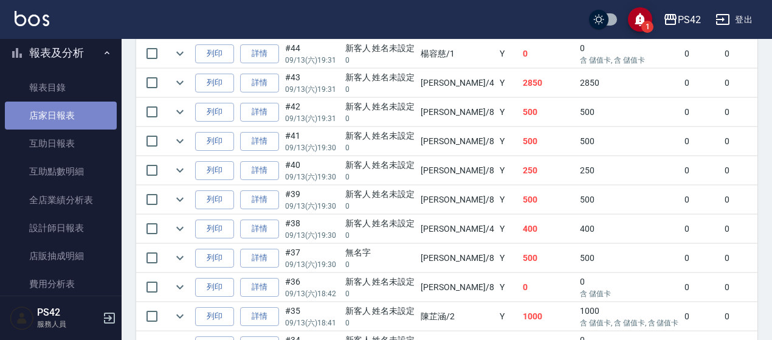
click at [69, 125] on link "店家日報表" at bounding box center [61, 116] width 112 height 28
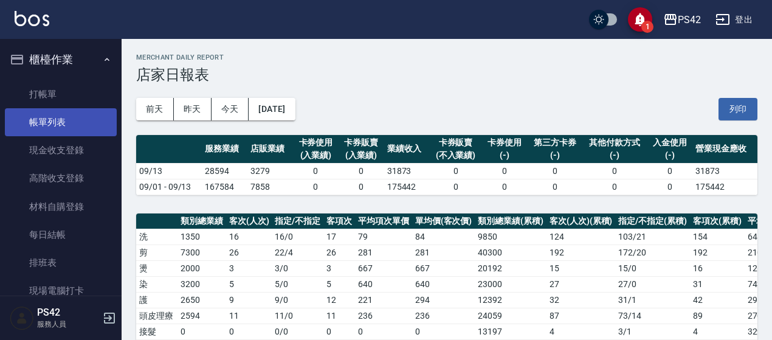
click at [43, 123] on link "帳單列表" at bounding box center [61, 122] width 112 height 28
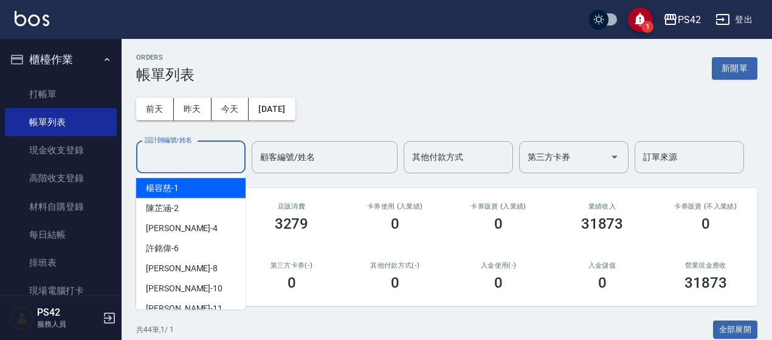
click at [175, 154] on input "設計師編號/姓名" at bounding box center [191, 157] width 99 height 21
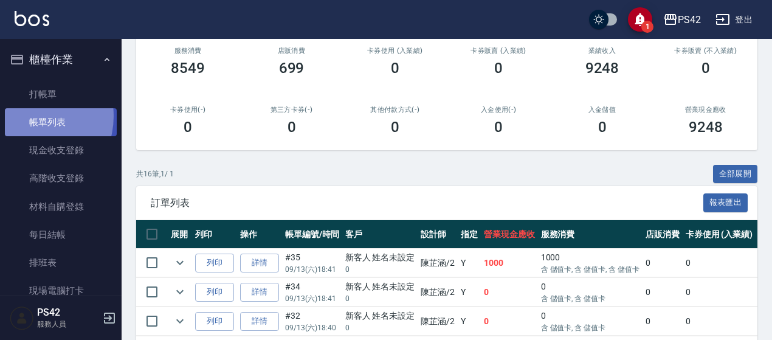
click at [27, 116] on link "帳單列表" at bounding box center [61, 122] width 112 height 28
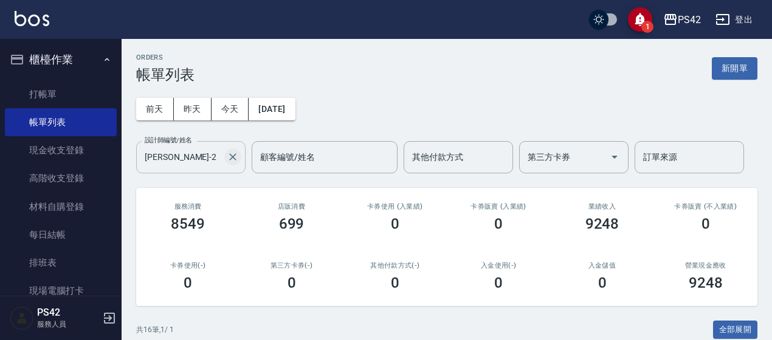
click at [228, 157] on icon "Clear" at bounding box center [233, 157] width 12 height 12
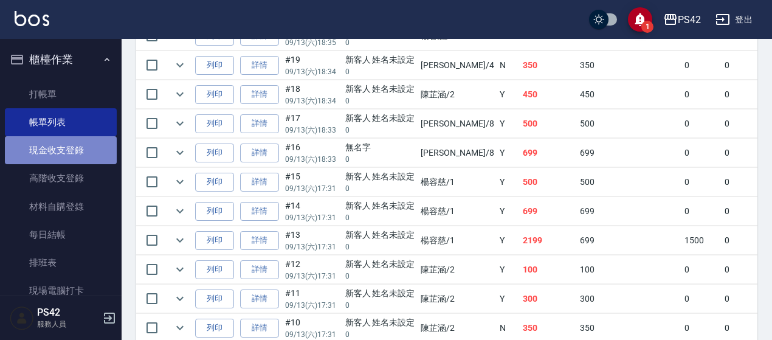
click at [80, 142] on link "現金收支登錄" at bounding box center [61, 150] width 112 height 28
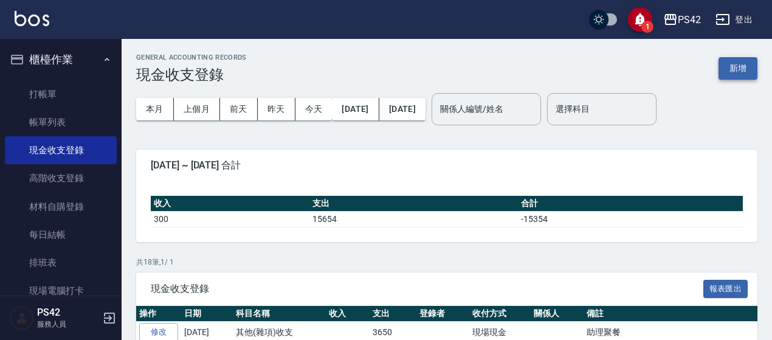
click at [731, 66] on button "新增" at bounding box center [738, 68] width 39 height 22
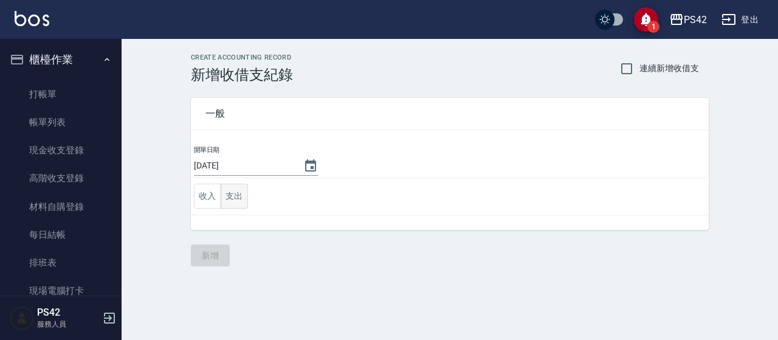
click at [236, 196] on button "支出" at bounding box center [234, 196] width 27 height 25
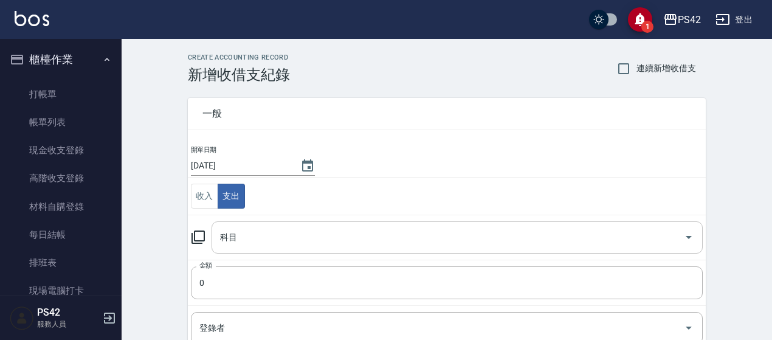
click at [251, 235] on input "科目" at bounding box center [448, 237] width 462 height 21
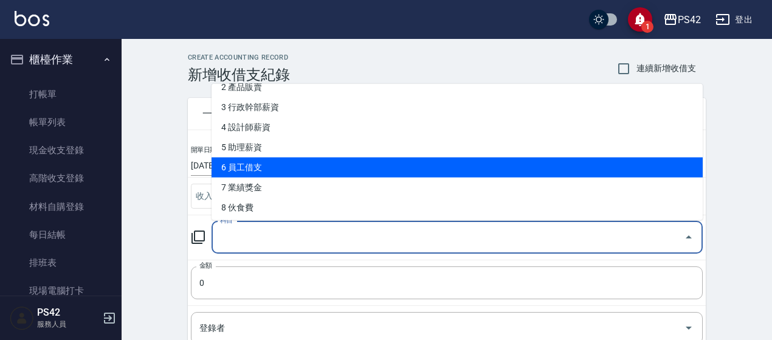
scroll to position [122, 0]
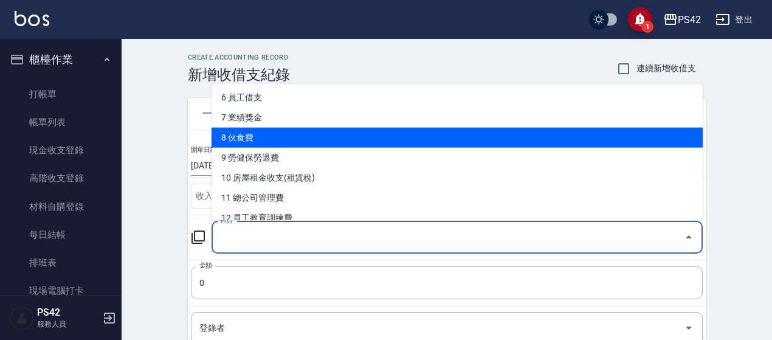
click at [337, 134] on li "8 伙食費" at bounding box center [457, 138] width 491 height 20
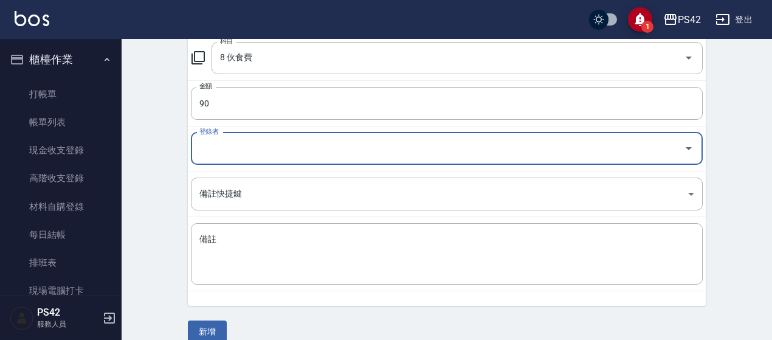
scroll to position [195, 0]
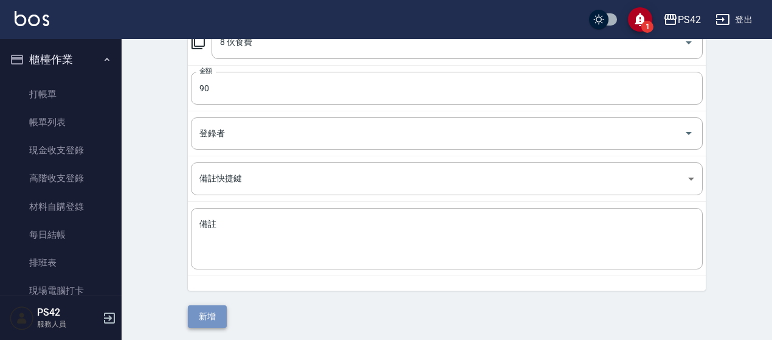
click at [209, 314] on button "新增" at bounding box center [207, 316] width 39 height 22
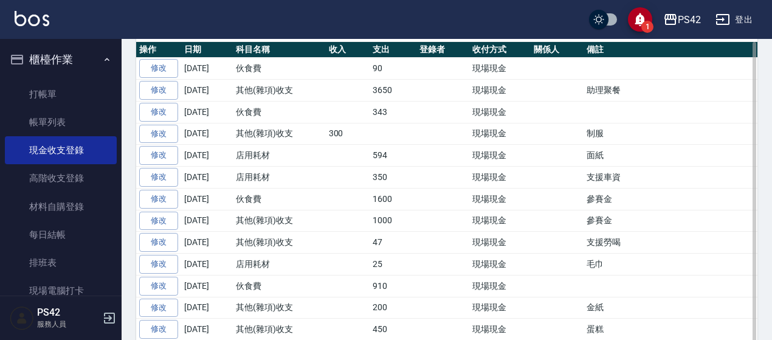
scroll to position [304, 0]
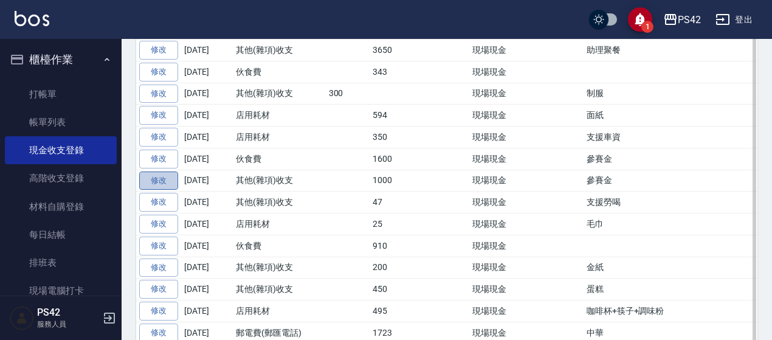
click at [156, 171] on link "修改" at bounding box center [158, 180] width 39 height 19
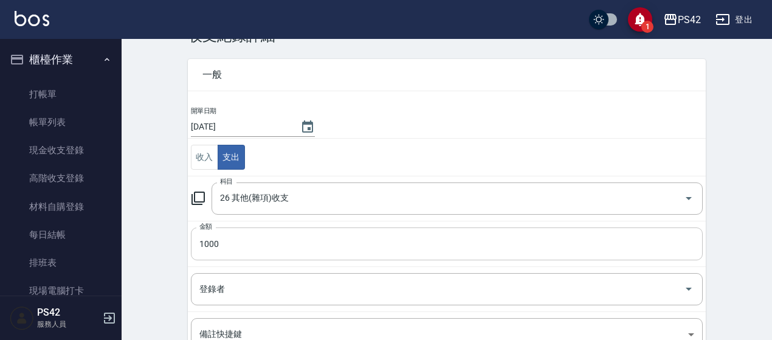
scroll to position [180, 0]
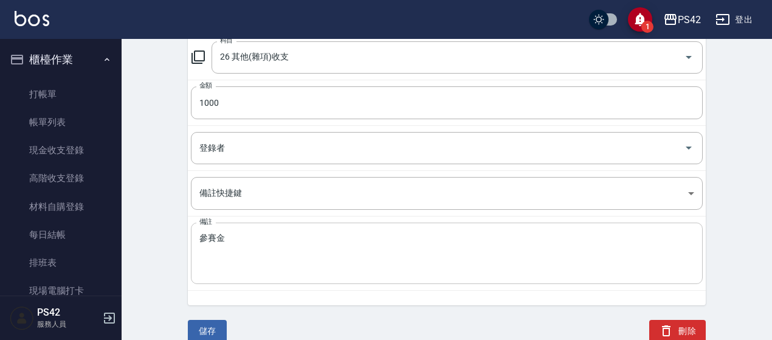
click at [197, 235] on div "參賽金 x 備註" at bounding box center [447, 253] width 512 height 61
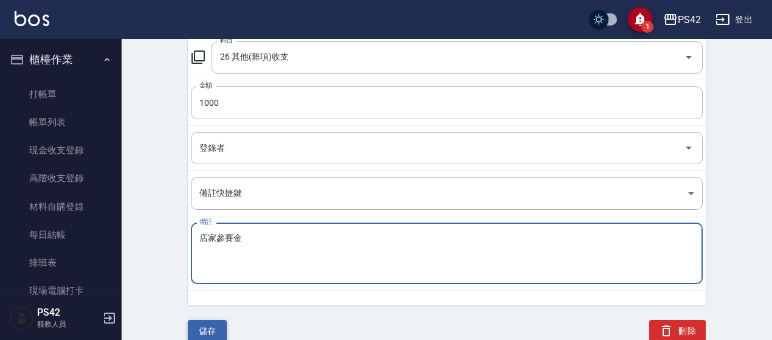
click at [202, 320] on button "儲存" at bounding box center [207, 331] width 39 height 22
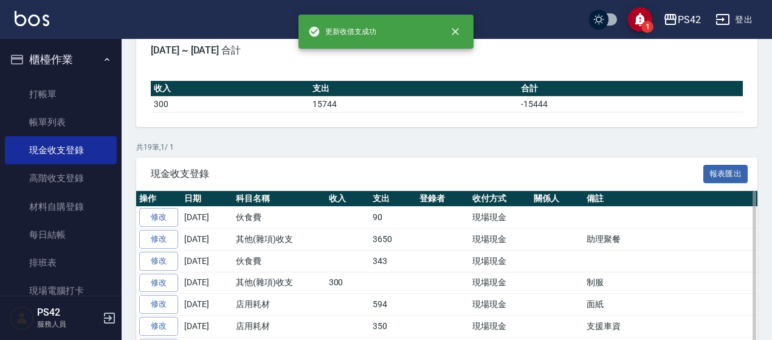
scroll to position [243, 0]
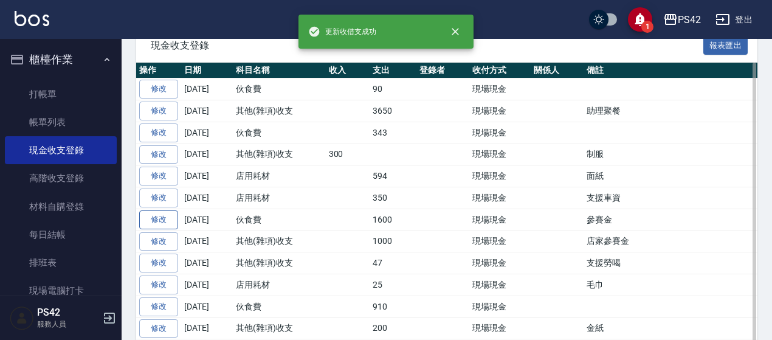
click at [172, 216] on link "修改" at bounding box center [158, 219] width 39 height 19
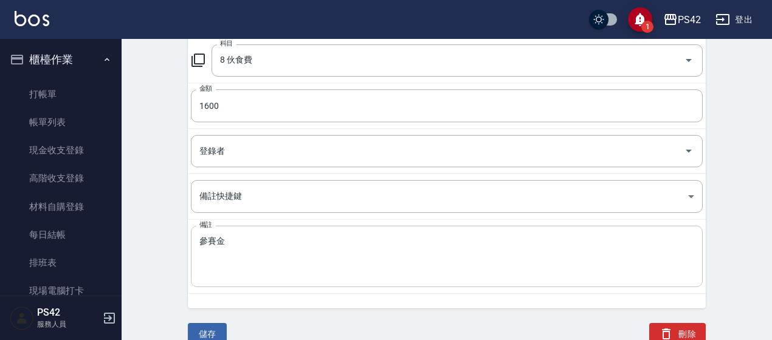
scroll to position [180, 0]
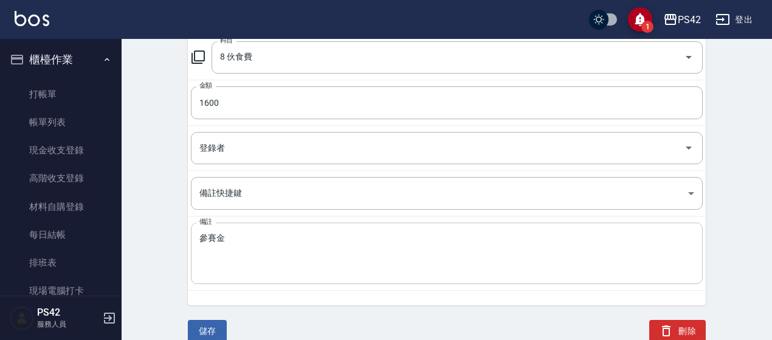
click at [205, 238] on textarea "參賽金" at bounding box center [446, 253] width 495 height 41
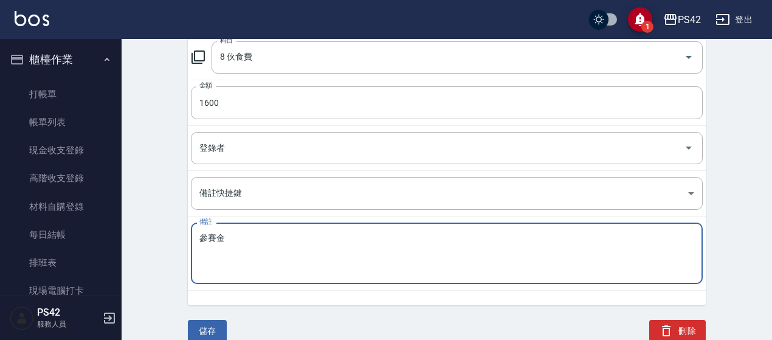
click at [199, 241] on textarea "參賽金" at bounding box center [446, 253] width 495 height 41
click at [216, 324] on button "儲存" at bounding box center [207, 331] width 39 height 22
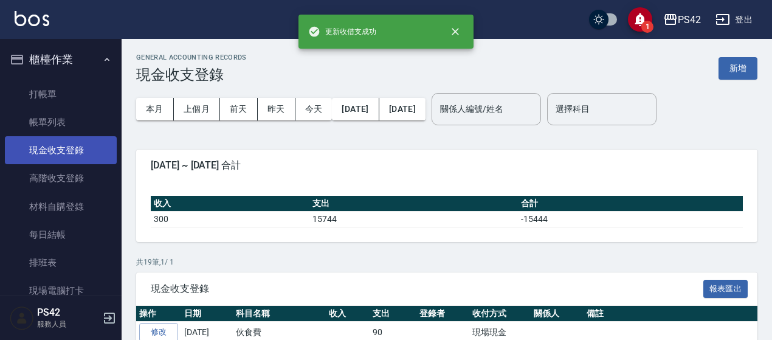
click at [91, 151] on link "現金收支登錄" at bounding box center [61, 150] width 112 height 28
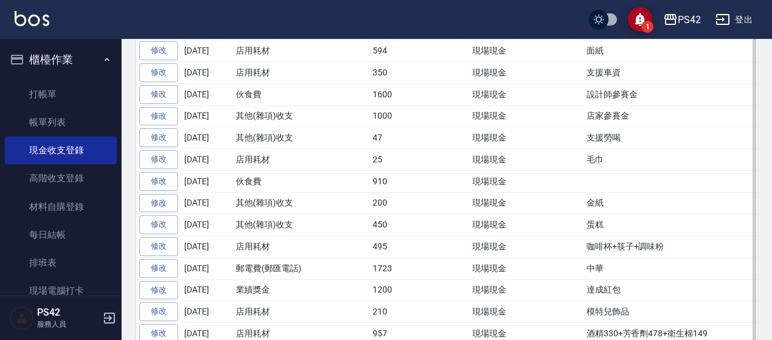
scroll to position [429, 0]
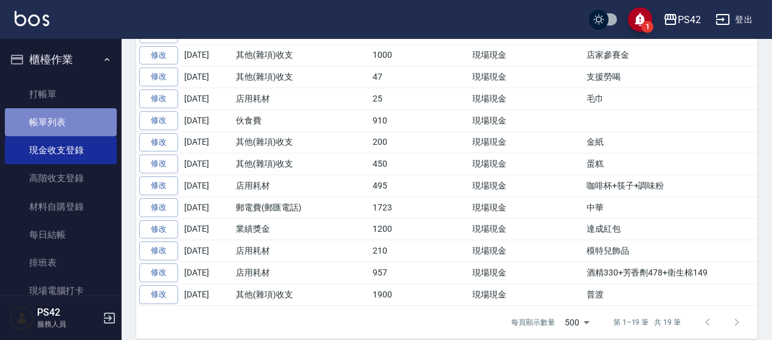
click at [64, 125] on link "帳單列表" at bounding box center [61, 122] width 112 height 28
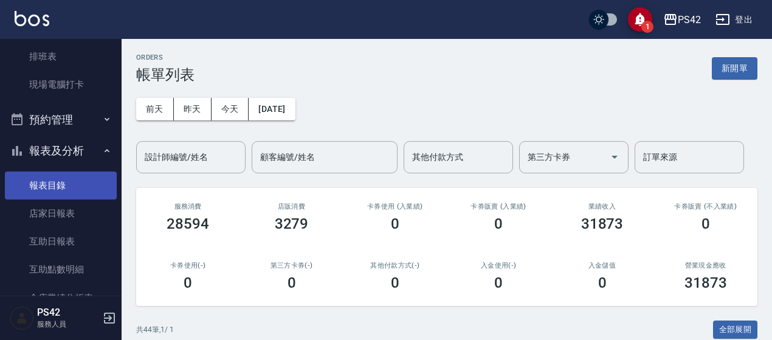
scroll to position [243, 0]
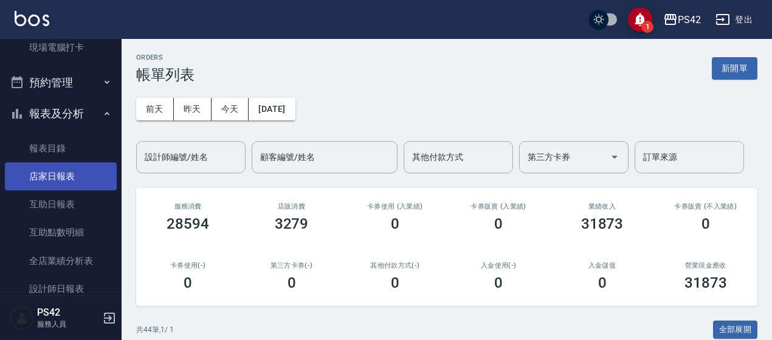
click at [71, 174] on link "店家日報表" at bounding box center [61, 176] width 112 height 28
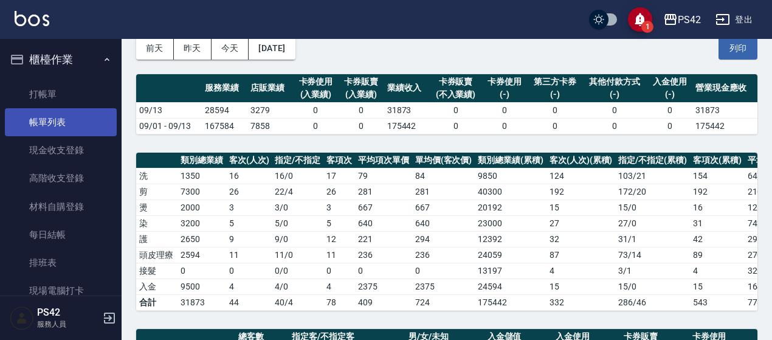
click at [92, 122] on link "帳單列表" at bounding box center [61, 122] width 112 height 28
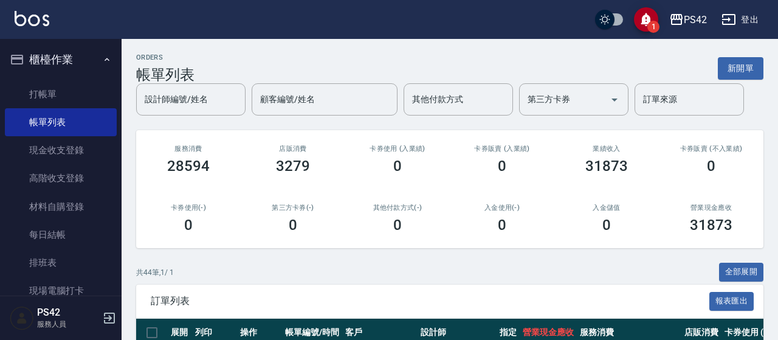
click at [206, 86] on div "設計師編號/姓名 設計師編號/姓名 顧客編號/姓名 顧客編號/姓名 其他付款方式 其他付款方式 第三方卡券 第三方卡券 訂單來源 訂單來源" at bounding box center [449, 99] width 627 height 32
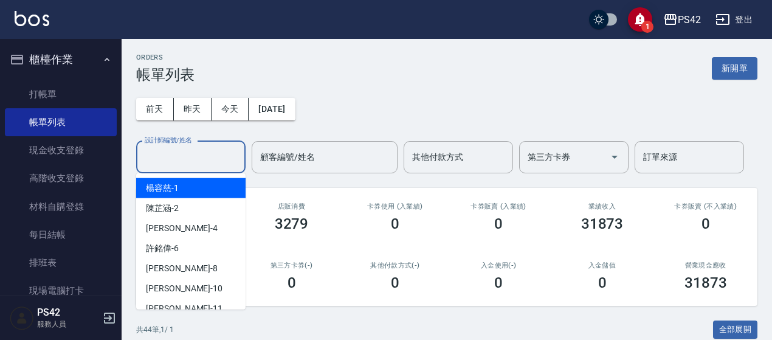
click at [165, 150] on input "設計師編號/姓名" at bounding box center [191, 157] width 99 height 21
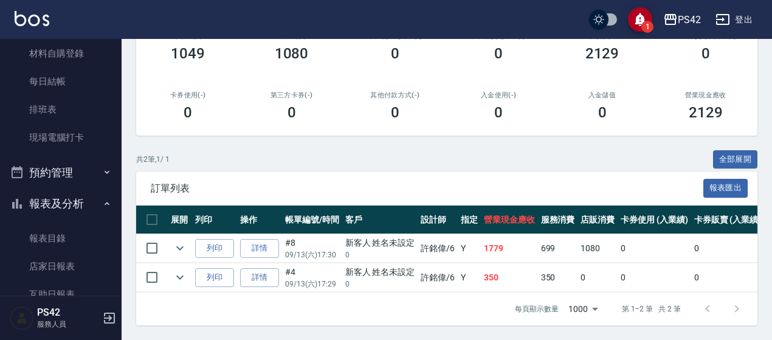
scroll to position [182, 0]
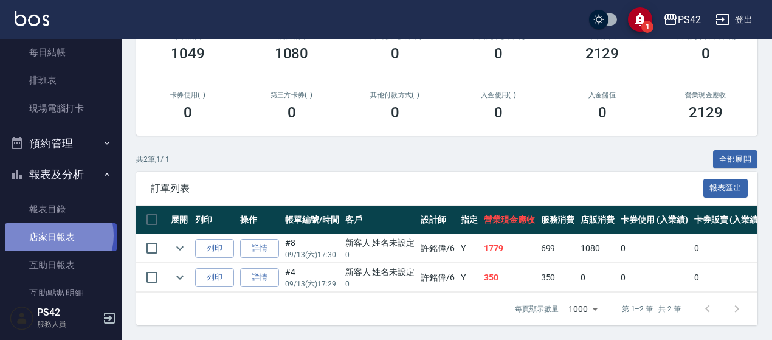
click at [54, 235] on link "店家日報表" at bounding box center [61, 237] width 112 height 28
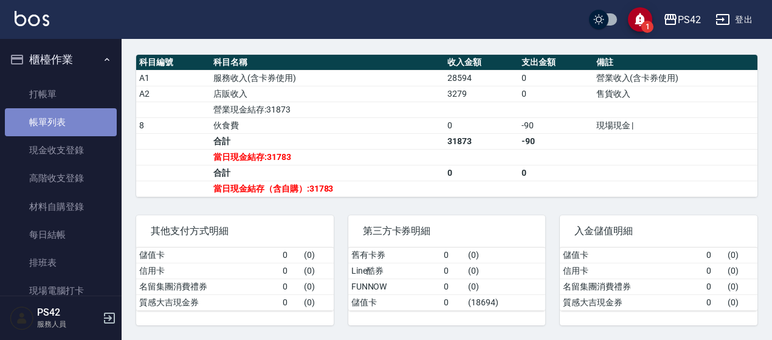
click at [60, 130] on link "帳單列表" at bounding box center [61, 122] width 112 height 28
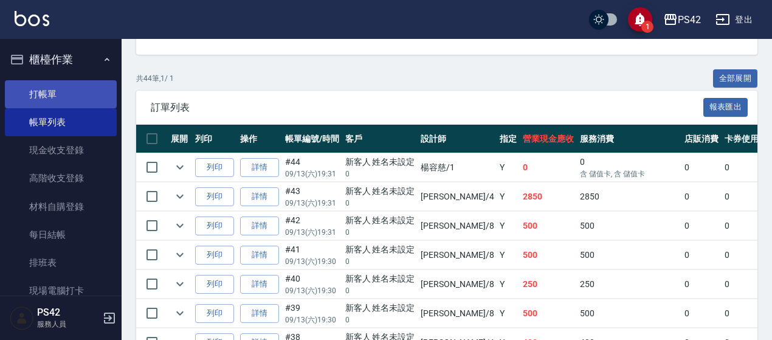
scroll to position [122, 0]
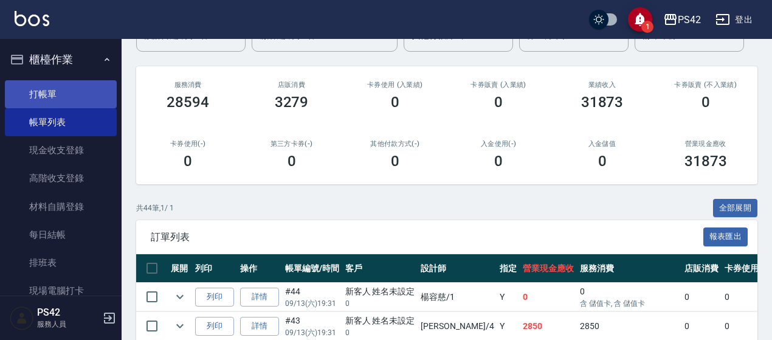
click at [66, 85] on link "打帳單" at bounding box center [61, 94] width 112 height 28
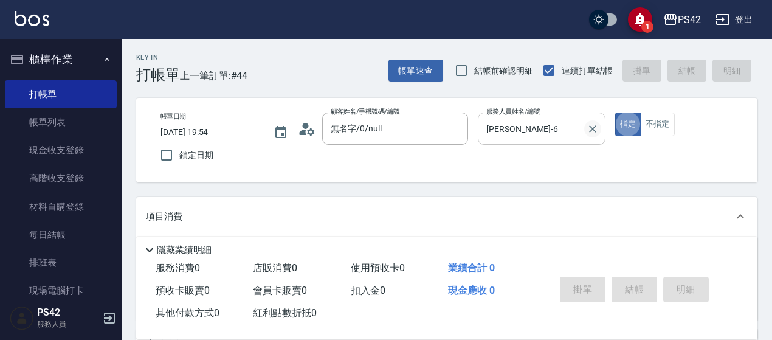
click at [598, 131] on icon "Clear" at bounding box center [593, 129] width 12 height 12
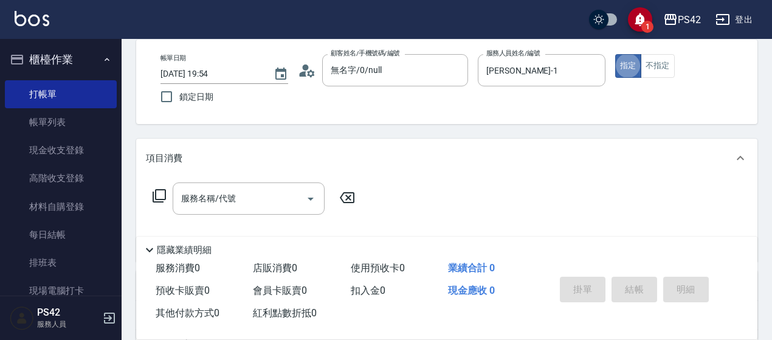
scroll to position [61, 0]
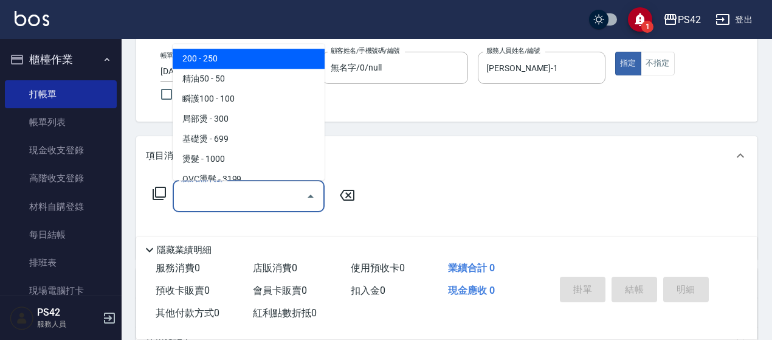
click at [226, 190] on div "服務名稱/代號 服務名稱/代號" at bounding box center [249, 196] width 152 height 32
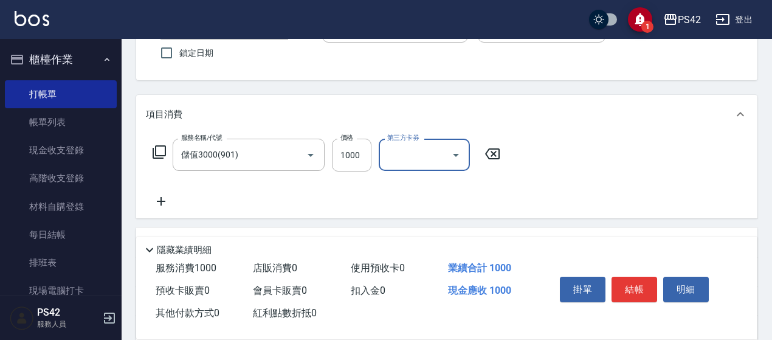
scroll to position [122, 0]
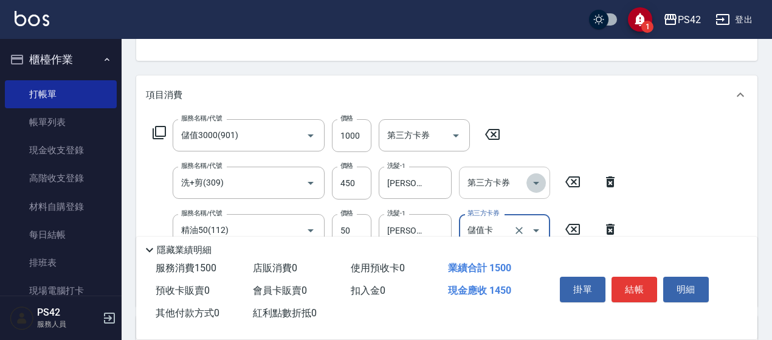
click at [533, 185] on icon "Open" at bounding box center [536, 183] width 15 height 15
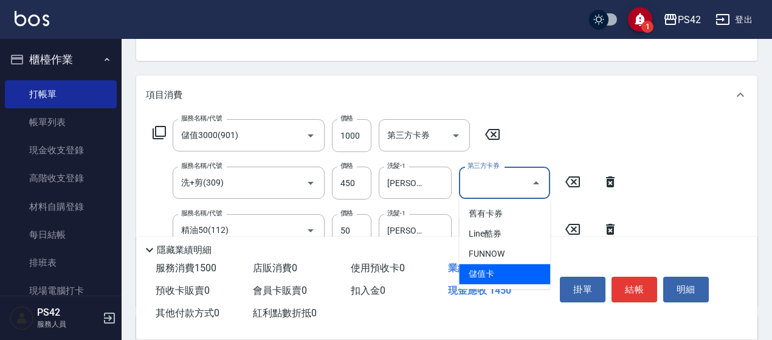
click at [522, 271] on span "儲值卡" at bounding box center [504, 274] width 91 height 20
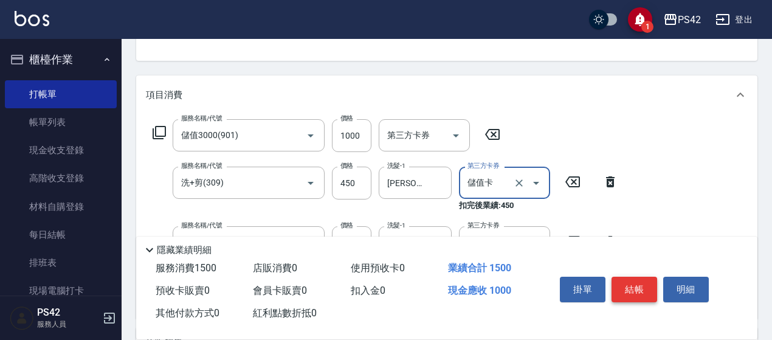
click at [626, 285] on button "結帳" at bounding box center [635, 290] width 46 height 26
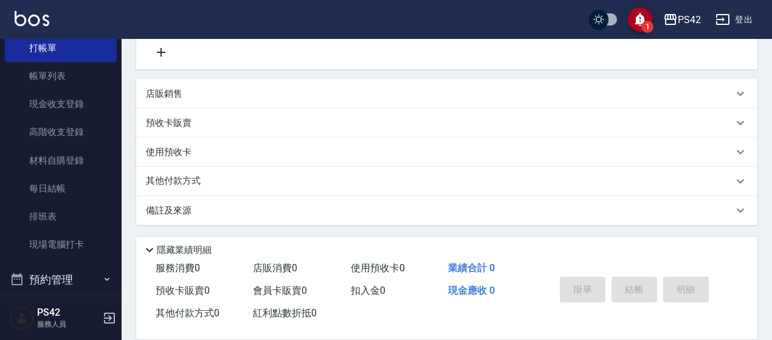
scroll to position [182, 0]
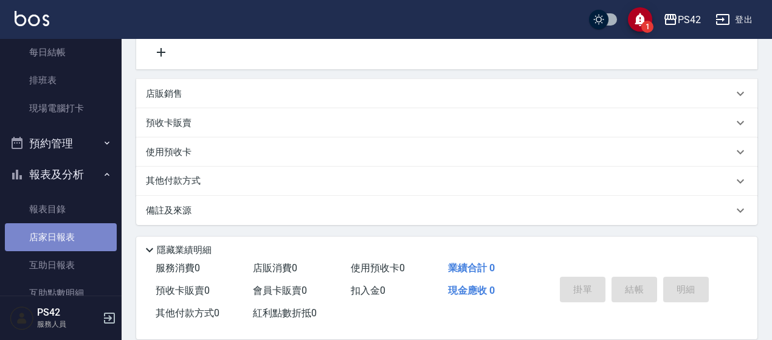
click at [65, 237] on link "店家日報表" at bounding box center [61, 237] width 112 height 28
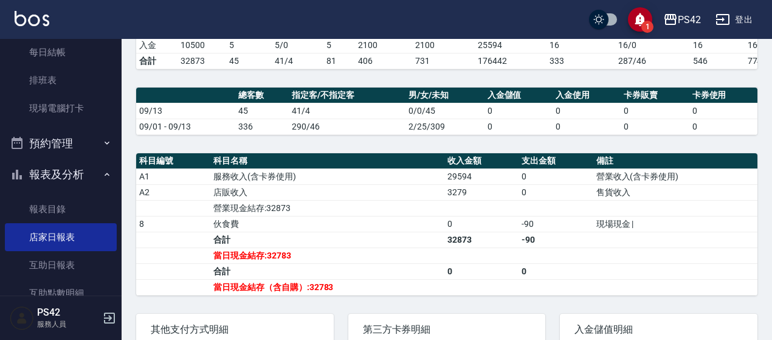
scroll to position [304, 0]
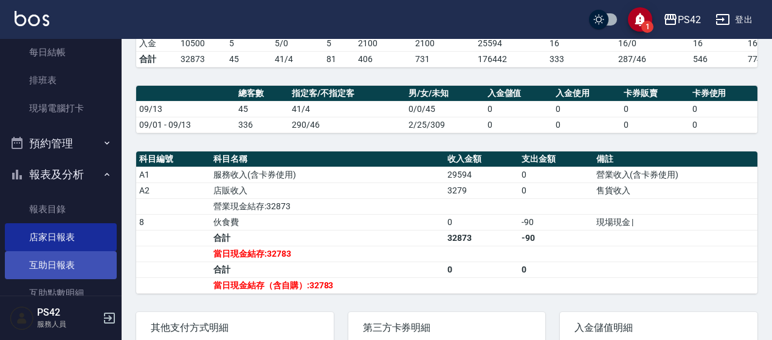
click at [67, 274] on link "互助日報表" at bounding box center [61, 265] width 112 height 28
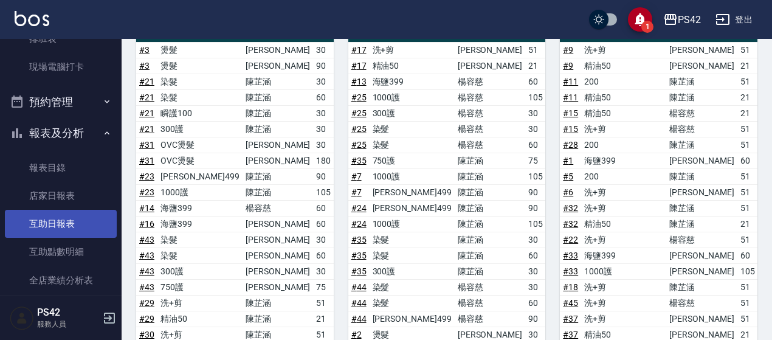
scroll to position [243, 0]
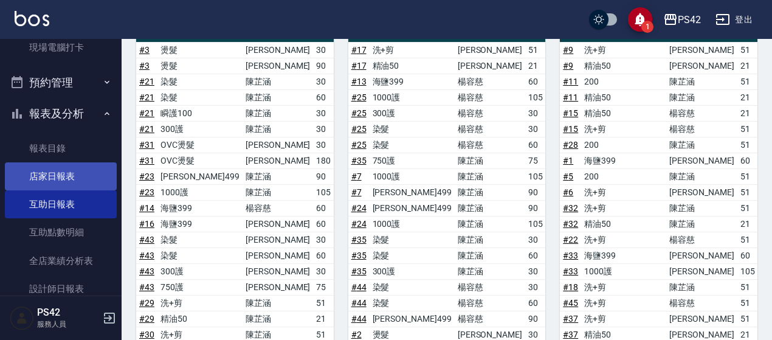
click at [55, 176] on link "店家日報表" at bounding box center [61, 176] width 112 height 28
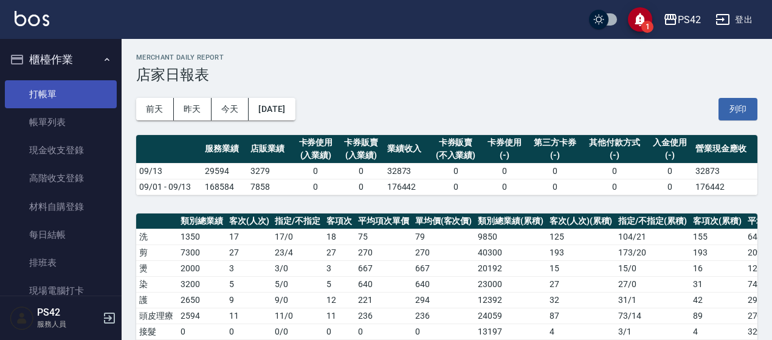
click at [46, 99] on link "打帳單" at bounding box center [61, 94] width 112 height 28
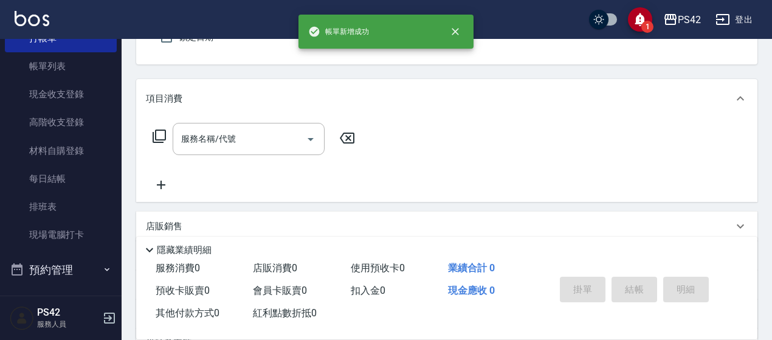
scroll to position [182, 0]
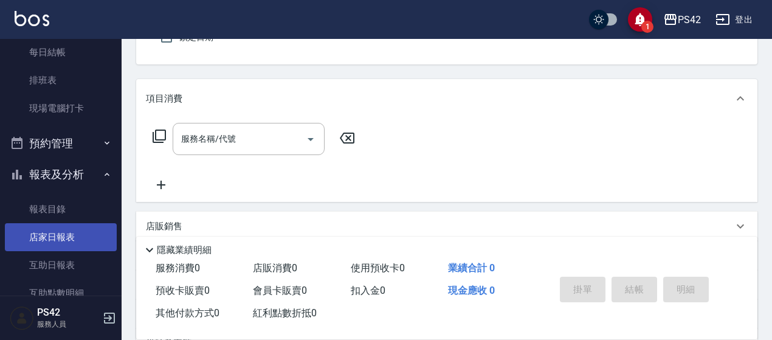
click at [67, 244] on link "店家日報表" at bounding box center [61, 237] width 112 height 28
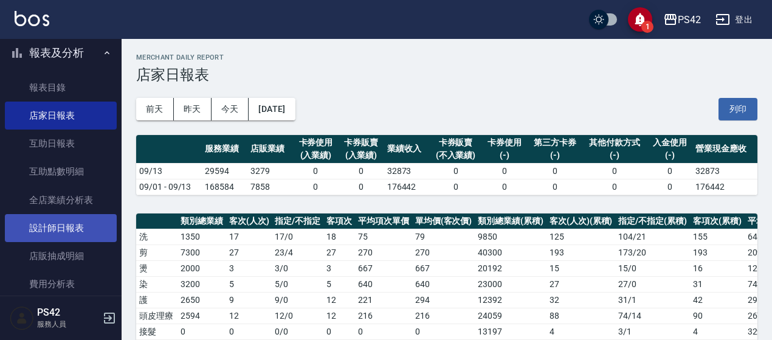
scroll to position [365, 0]
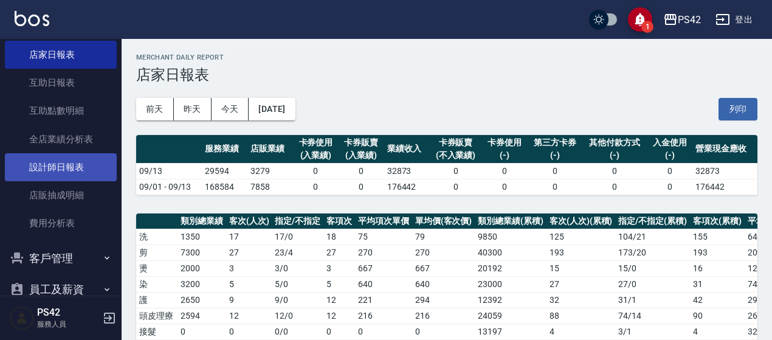
click at [56, 163] on link "設計師日報表" at bounding box center [61, 167] width 112 height 28
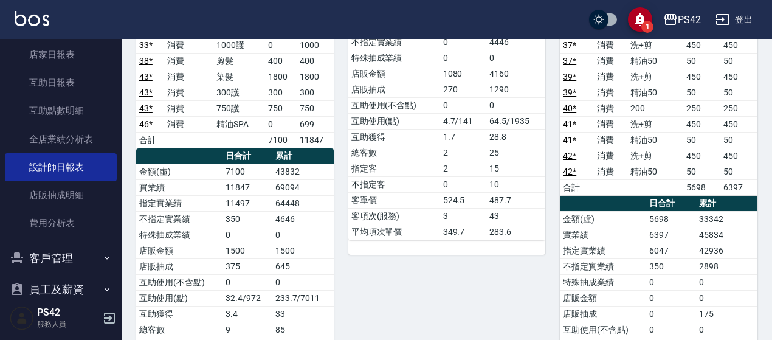
scroll to position [945, 0]
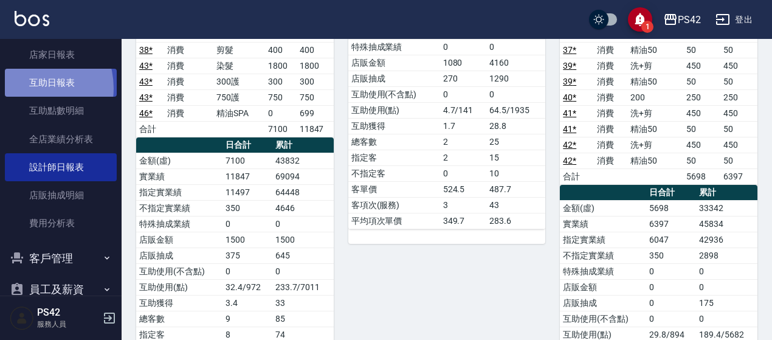
click at [28, 88] on link "互助日報表" at bounding box center [61, 83] width 112 height 28
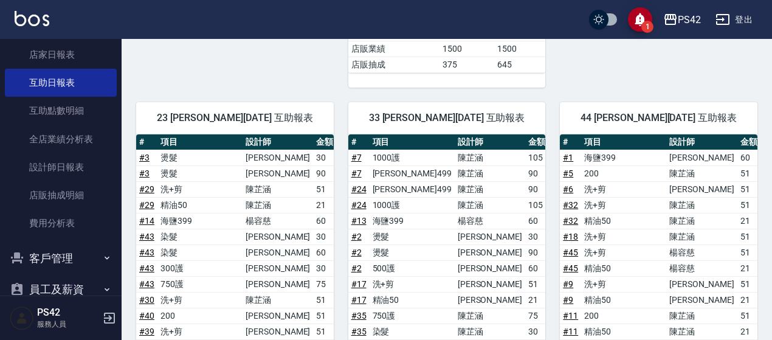
scroll to position [365, 0]
